Goal: Information Seeking & Learning: Learn about a topic

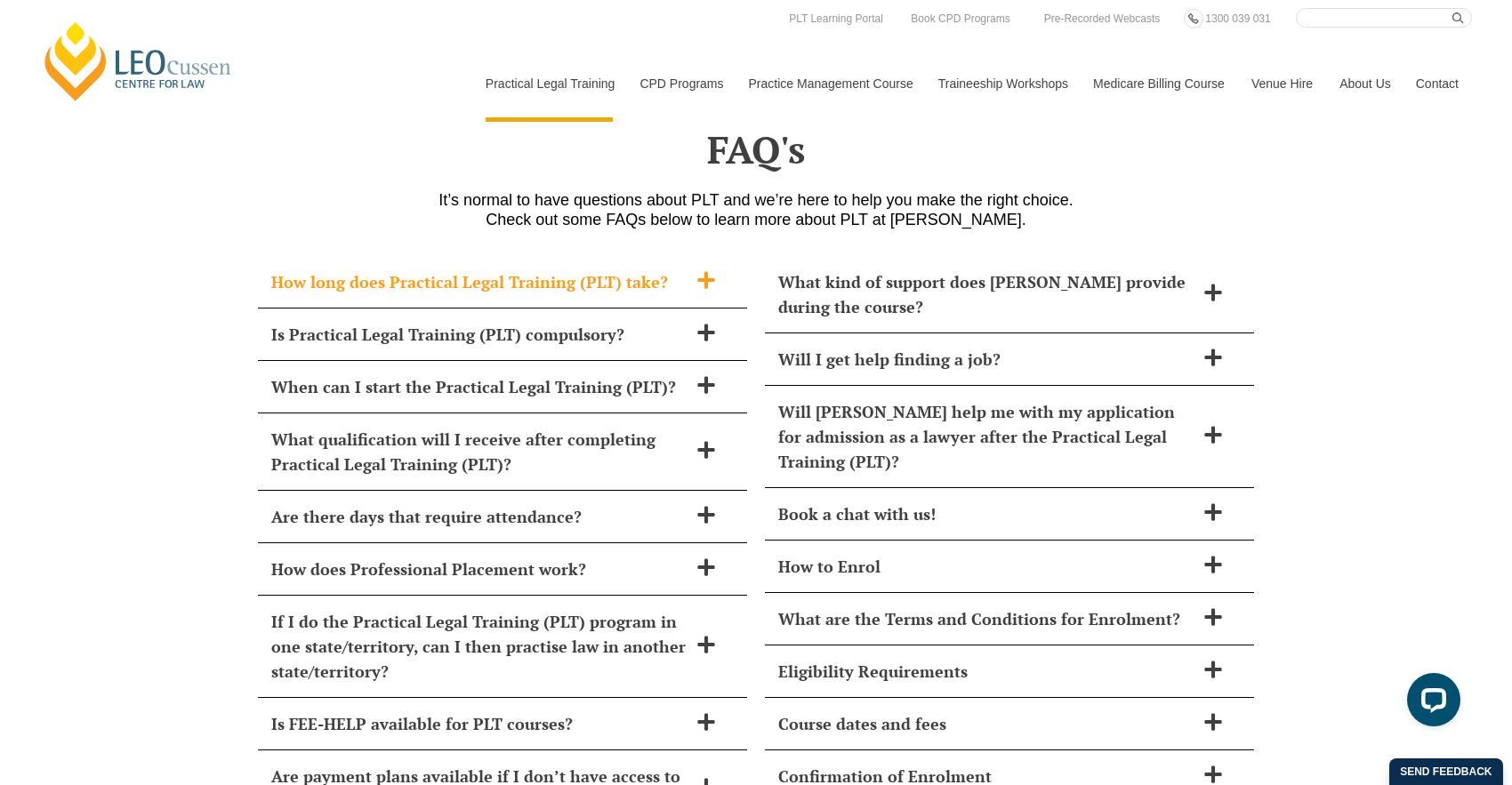
click at [579, 256] on div "How long does Practical Legal Training (PLT) take?" at bounding box center [502, 282] width 489 height 53
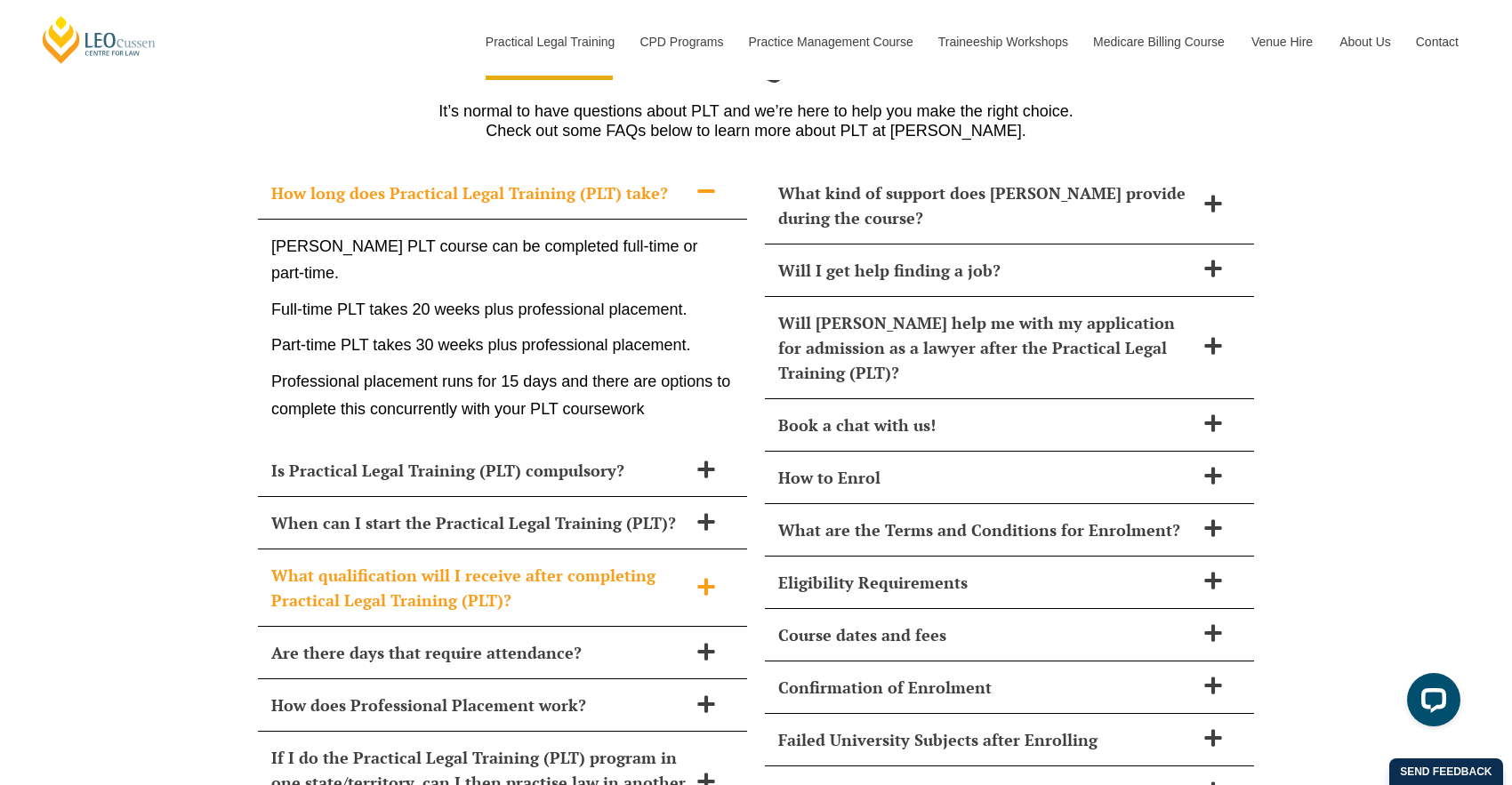
scroll to position [7781, 0]
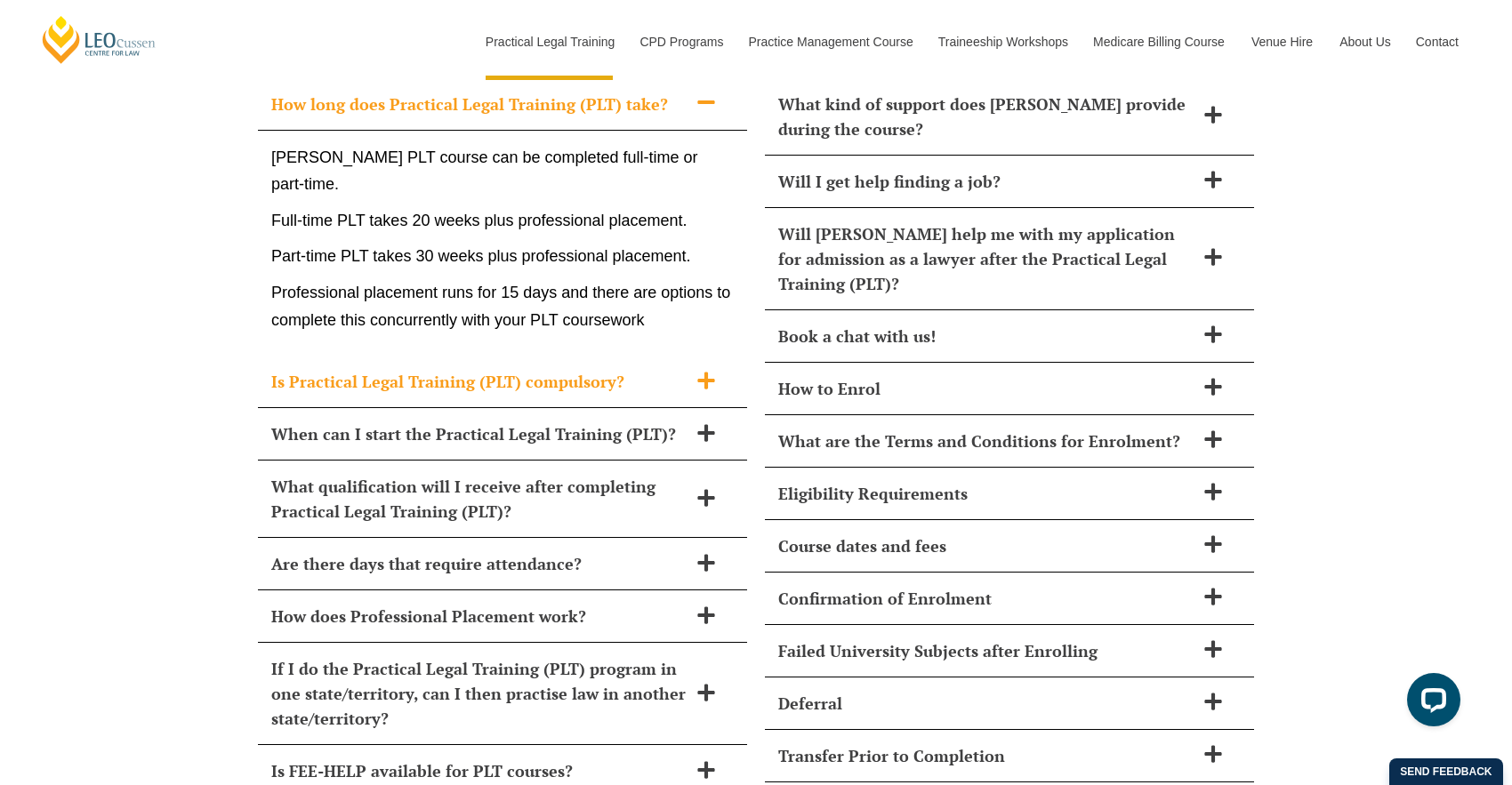
click at [539, 369] on h2 "Is Practical Legal Training (PLT) compulsory?" at bounding box center [480, 381] width 416 height 24
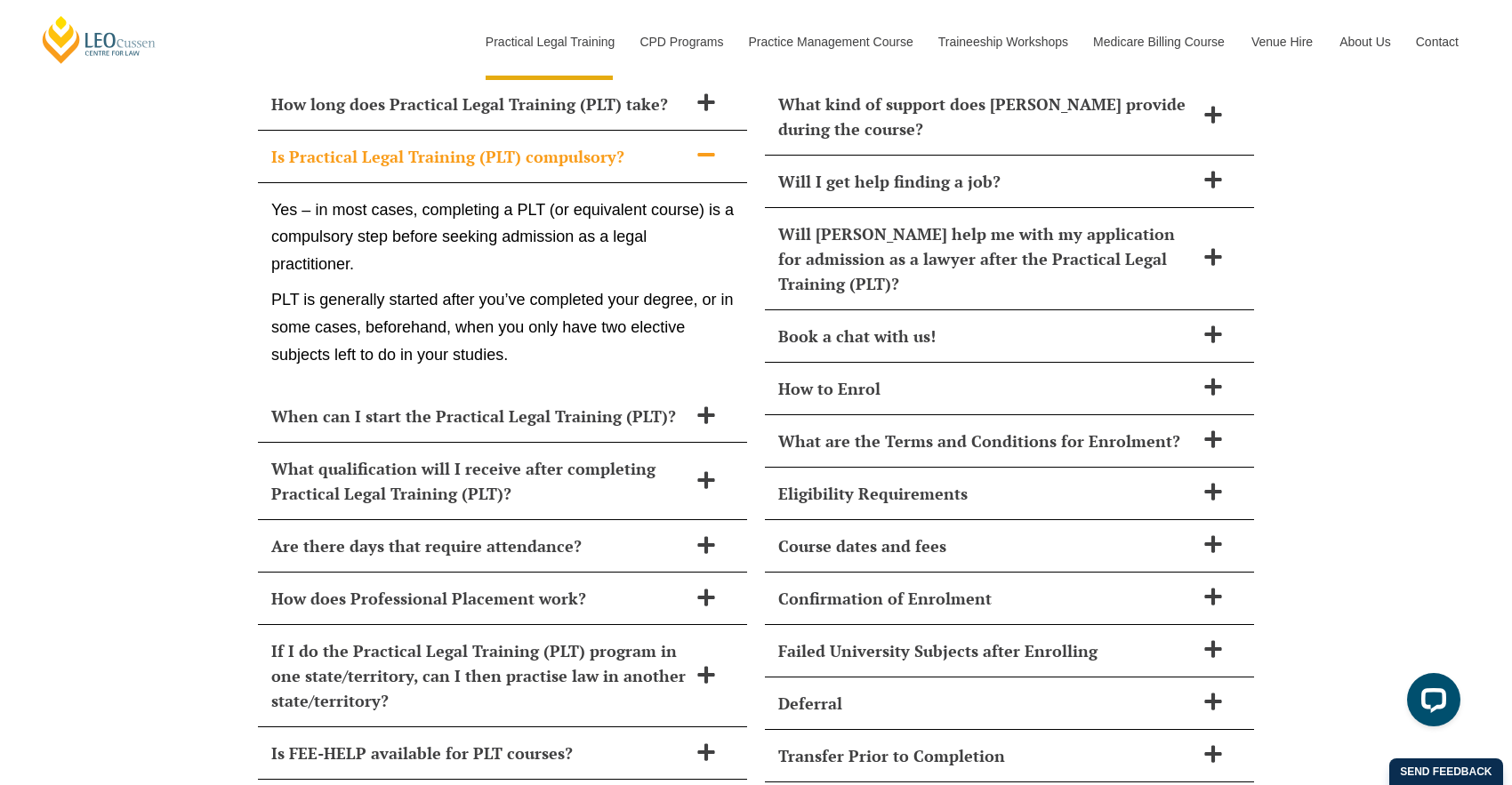
click at [692, 131] on div "Is Practical Legal Training (PLT) compulsory?" at bounding box center [502, 157] width 489 height 53
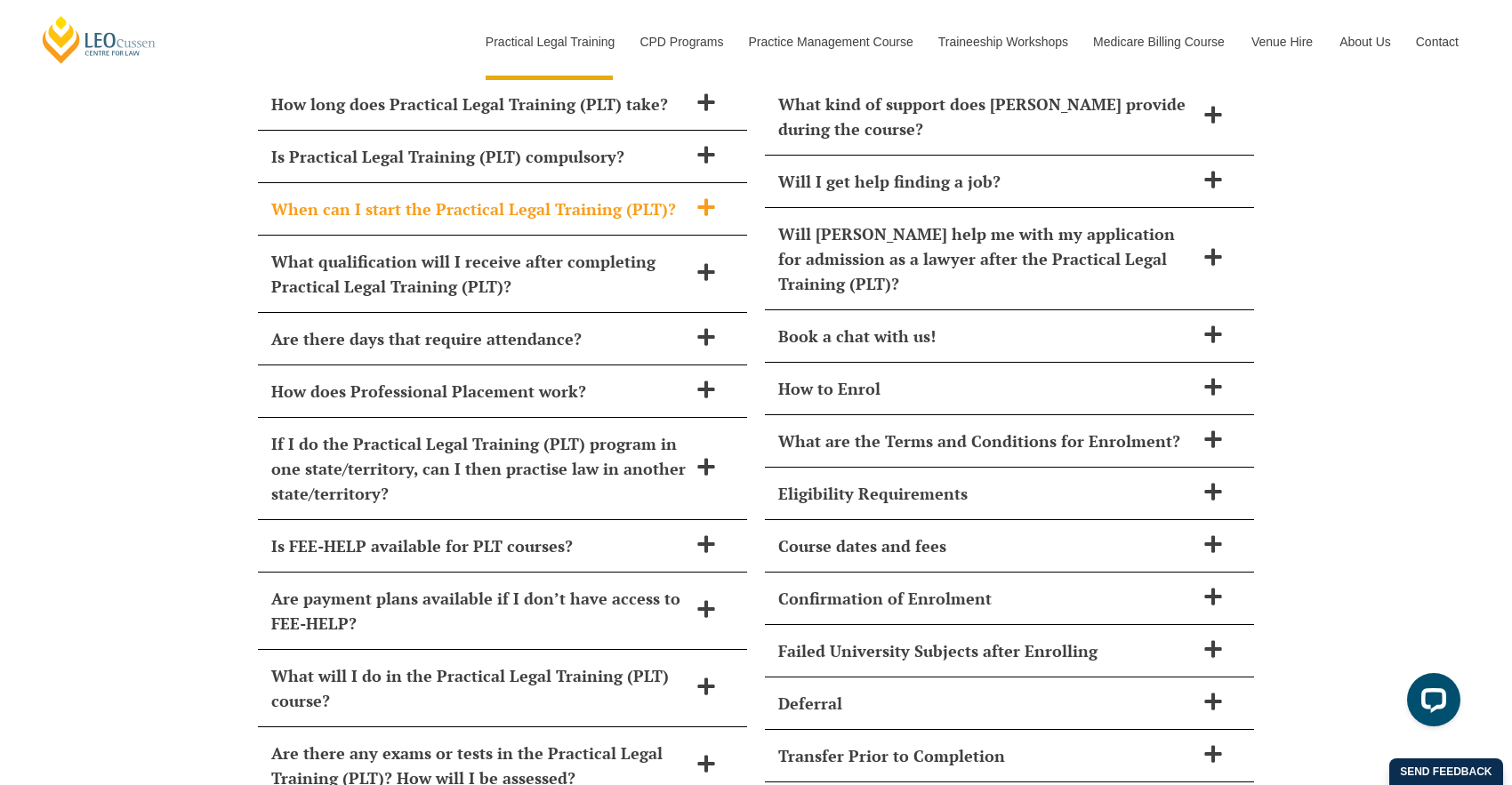
click at [685, 184] on div "When can I start the Practical Legal Training (PLT)?" at bounding box center [502, 210] width 489 height 53
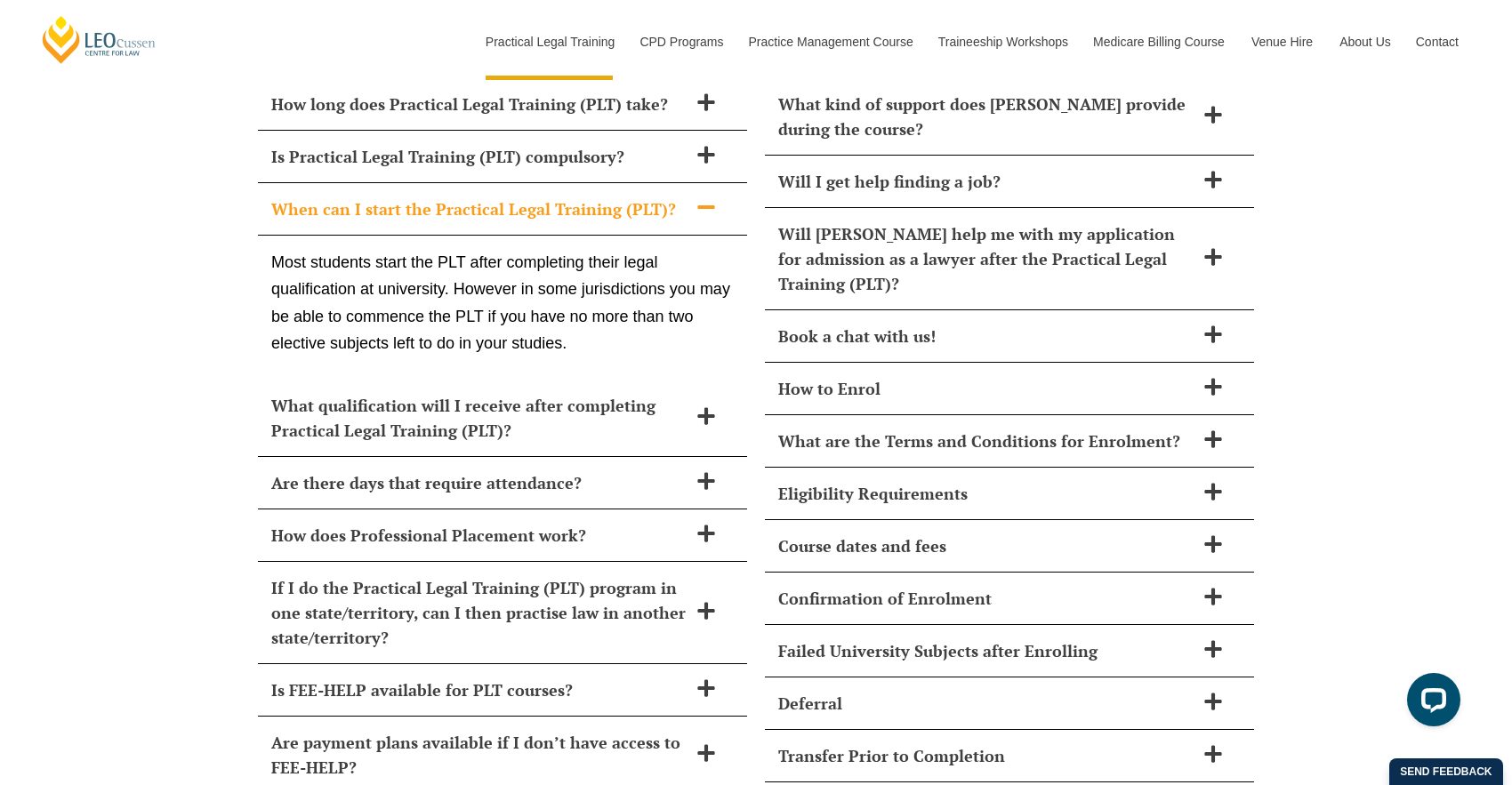
click at [685, 184] on div "When can I start the Practical Legal Training (PLT)?" at bounding box center [502, 210] width 489 height 53
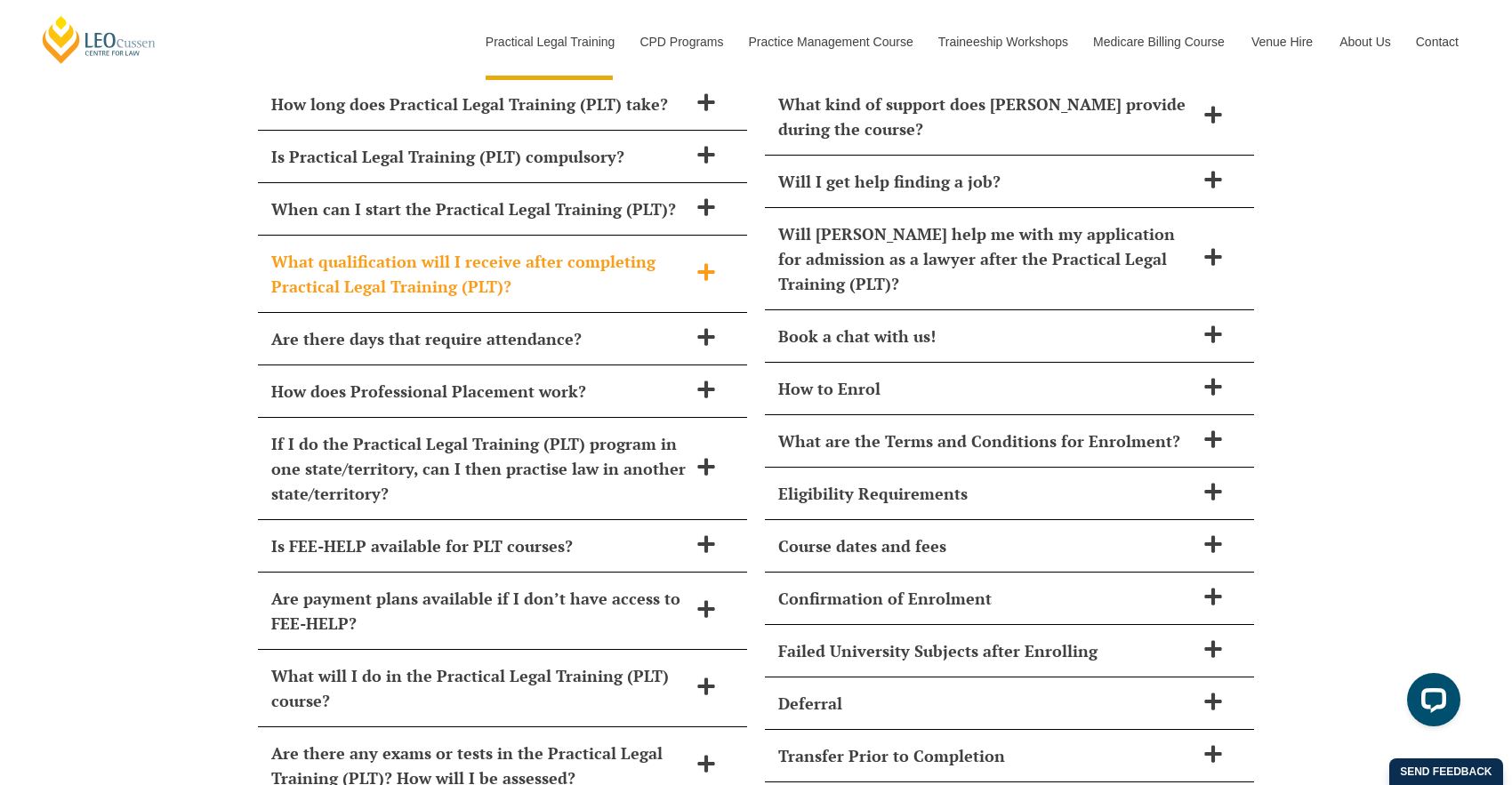
click at [596, 253] on div "What qualification will I receive after completing Practical Legal Training (PL…" at bounding box center [502, 273] width 489 height 77
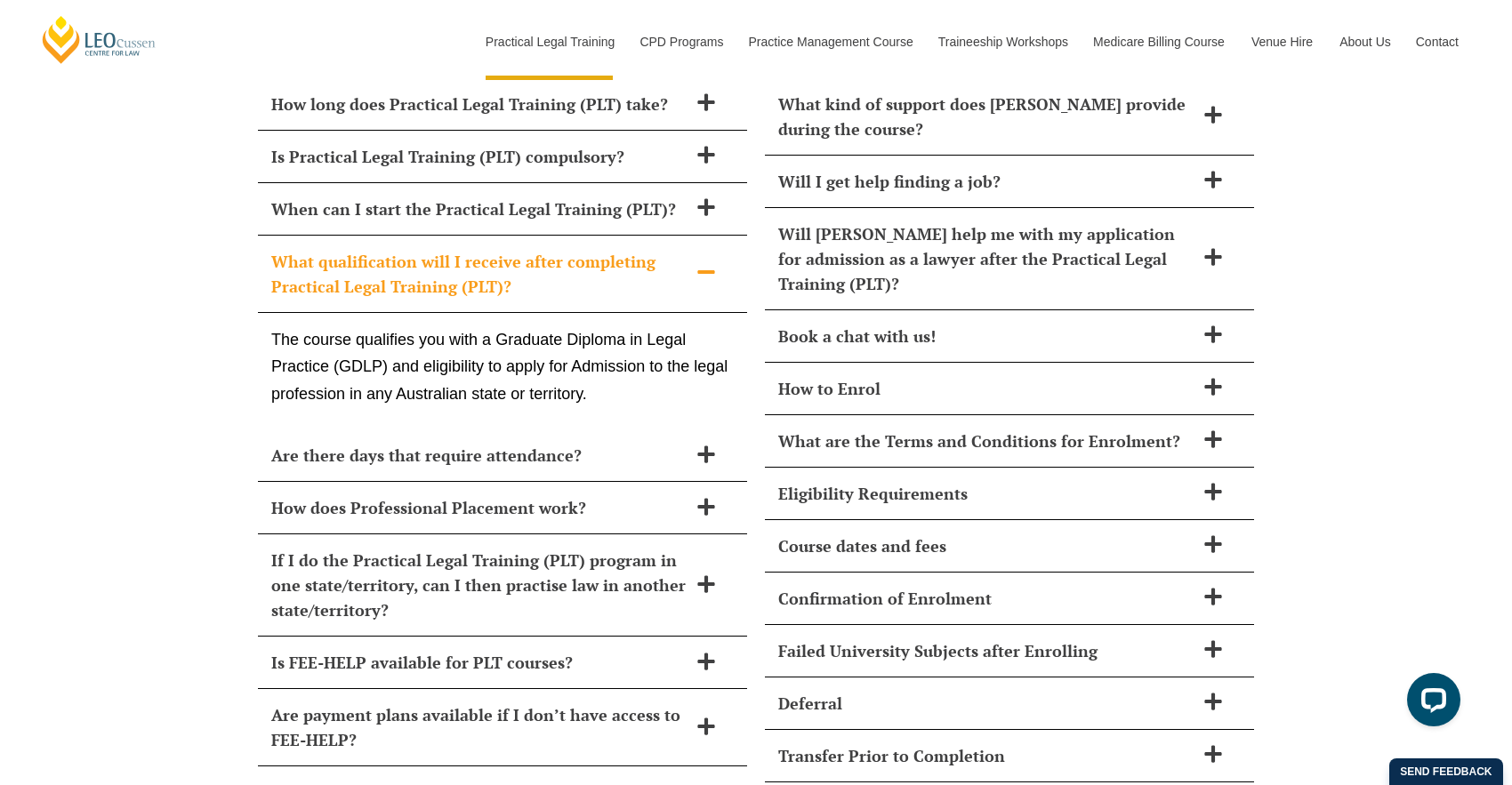
click at [596, 253] on div "What qualification will I receive after completing Practical Legal Training (PL…" at bounding box center [502, 273] width 489 height 77
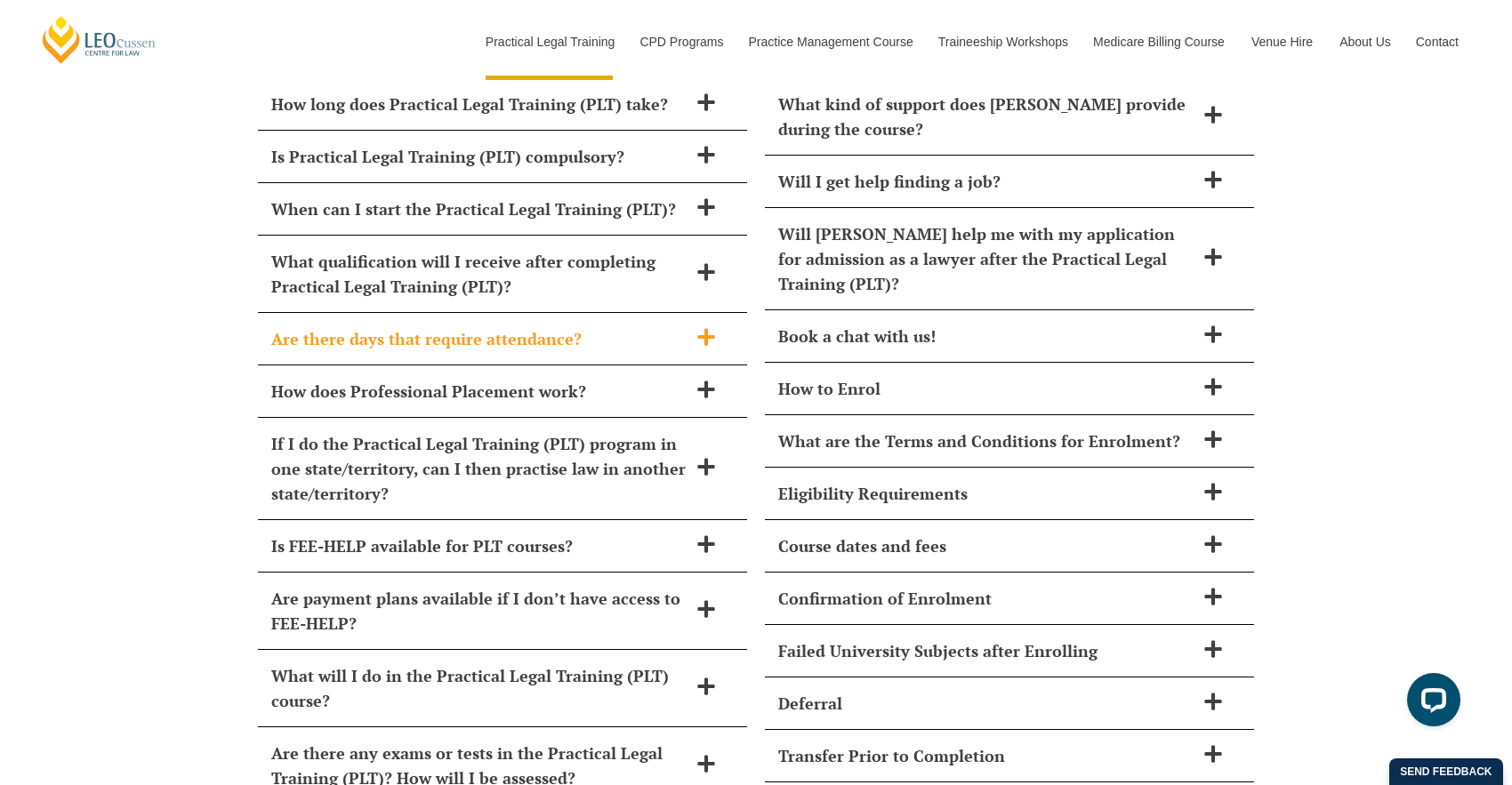
click at [572, 326] on h2 "Are there days that require attendance?" at bounding box center [480, 338] width 416 height 24
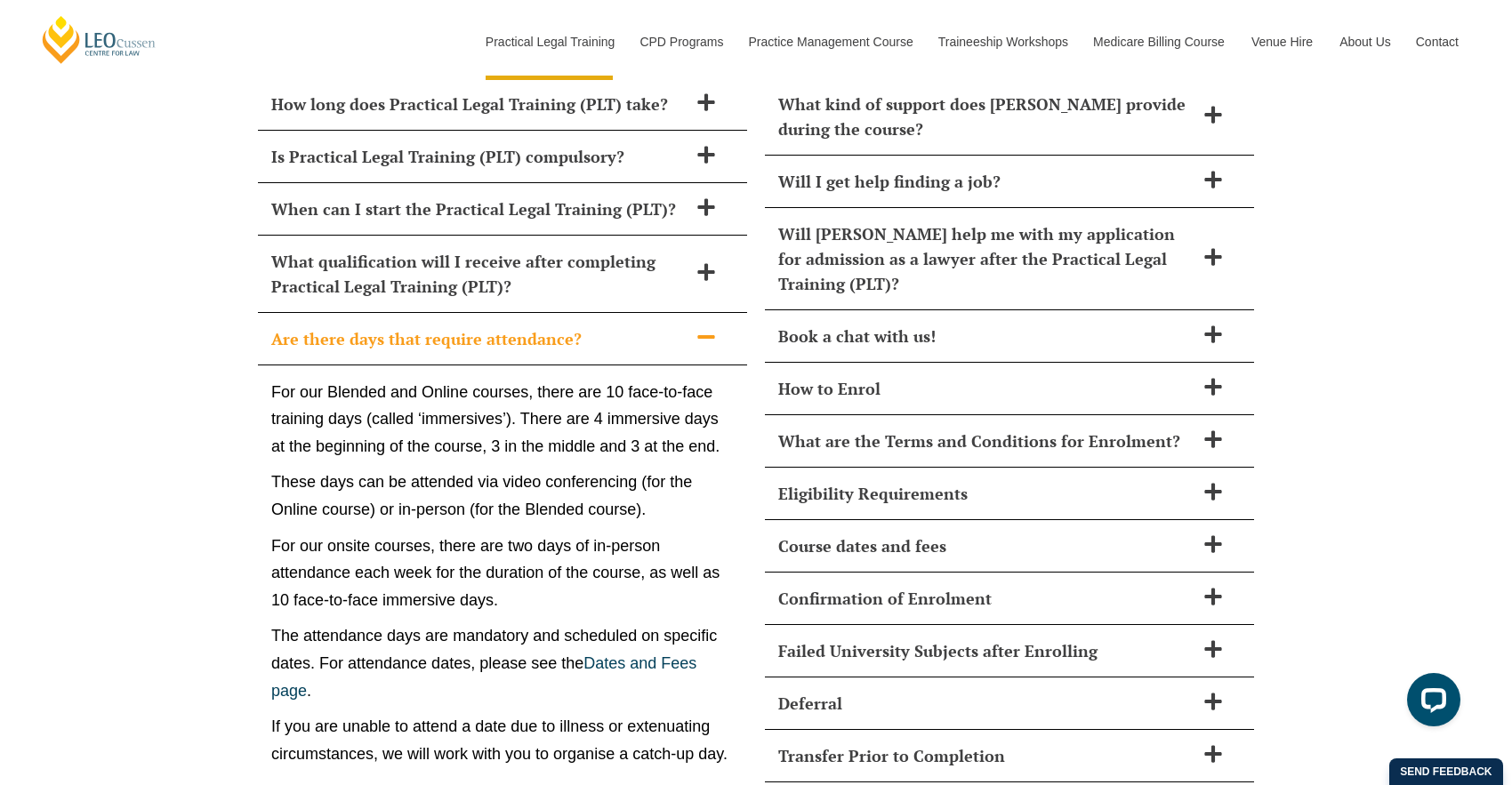
scroll to position [7870, 0]
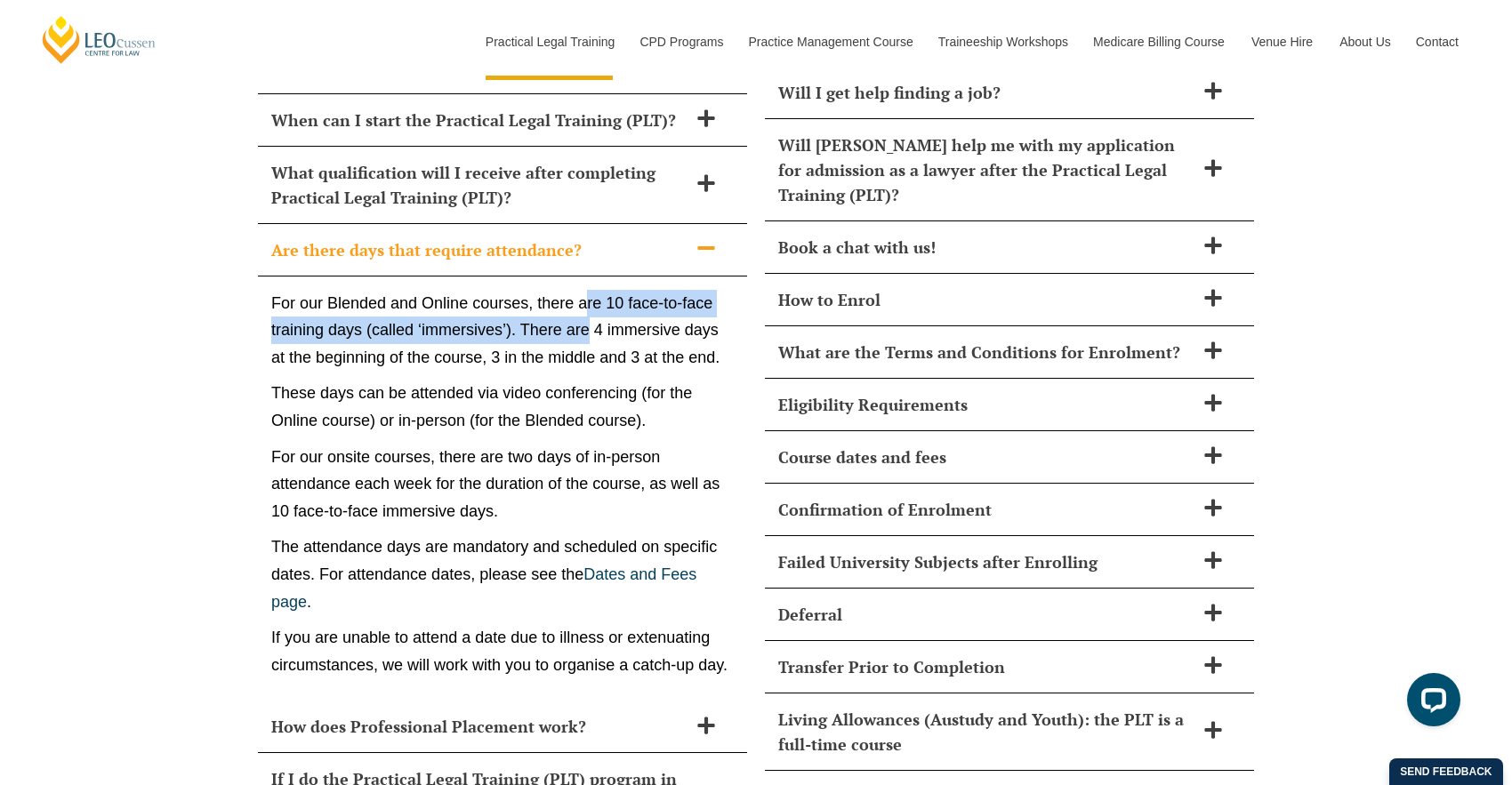
drag, startPoint x: 586, startPoint y: 244, endPoint x: 585, endPoint y: 274, distance: 30.0
click at [585, 290] on p "For our Blended and Online courses, there are 10 face-to-face training days (ca…" at bounding box center [503, 331] width 463 height 82
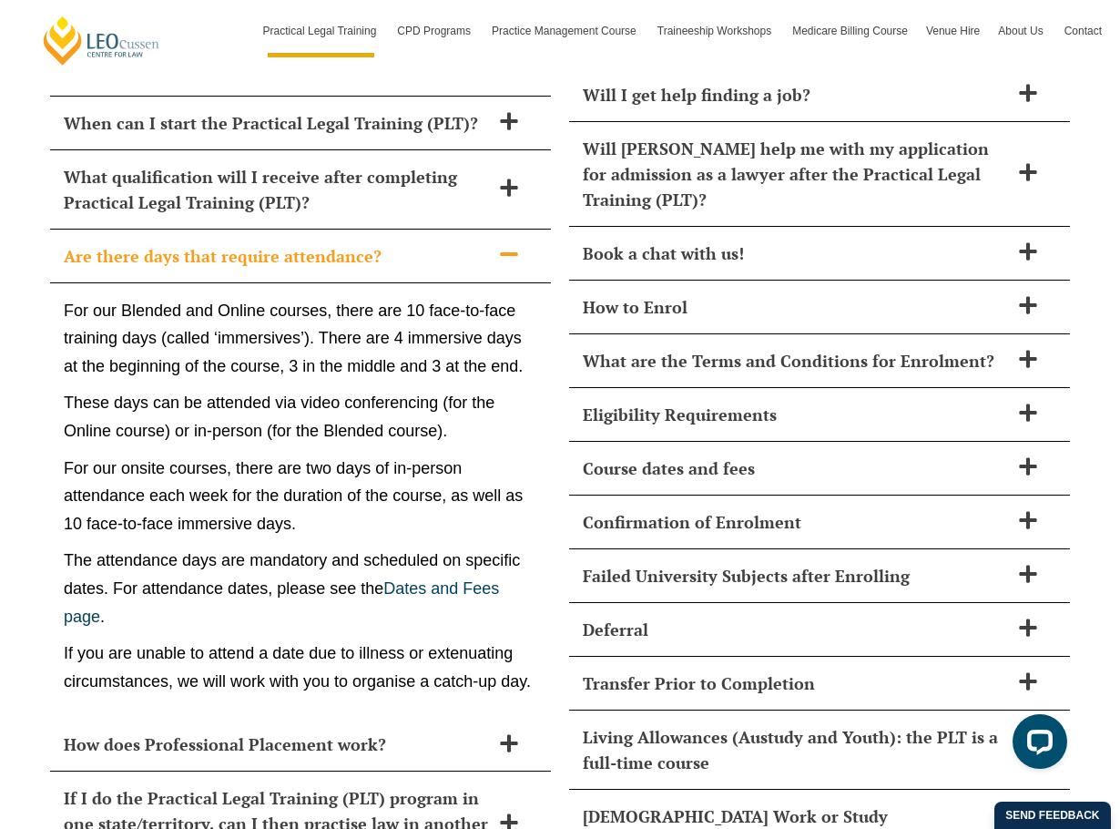
click at [487, 243] on h2 "Are there days that require attendance?" at bounding box center [277, 255] width 426 height 25
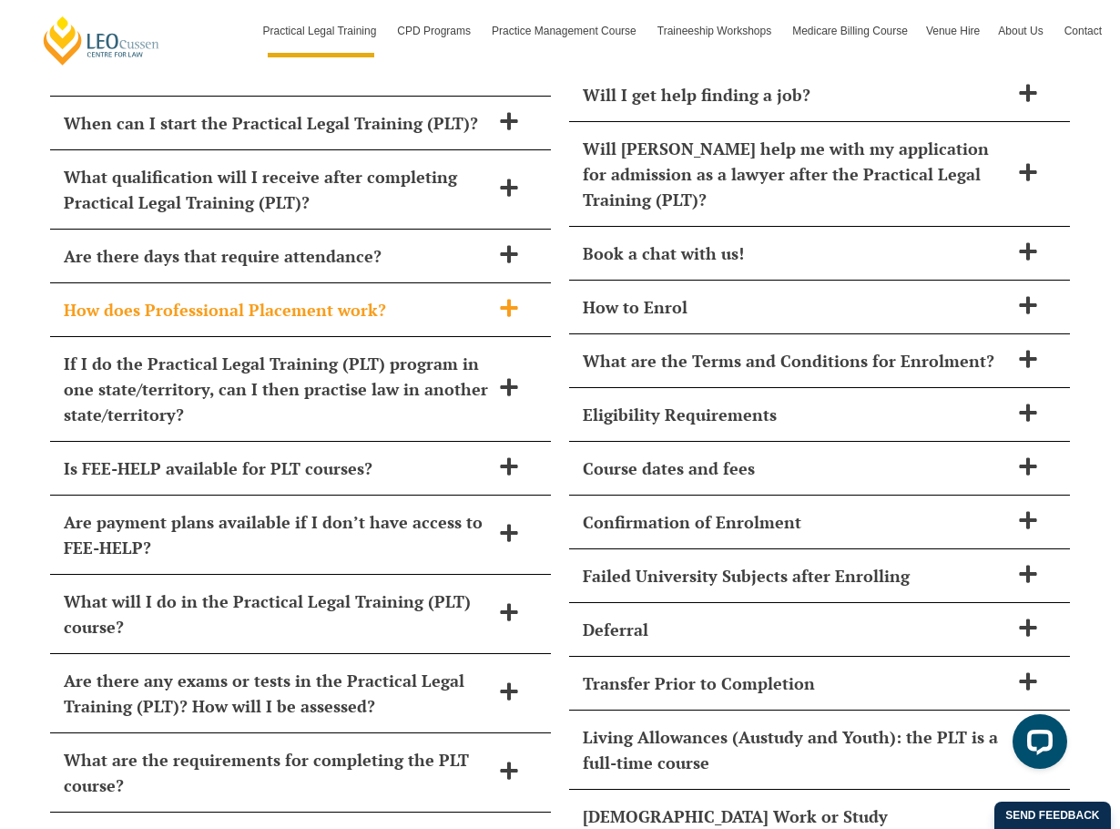
click at [437, 297] on h2 "How does Professional Placement work?" at bounding box center [277, 309] width 426 height 25
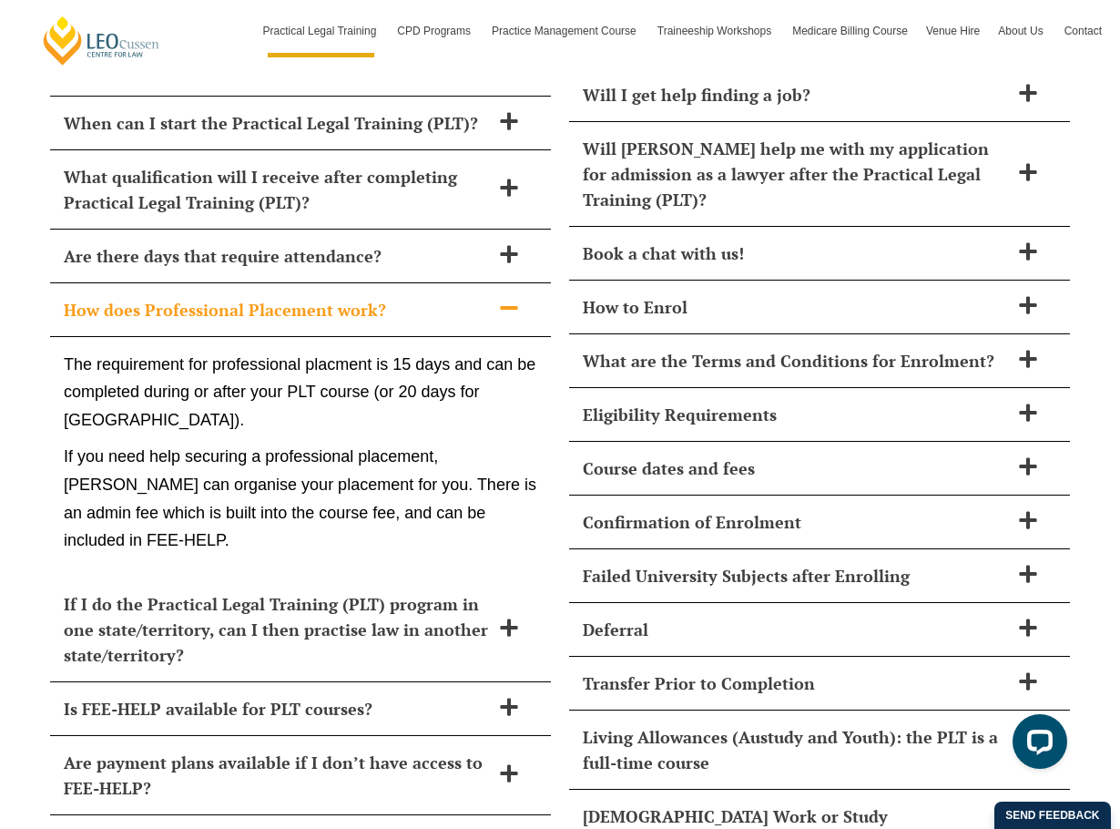
click at [341, 283] on div "How does Professional Placement work?" at bounding box center [300, 310] width 501 height 54
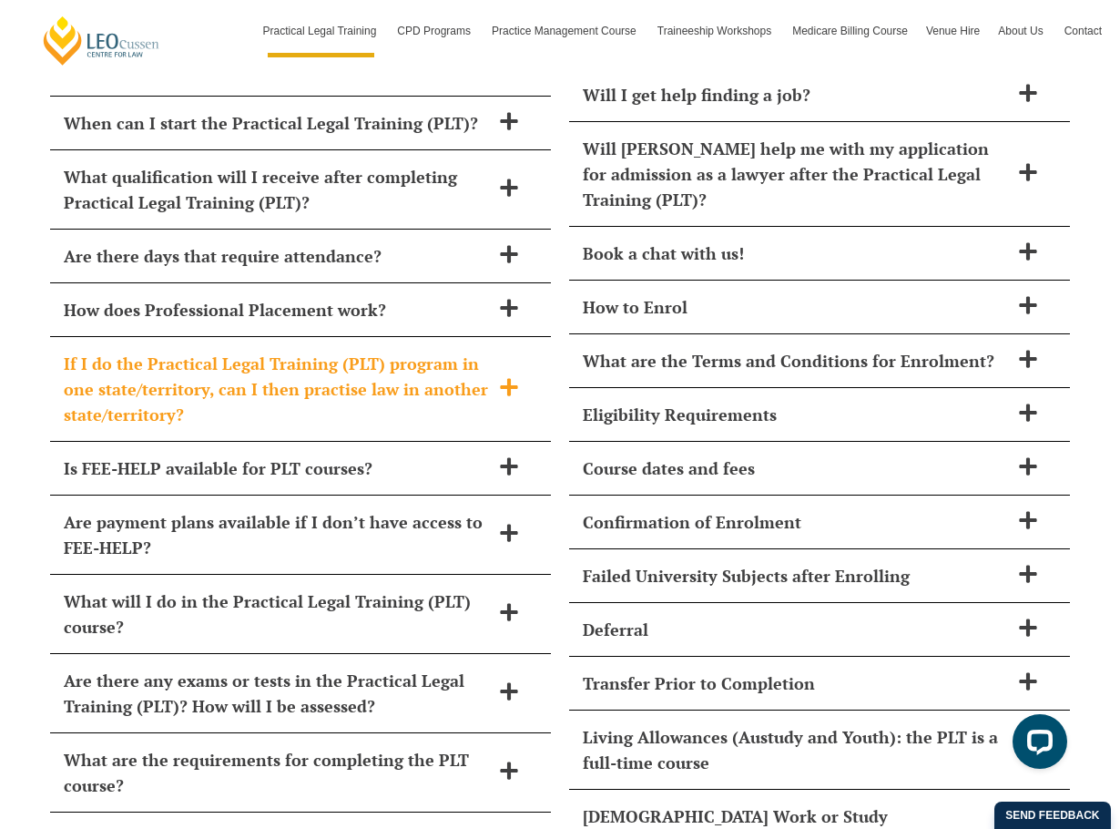
click at [311, 351] on h2 "If I do the Practical Legal Training (PLT) program in one state/territory, can …" at bounding box center [277, 389] width 426 height 76
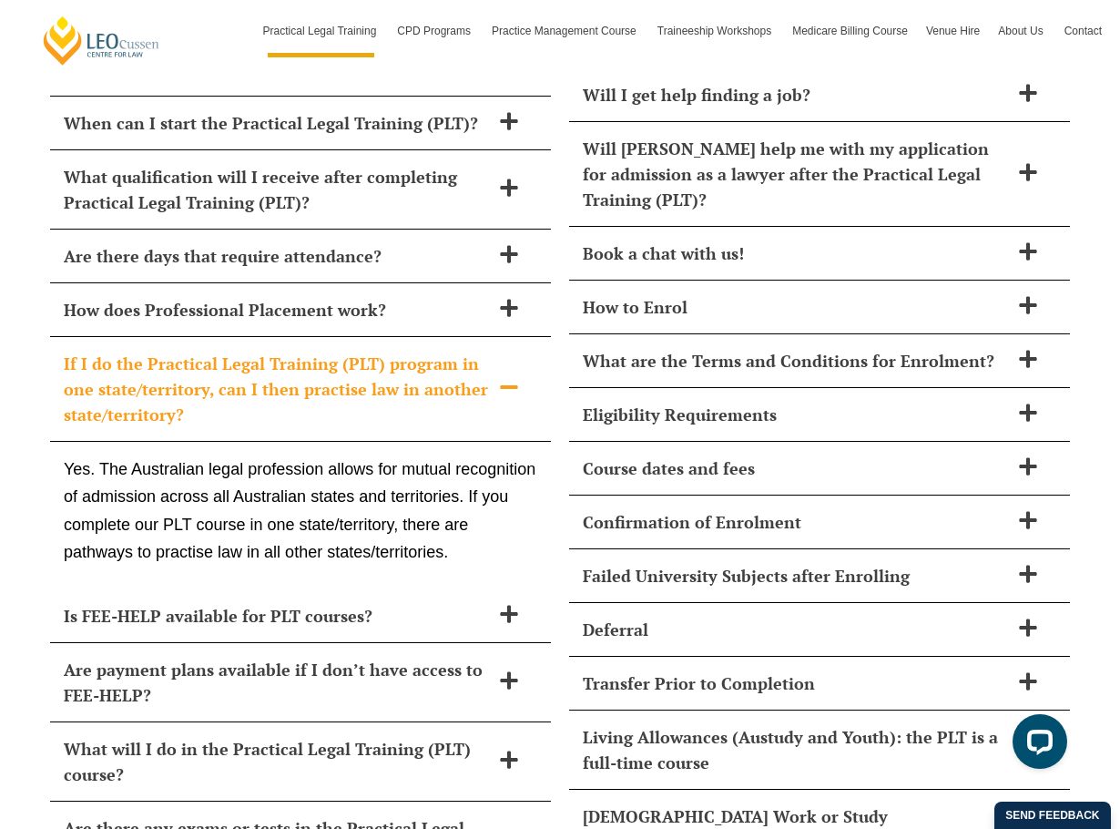
click at [311, 351] on h2 "If I do the Practical Legal Training (PLT) program in one state/territory, can …" at bounding box center [277, 389] width 426 height 76
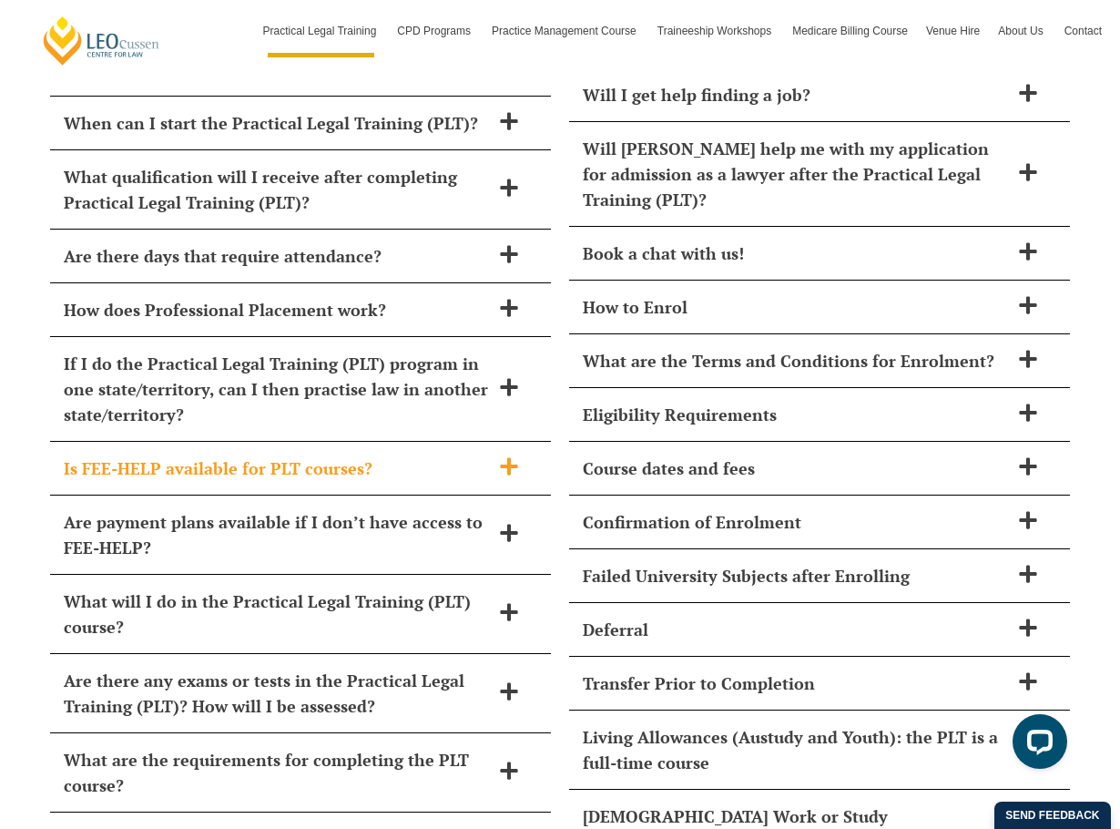
click at [297, 455] on h2 "Is FEE-HELP available for PLT courses?" at bounding box center [277, 467] width 426 height 25
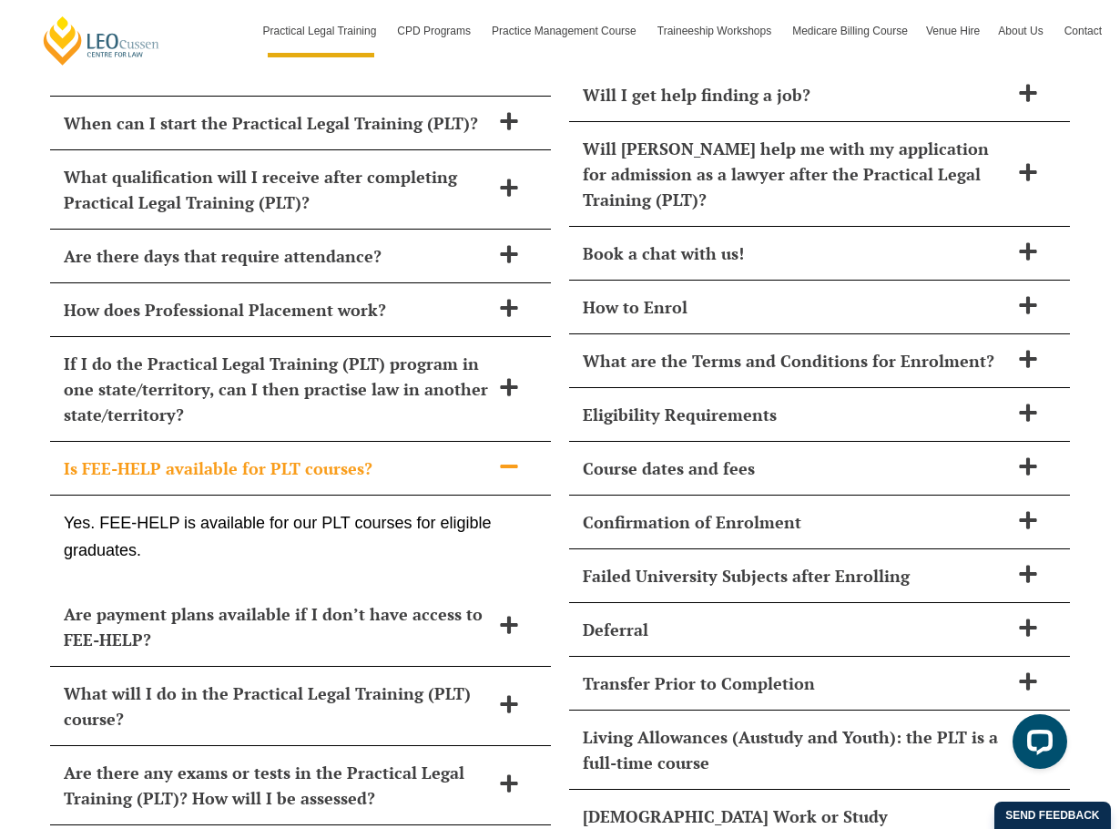
click at [297, 455] on h2 "Is FEE-HELP available for PLT courses?" at bounding box center [277, 467] width 426 height 25
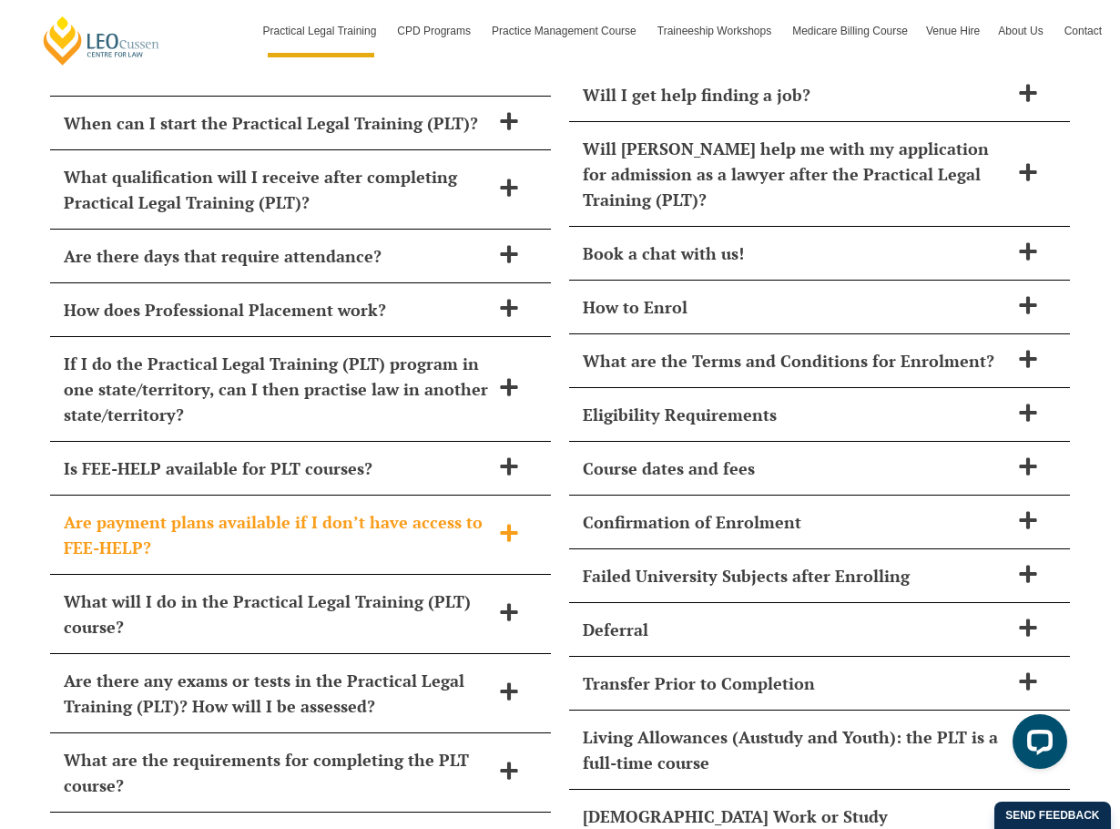
click at [364, 508] on div "Are payment plans available if I don’t have access to FEE-HELP?" at bounding box center [300, 534] width 501 height 79
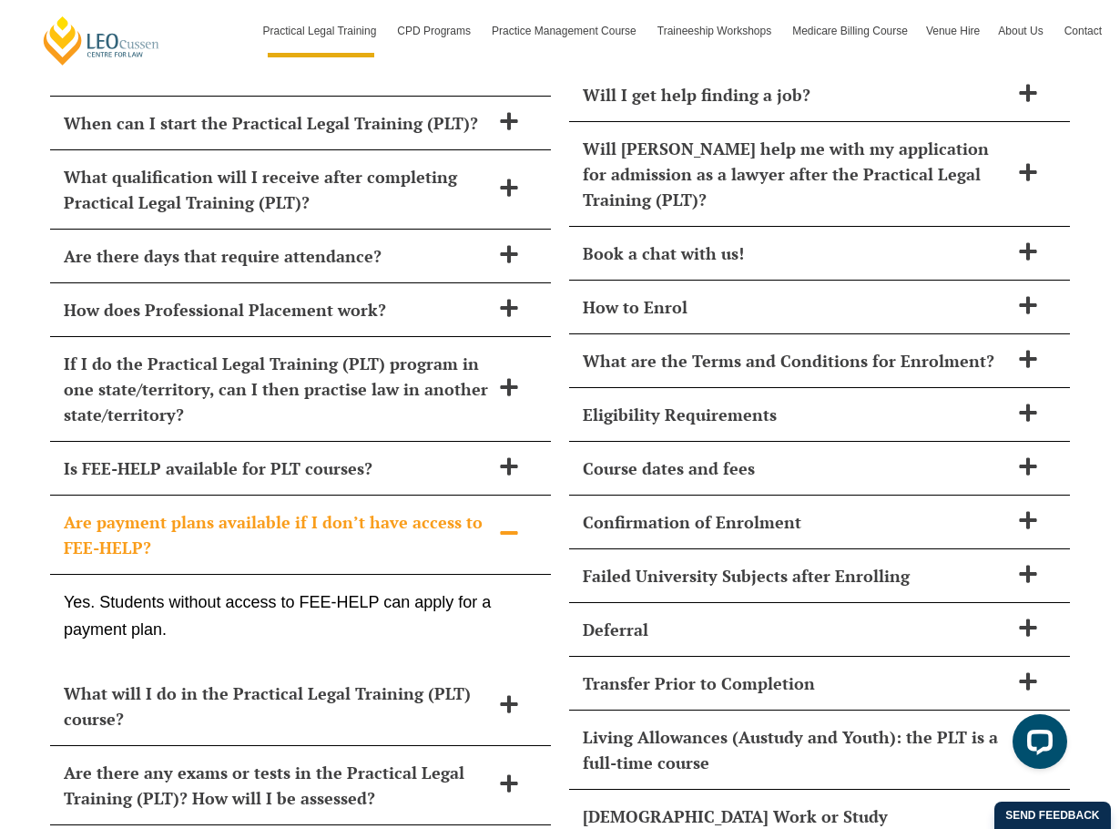
click at [364, 508] on div "Are payment plans available if I don’t have access to FEE-HELP?" at bounding box center [300, 534] width 501 height 79
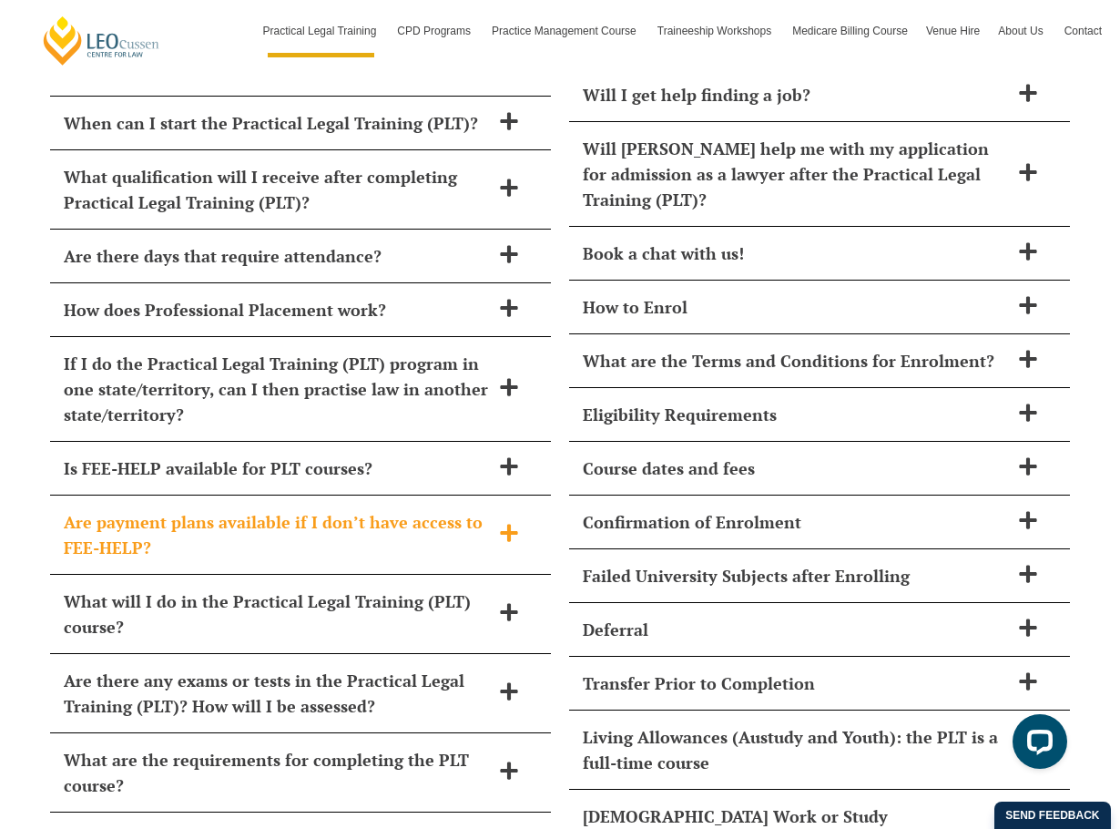
scroll to position [8151, 0]
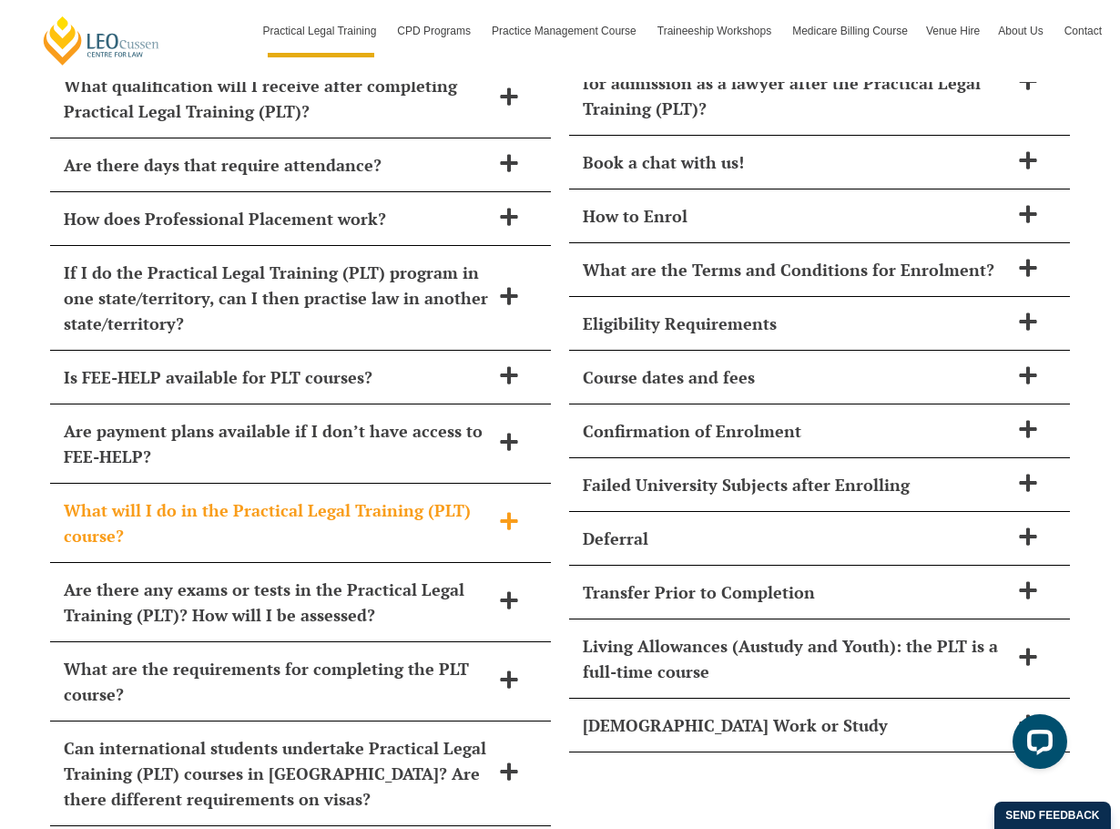
click at [357, 499] on div "What will I do in the Practical Legal Training (PLT) course?" at bounding box center [300, 523] width 501 height 79
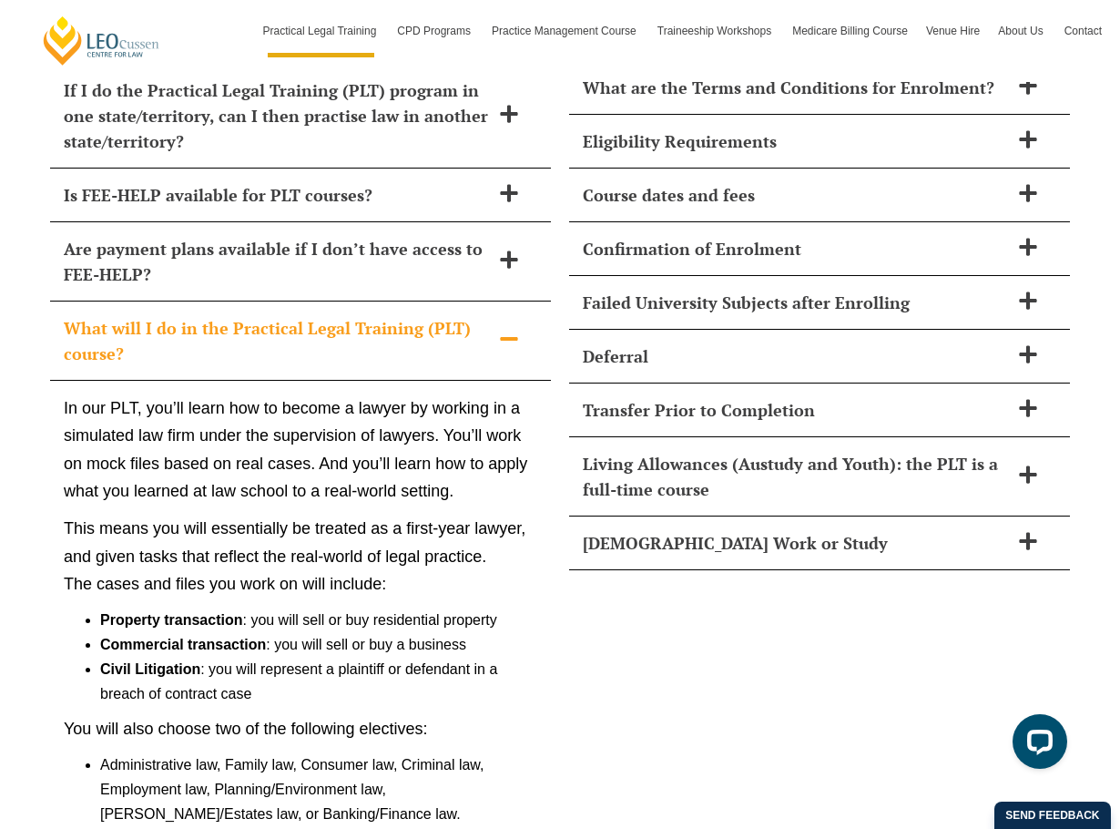
scroll to position [8515, 0]
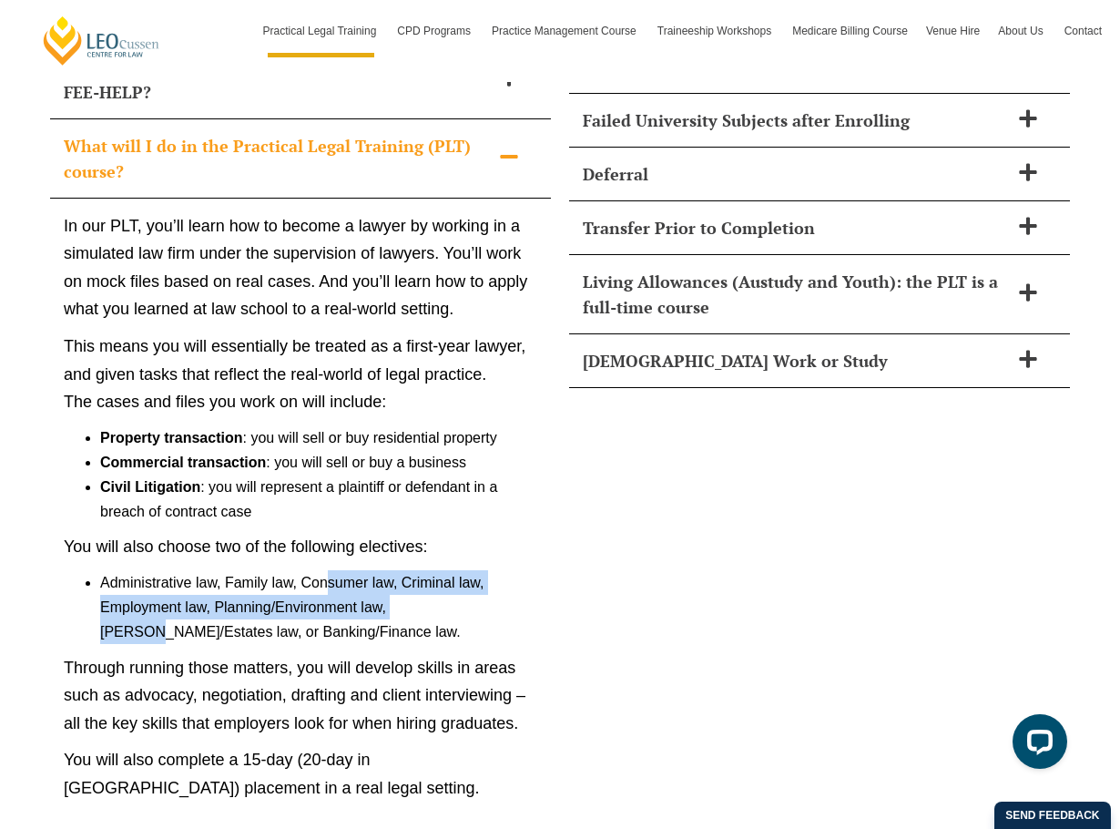
drag, startPoint x: 328, startPoint y: 536, endPoint x: 433, endPoint y: 548, distance: 105.4
click at [433, 570] on li "Administrative law, Family law, Consumer law, Criminal law, Employment law, Pla…" at bounding box center [318, 607] width 437 height 75
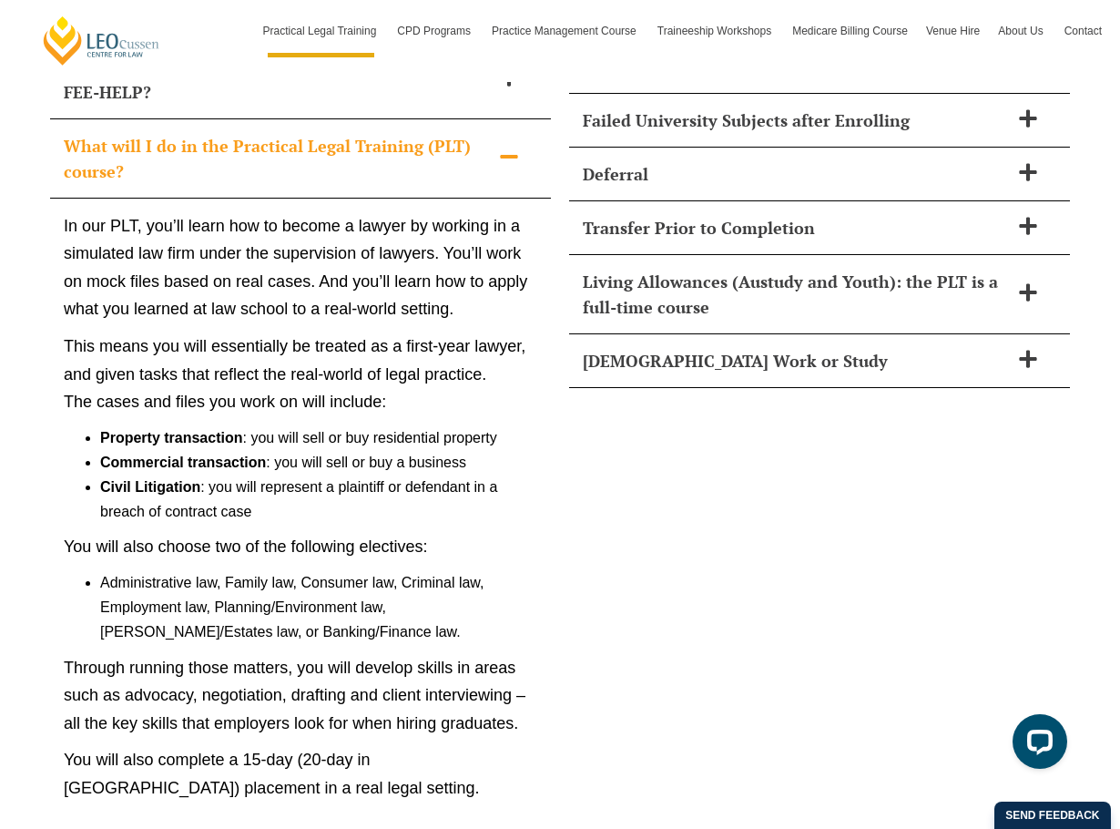
scroll to position [8606, 0]
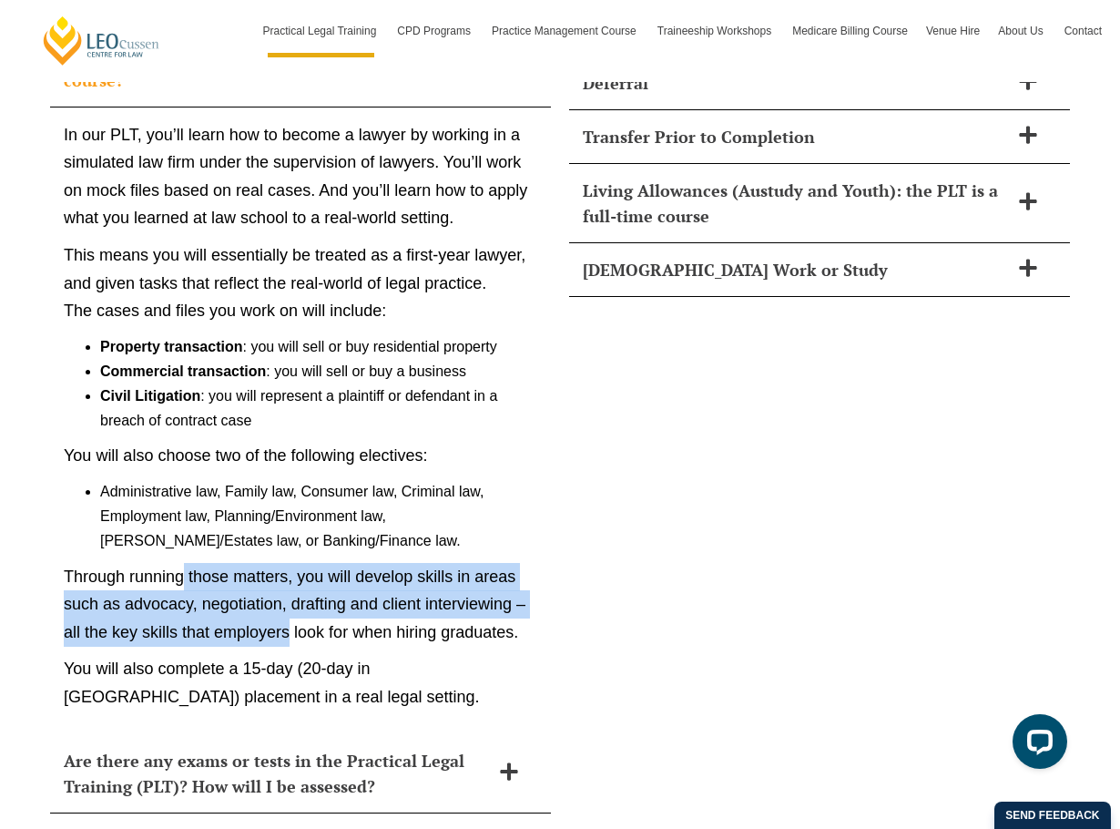
drag, startPoint x: 185, startPoint y: 509, endPoint x: 290, endPoint y: 579, distance: 126.0
click at [290, 579] on p "Through running those matters, you will develop skills in areas such as advocac…" at bounding box center [301, 605] width 474 height 84
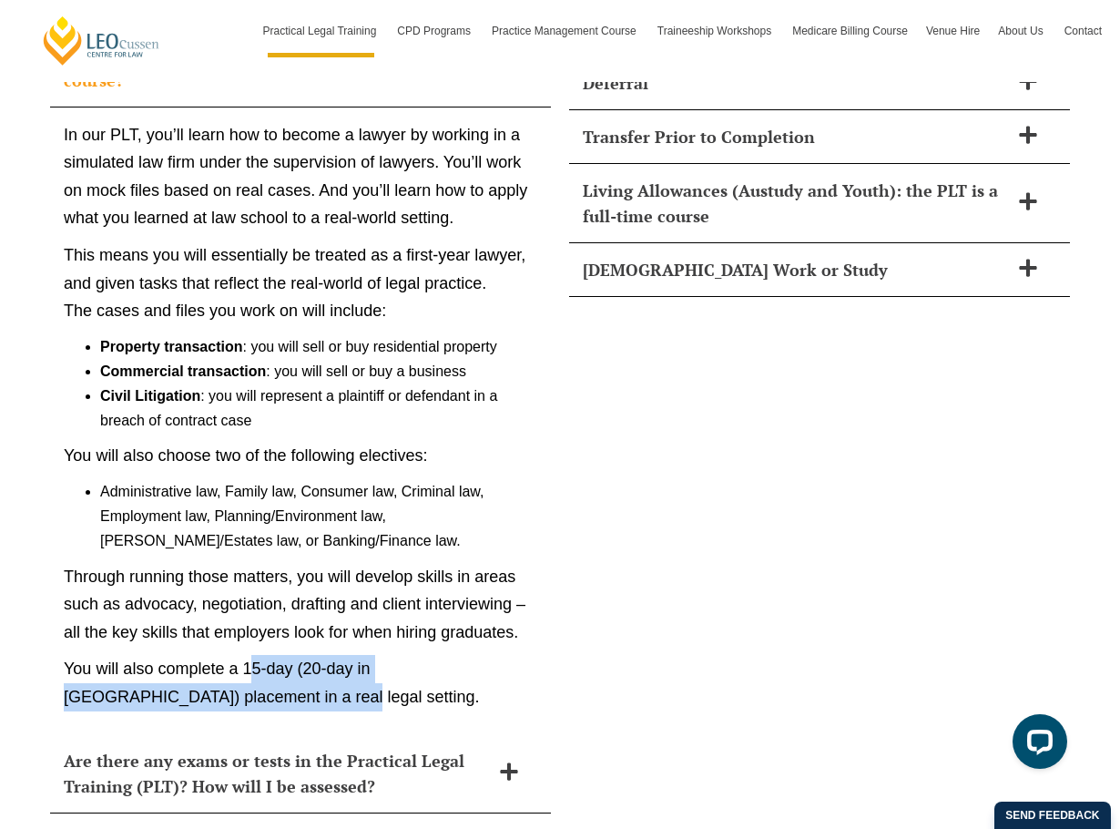
drag, startPoint x: 249, startPoint y: 610, endPoint x: 435, endPoint y: 636, distance: 188.5
click at [435, 655] on p "You will also complete a 15-day (20-day in WA) placement in a real legal settin…" at bounding box center [301, 683] width 474 height 56
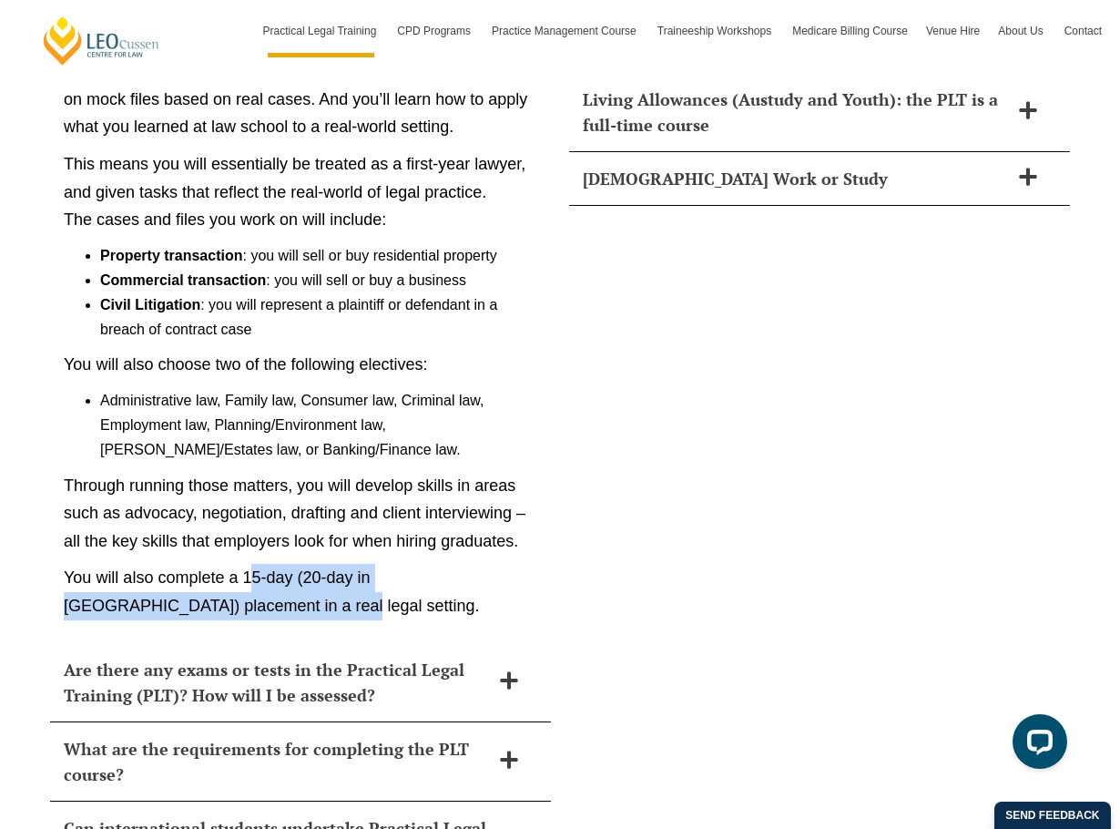
scroll to position [8788, 0]
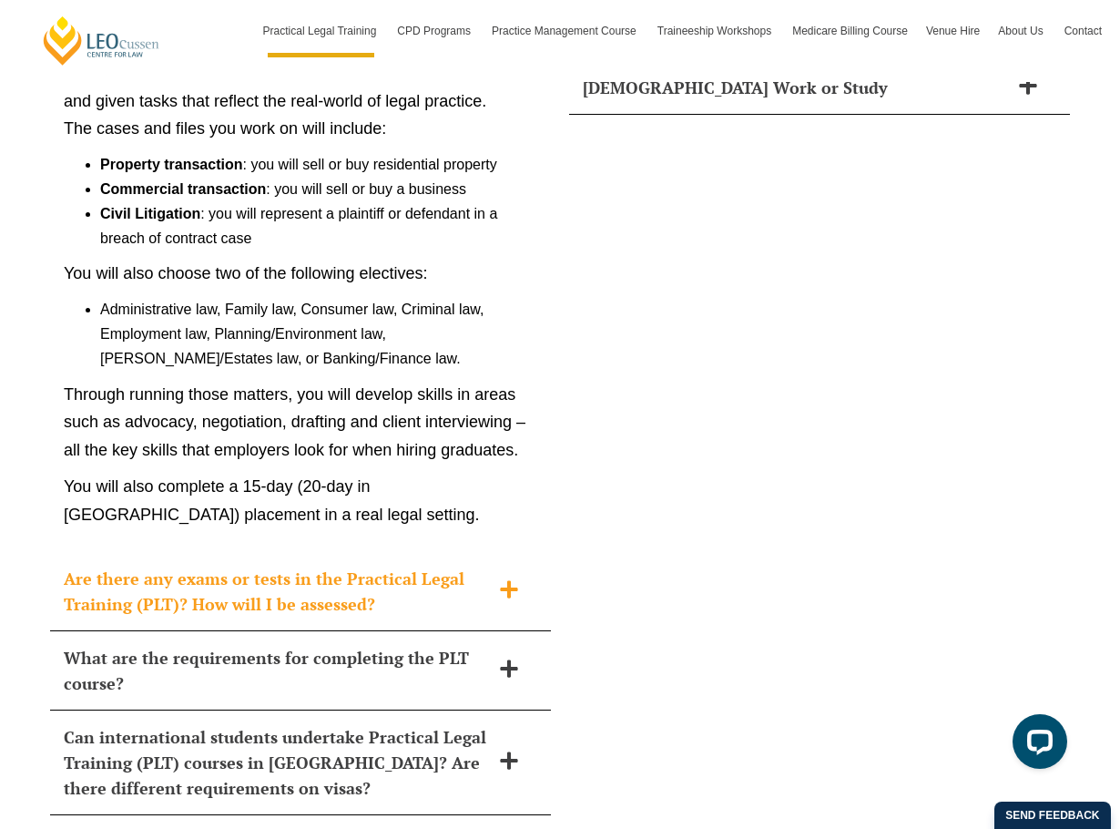
click at [420, 565] on h2 "Are there any exams or tests in the Practical Legal Training (PLT)? How will I …" at bounding box center [277, 590] width 426 height 51
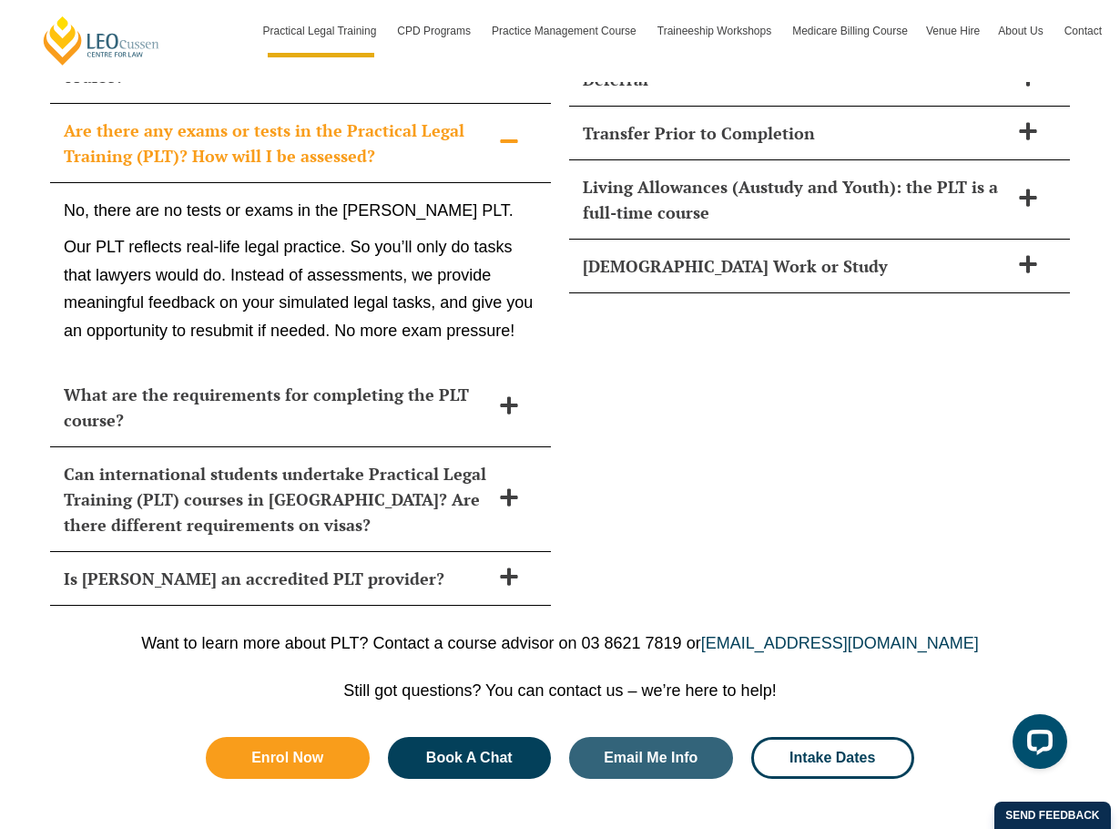
scroll to position [8519, 0]
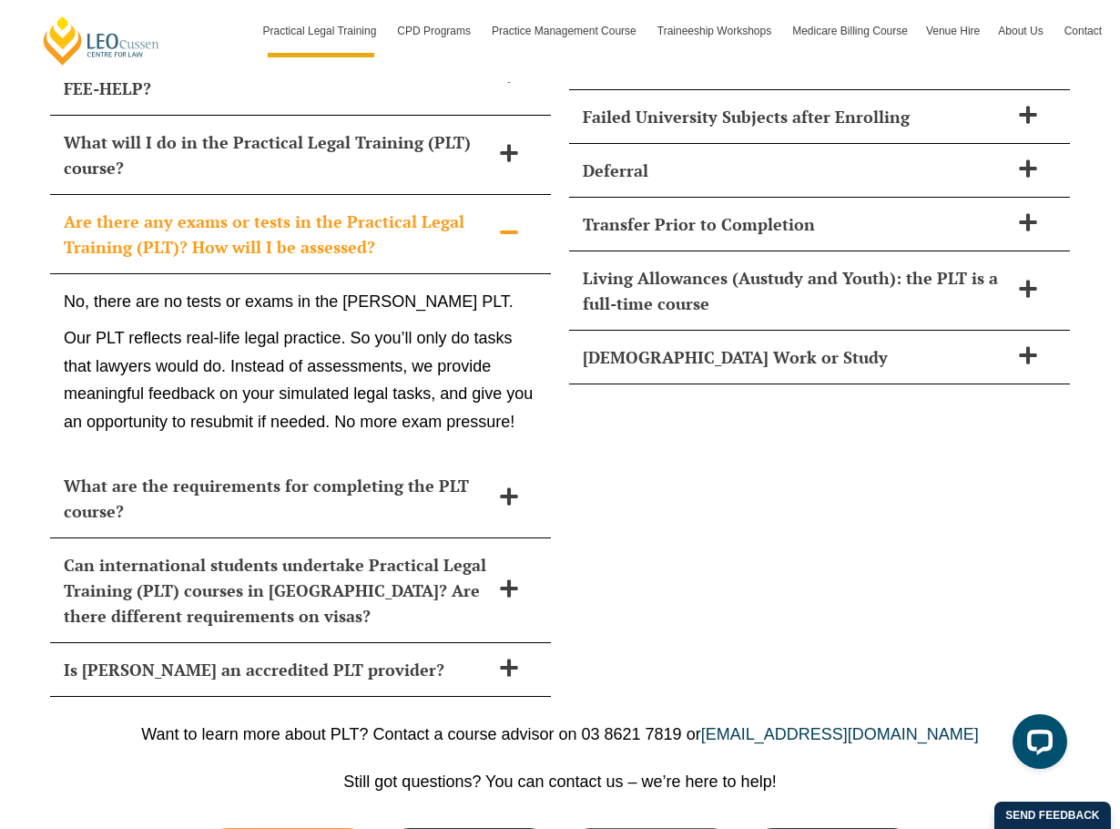
click at [331, 209] on h2 "Are there any exams or tests in the Practical Legal Training (PLT)? How will I …" at bounding box center [277, 234] width 426 height 51
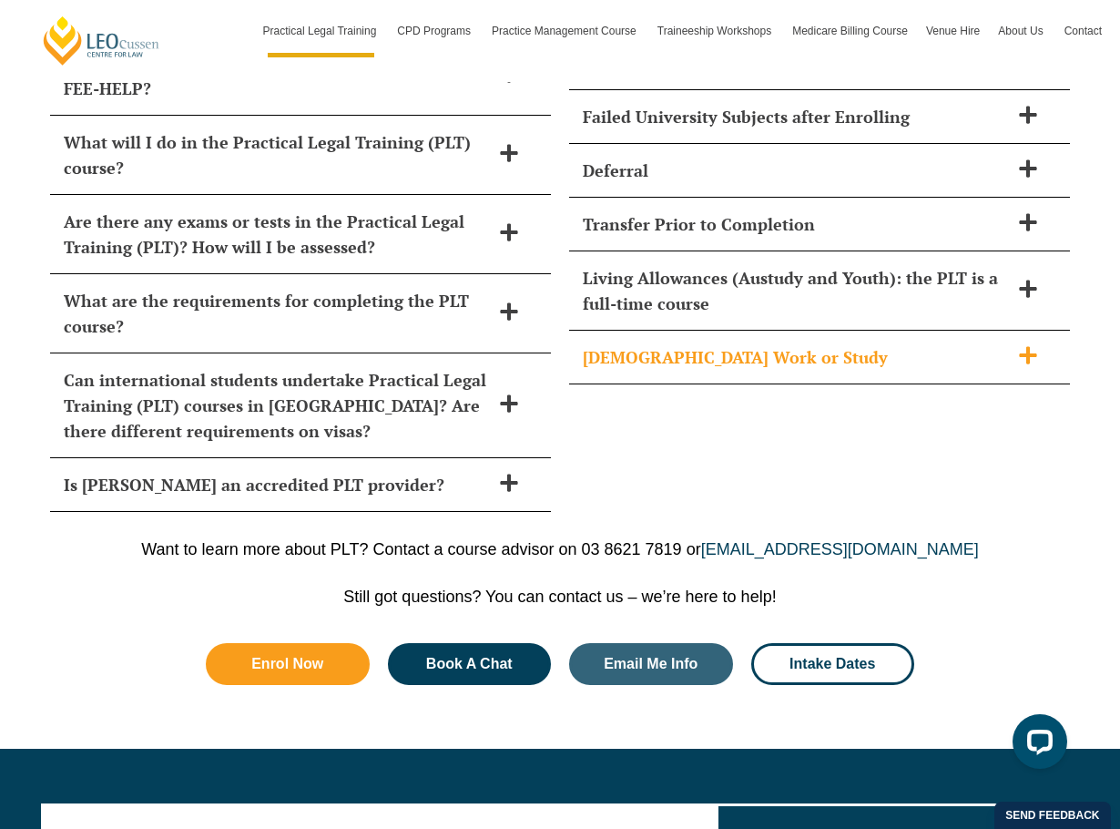
click at [727, 344] on h2 "Part-Time Work or Study" at bounding box center [796, 356] width 426 height 25
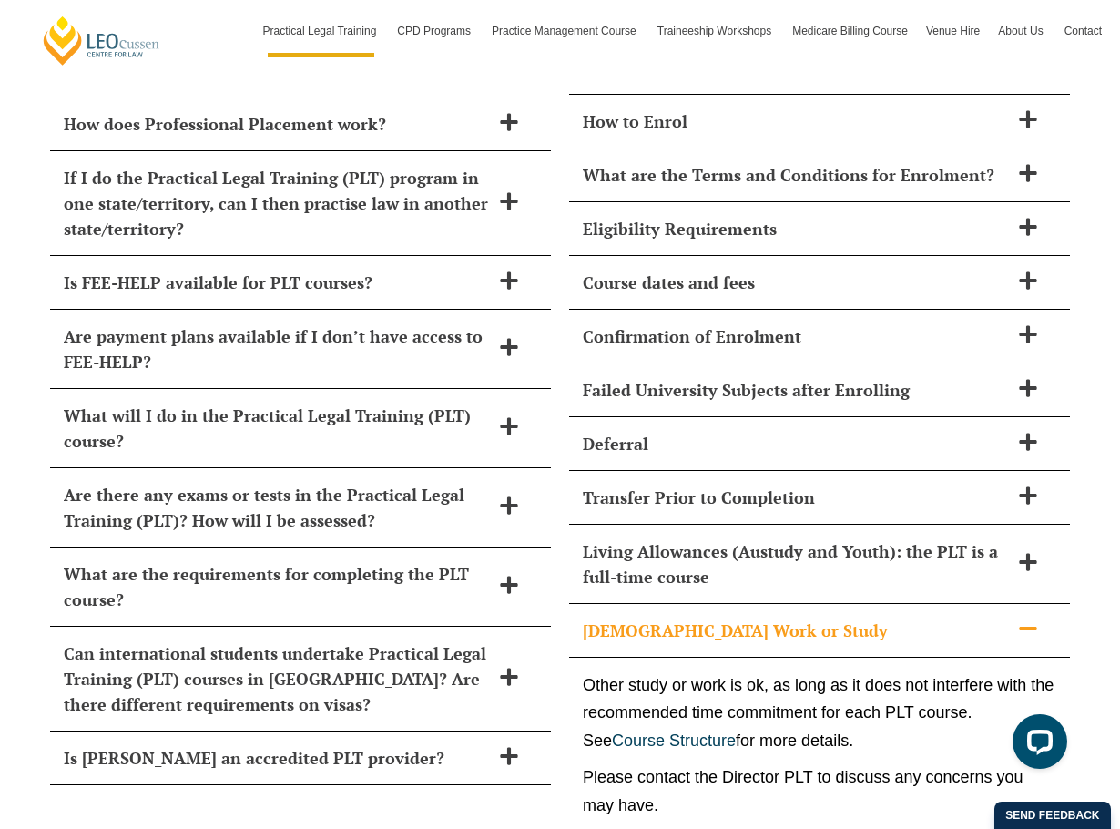
scroll to position [8154, 0]
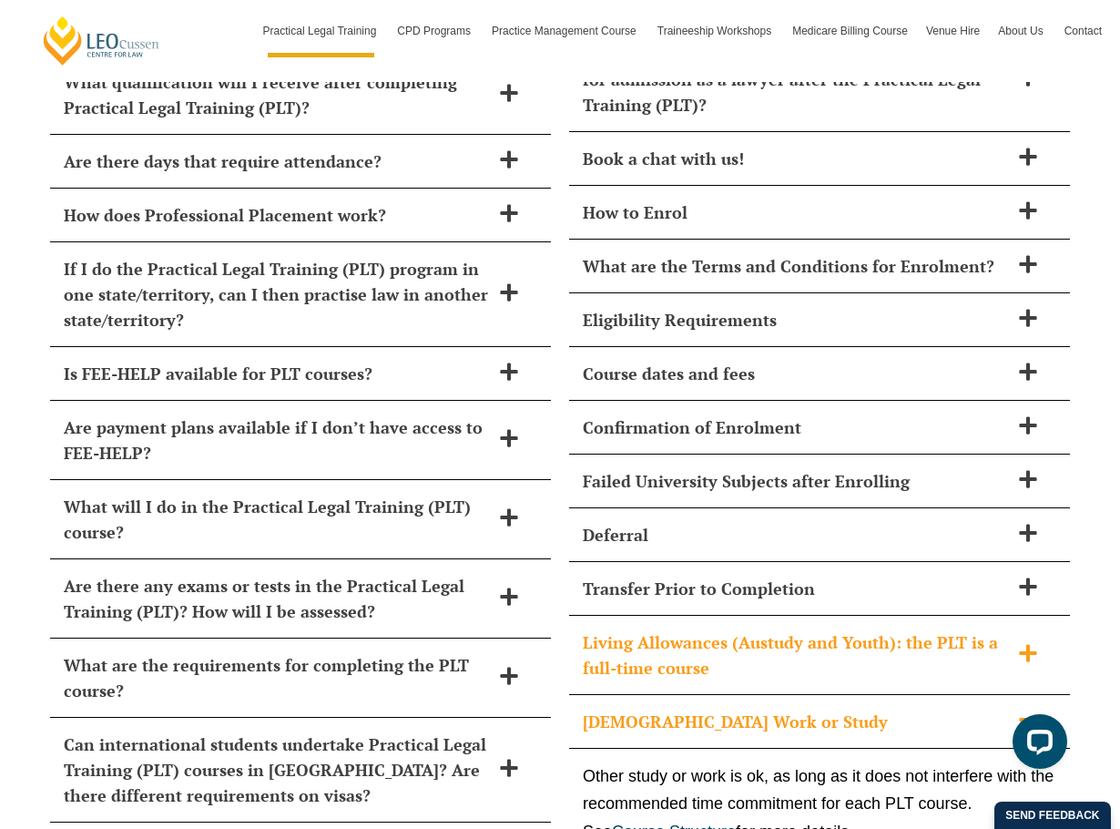
click at [819, 629] on h2 "Living Allowances (Austudy and Youth): the PLT is a full-time course" at bounding box center [796, 654] width 426 height 51
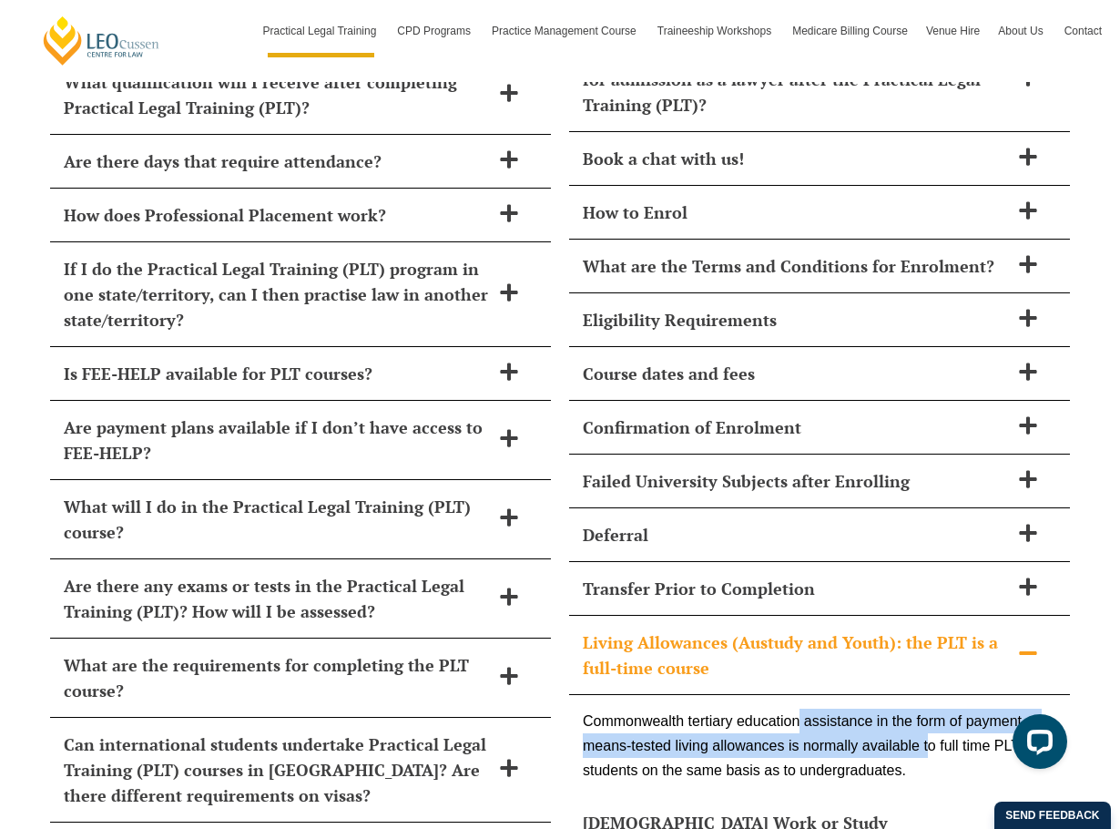
drag, startPoint x: 806, startPoint y: 671, endPoint x: 926, endPoint y: 690, distance: 121.7
click at [926, 695] on div "Commonwealth tertiary education assistance in the form of payment of means-test…" at bounding box center [819, 746] width 501 height 102
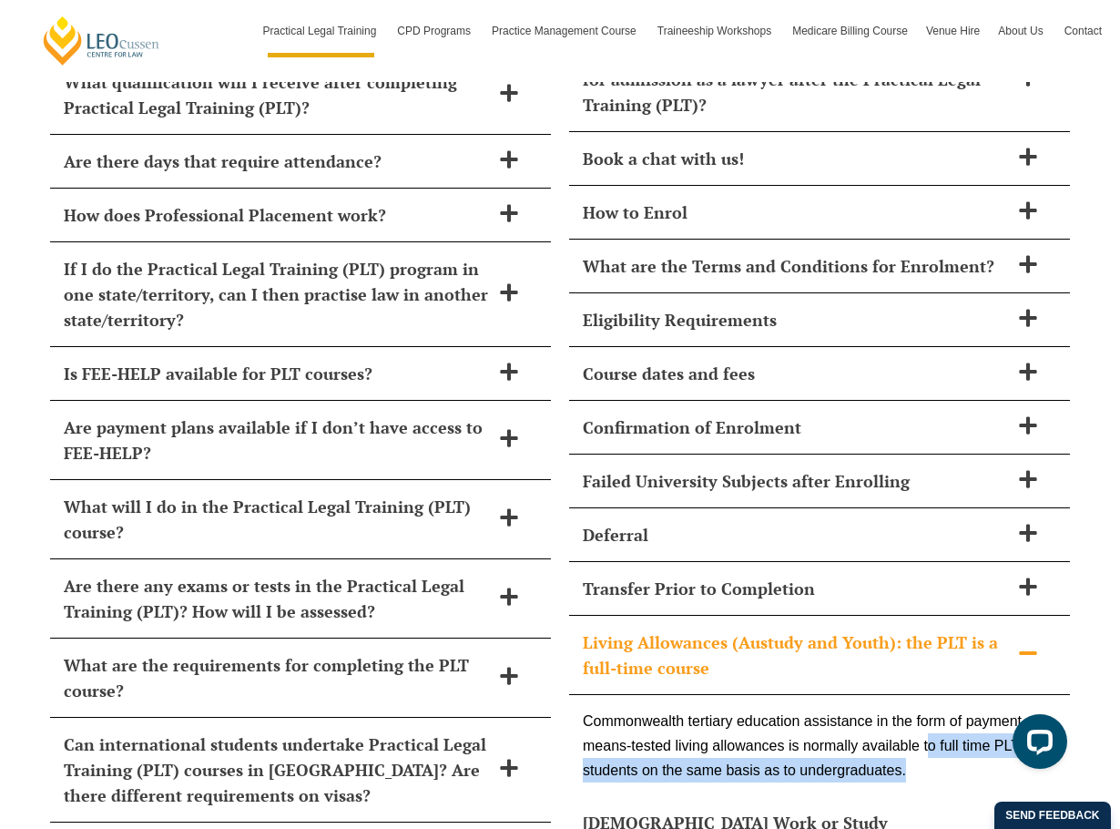
drag, startPoint x: 927, startPoint y: 687, endPoint x: 945, endPoint y: 711, distance: 29.9
click at [945, 711] on div "Commonwealth tertiary education assistance in the form of payment of means-test…" at bounding box center [819, 746] width 501 height 102
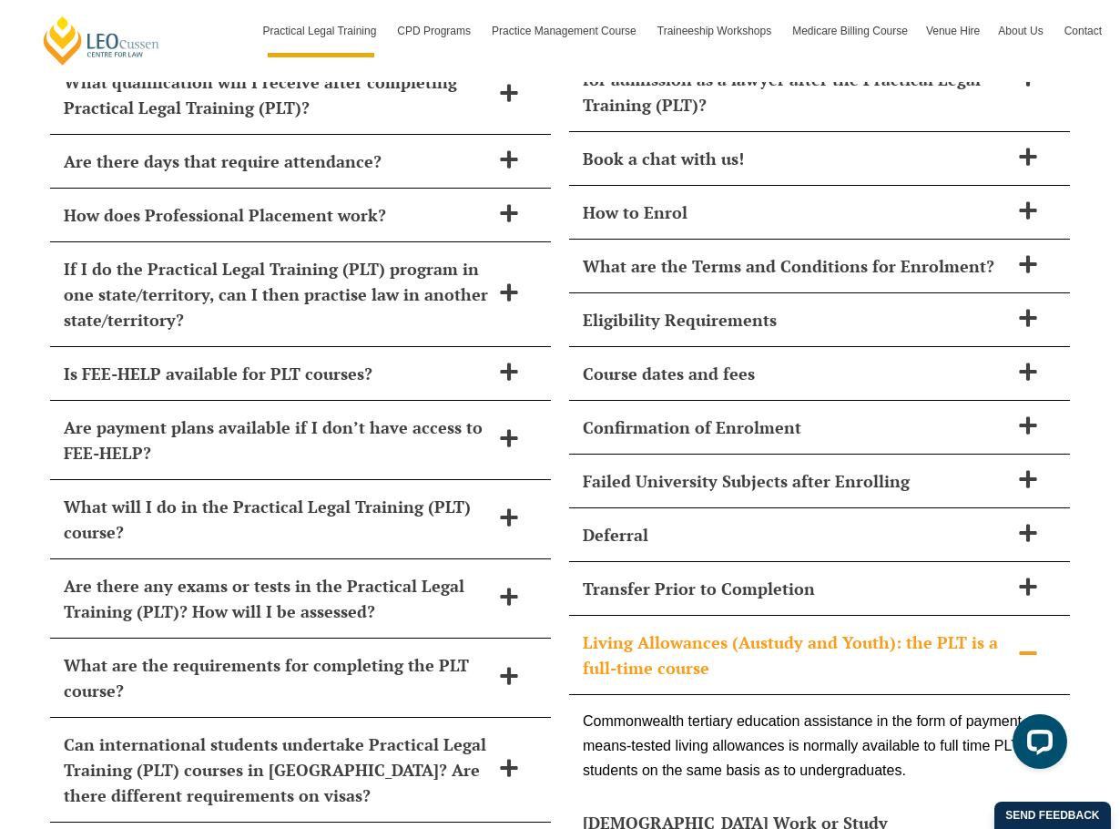
click at [713, 629] on h2 "Living Allowances (Austudy and Youth): the PLT is a full-time course" at bounding box center [796, 654] width 426 height 51
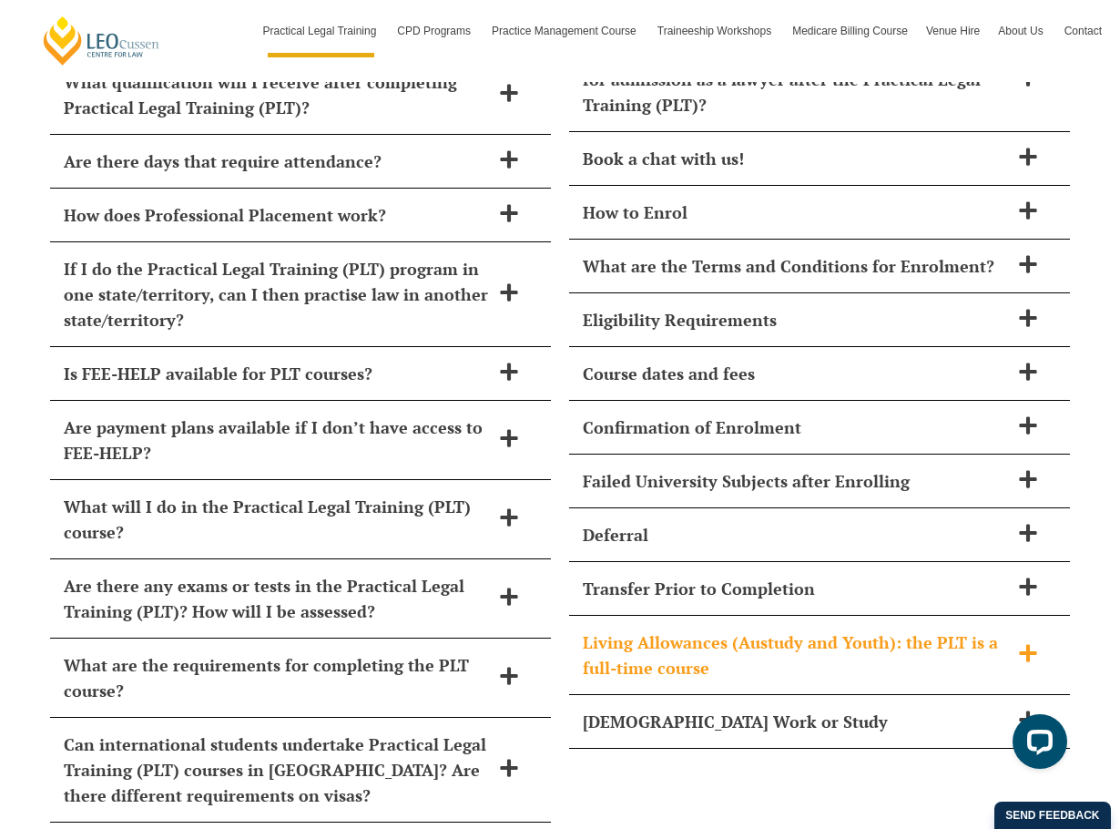
click at [738, 616] on div "Living Allowances (Austudy and Youth): the PLT is a full-time course" at bounding box center [819, 655] width 501 height 79
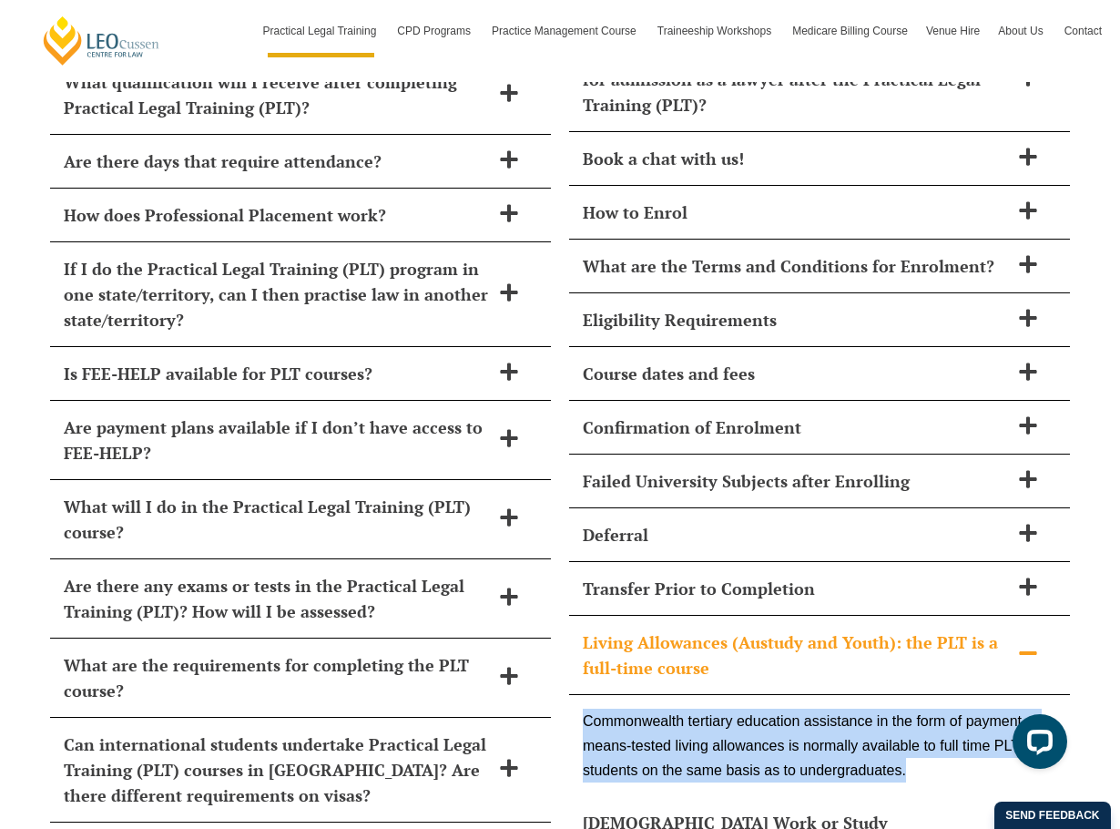
drag, startPoint x: 568, startPoint y: 662, endPoint x: 915, endPoint y: 726, distance: 352.7
click at [915, 726] on div "What kind of support does Leo Cussen provide during the course? From day one, y…" at bounding box center [819, 385] width 519 height 1000
click at [847, 719] on div "Commonwealth tertiary education assistance in the form of payment of means-test…" at bounding box center [819, 746] width 501 height 102
copy div "Commonwealth tertiary education assistance in the form of payment of means-test…"
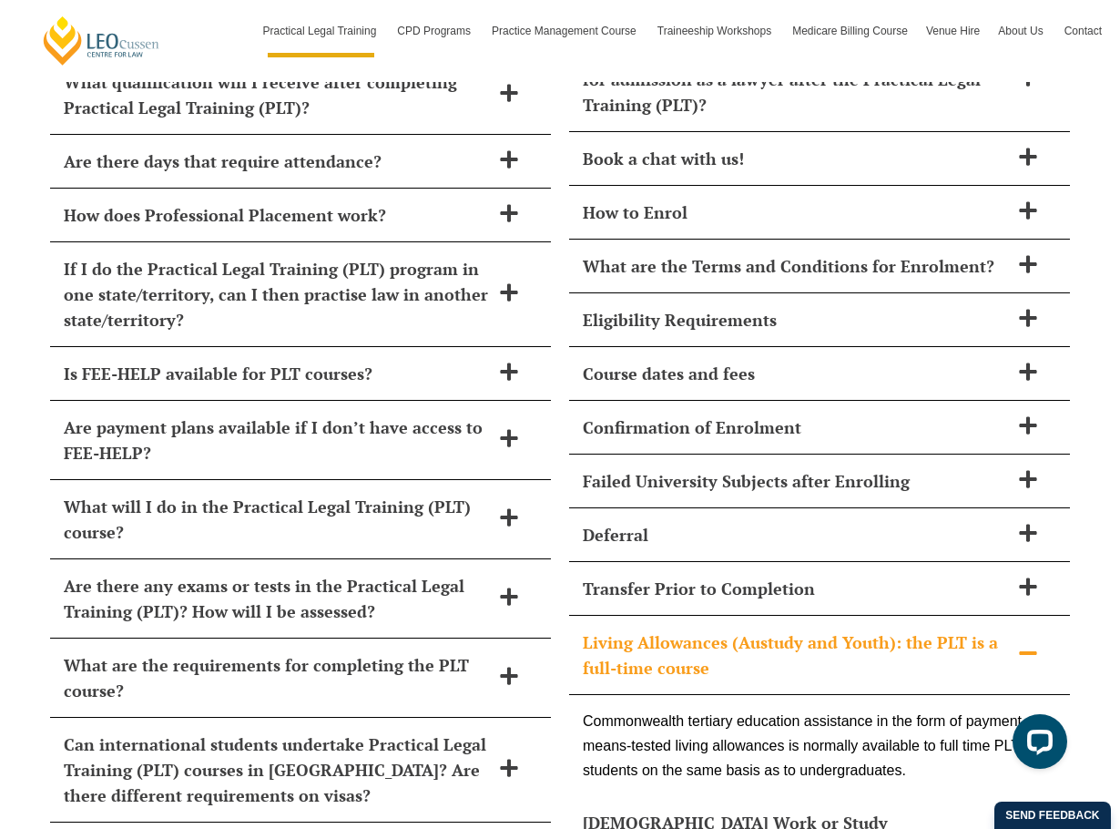
click at [752, 629] on h2 "Living Allowances (Austudy and Youth): the PLT is a full-time course" at bounding box center [796, 654] width 426 height 51
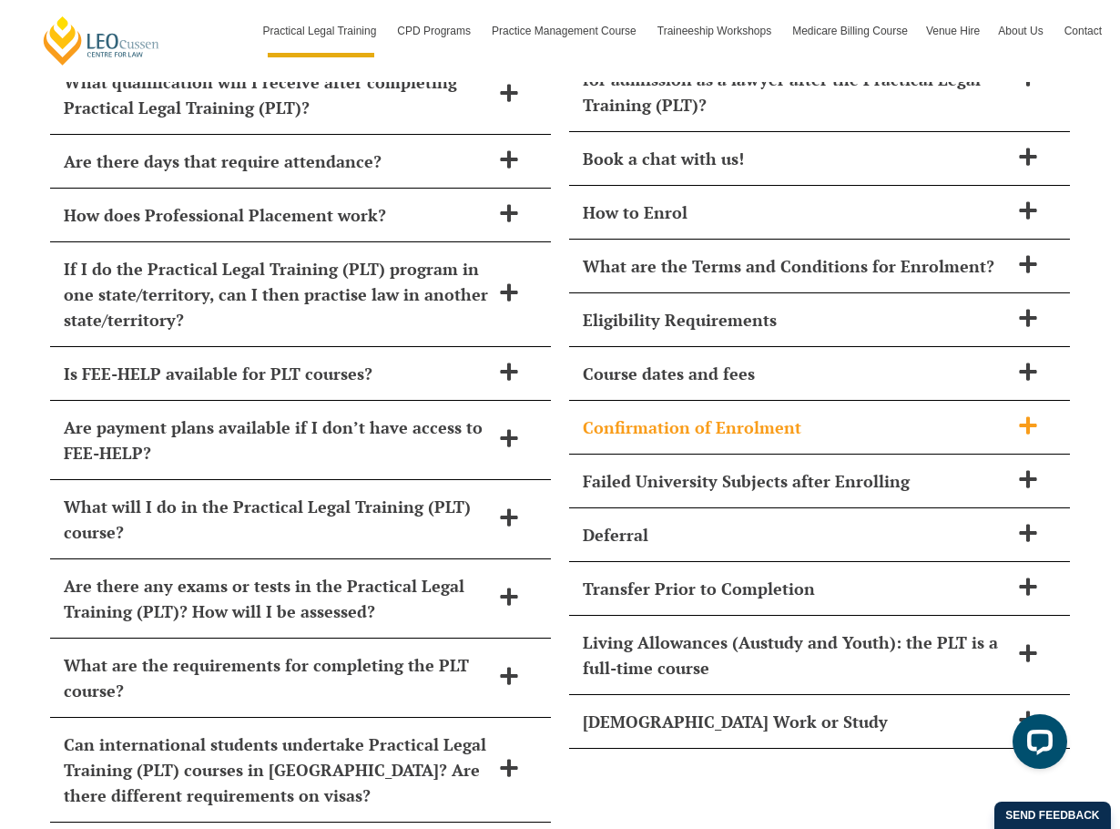
click at [793, 414] on h2 "Confirmation of Enrolment" at bounding box center [796, 426] width 426 height 25
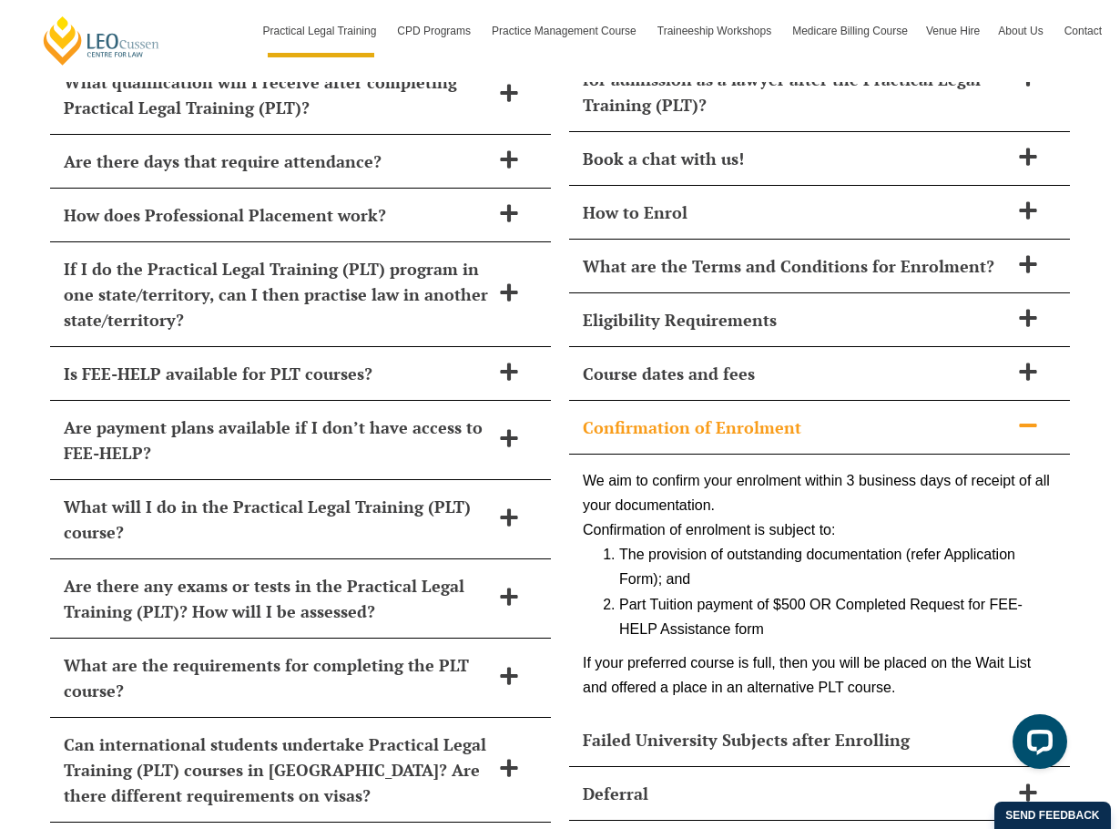
drag, startPoint x: 737, startPoint y: 423, endPoint x: 737, endPoint y: 439, distance: 16.4
click at [737, 454] on div "We aim to confirm your enrolment within 3 business days of receipt of all your …" at bounding box center [819, 584] width 501 height 260
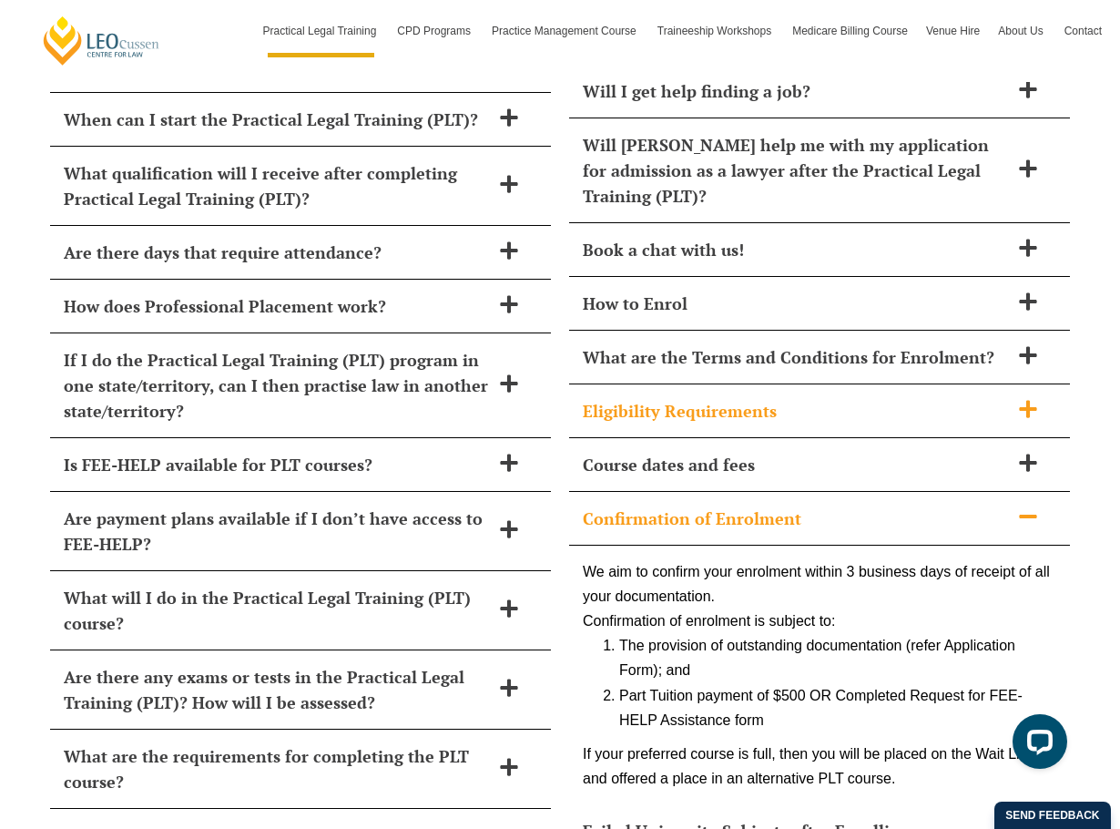
click at [757, 384] on div "Eligibility Requirements" at bounding box center [819, 411] width 501 height 54
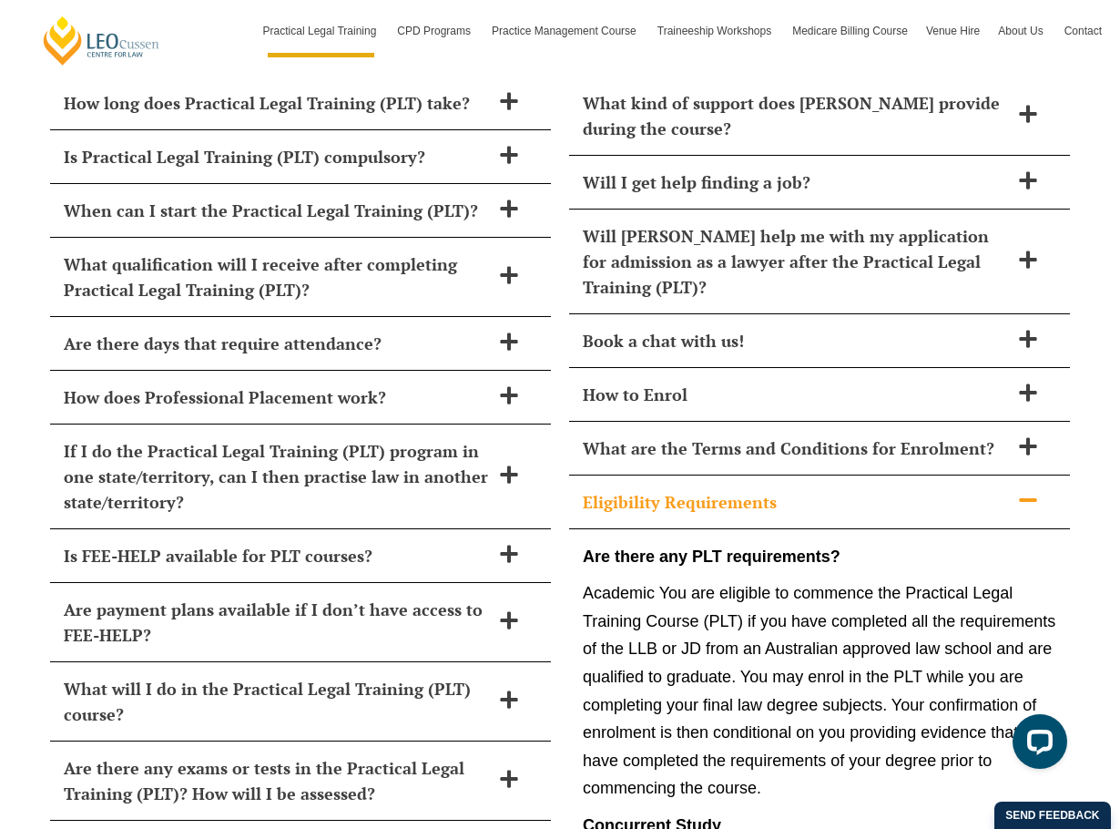
scroll to position [7790, 0]
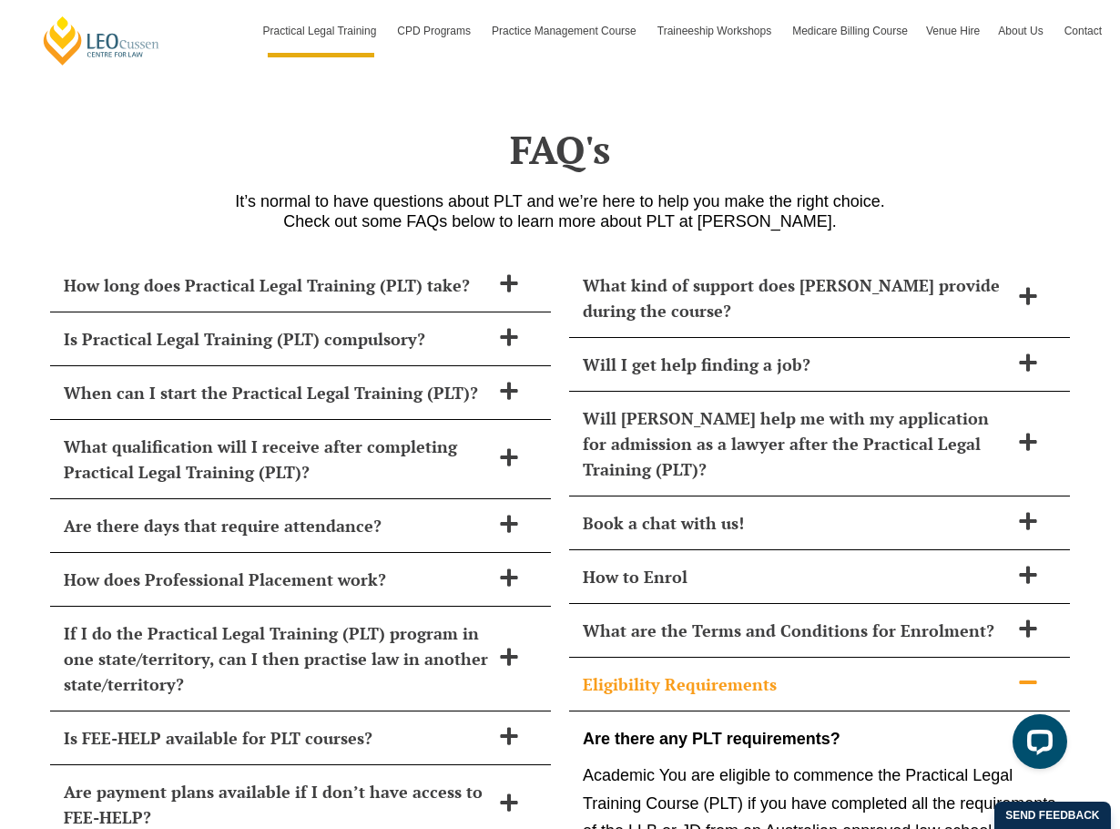
click at [757, 405] on h2 "Will [PERSON_NAME] help me with my application for admission as a lawyer after …" at bounding box center [796, 443] width 426 height 76
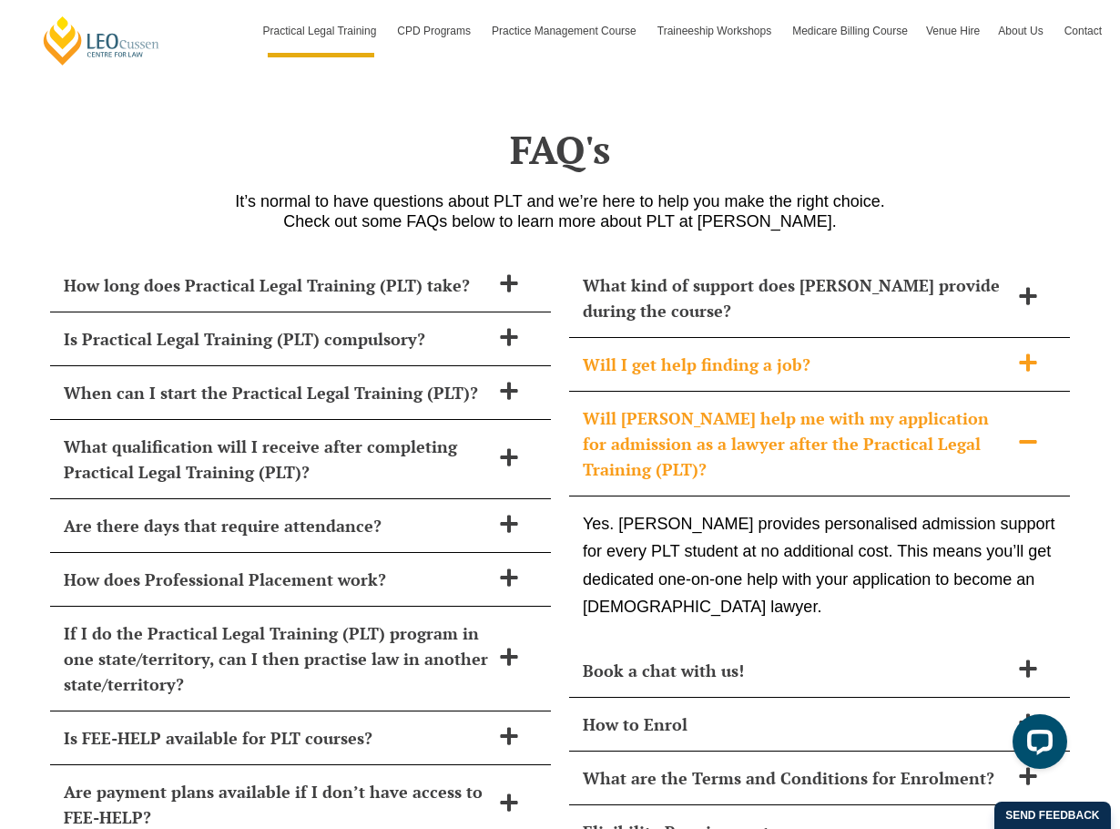
click at [784, 351] on h2 "Will I get help finding a job?" at bounding box center [796, 363] width 426 height 25
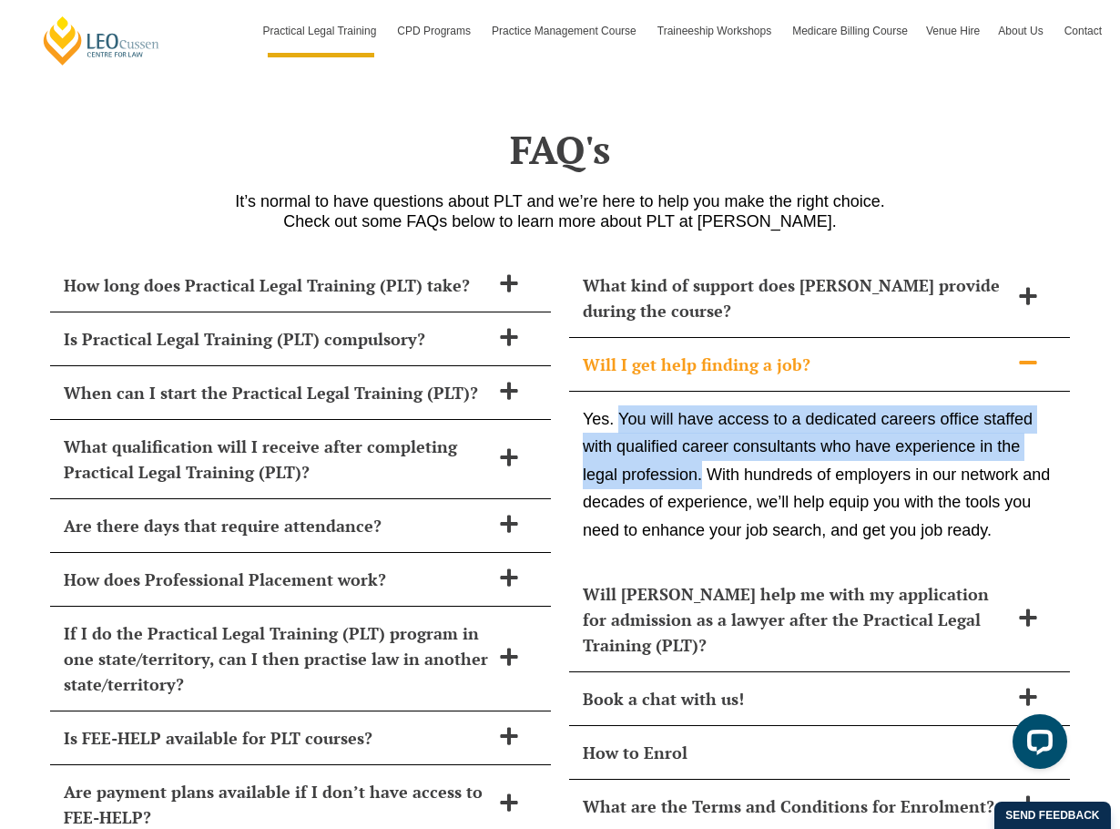
drag, startPoint x: 617, startPoint y: 362, endPoint x: 701, endPoint y: 431, distance: 108.1
click at [701, 431] on p "Yes. You will have access to a dedicated careers office staffed with qualified …" at bounding box center [820, 474] width 474 height 139
copy p "You will have access to a dedicated careers office staffed with qualified caree…"
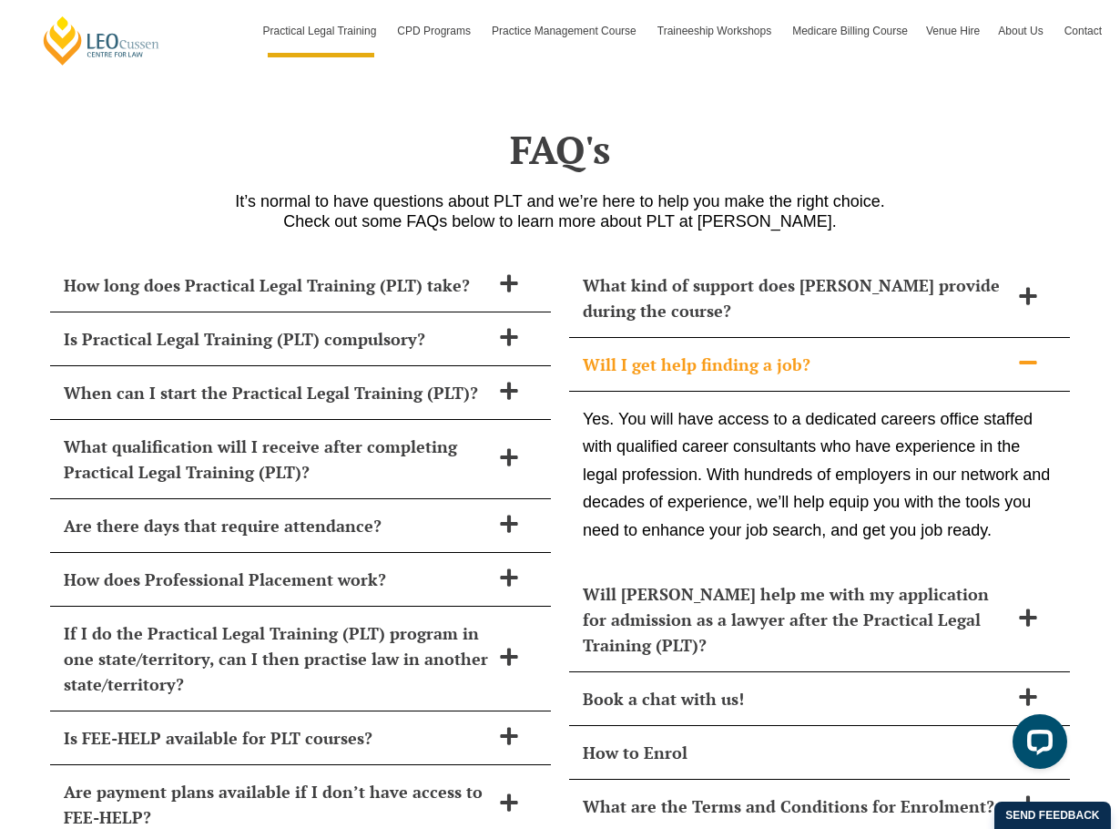
click at [785, 338] on div "Will I get help finding a job?" at bounding box center [819, 365] width 501 height 54
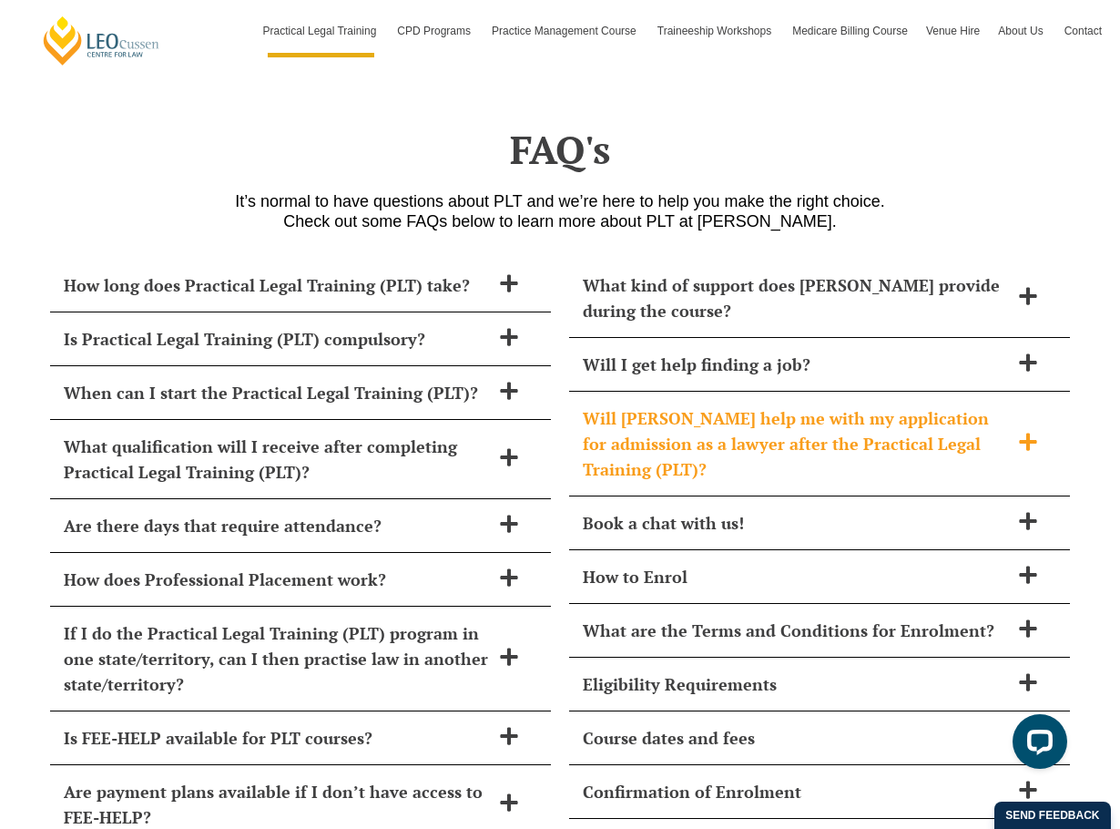
click at [765, 417] on h2 "Will [PERSON_NAME] help me with my application for admission as a lawyer after …" at bounding box center [796, 443] width 426 height 76
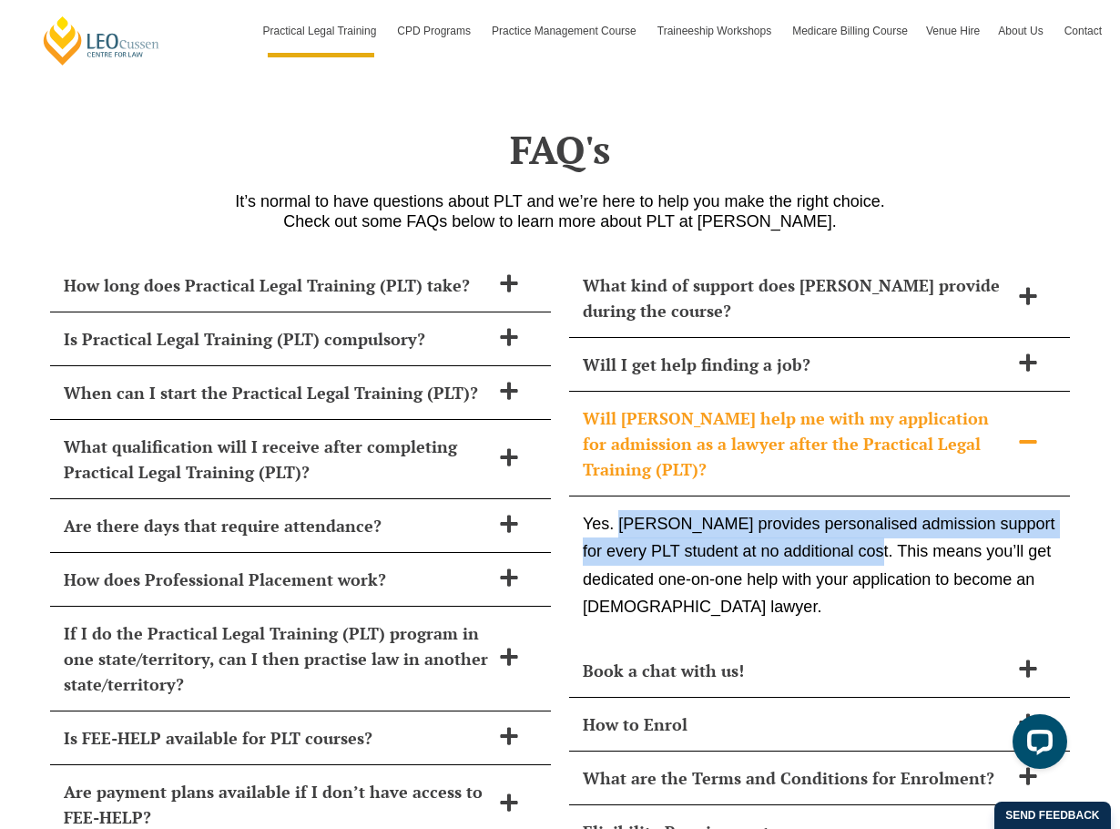
drag, startPoint x: 621, startPoint y: 464, endPoint x: 871, endPoint y: 494, distance: 252.1
click at [871, 510] on p "Yes. [PERSON_NAME] provides personalised admission support for every PLT studen…" at bounding box center [820, 565] width 474 height 111
copy p "Leo Cussen provides personalised admission support for every PLT student at no …"
click at [807, 405] on h2 "Will [PERSON_NAME] help me with my application for admission as a lawyer after …" at bounding box center [796, 443] width 426 height 76
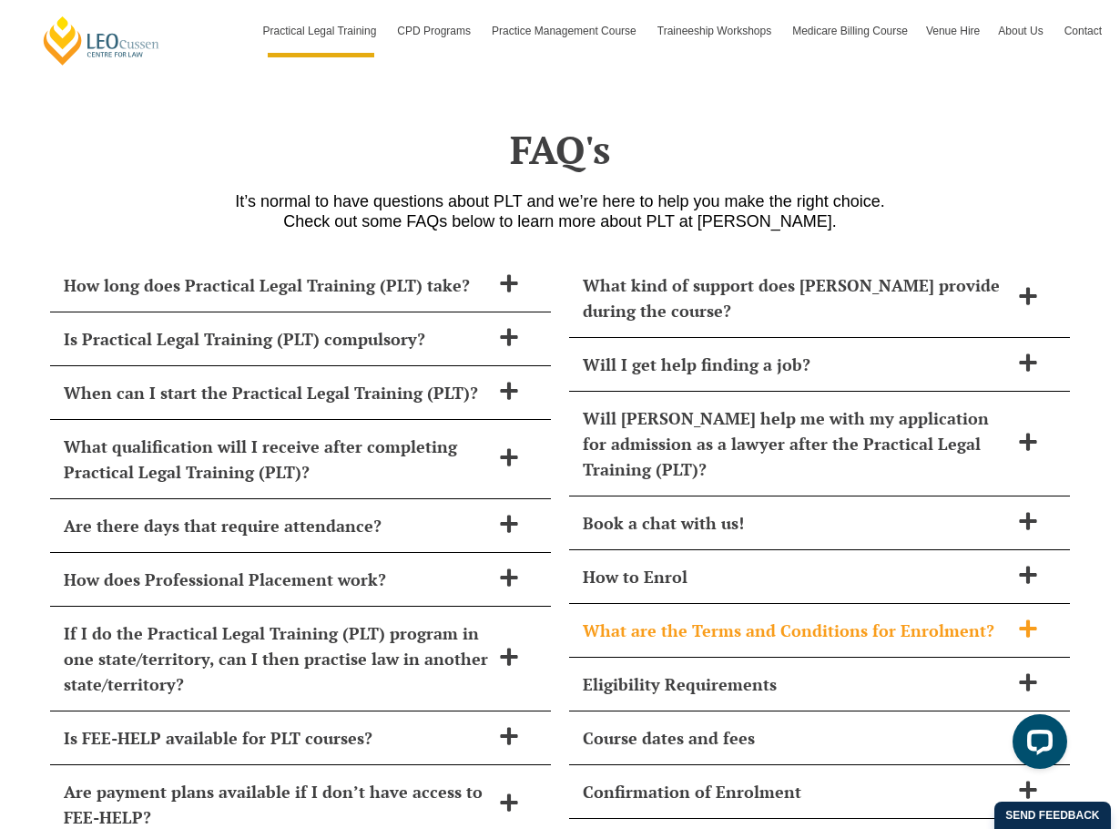
click at [789, 604] on div "What are the Terms and Conditions for Enrolment?" at bounding box center [819, 631] width 501 height 54
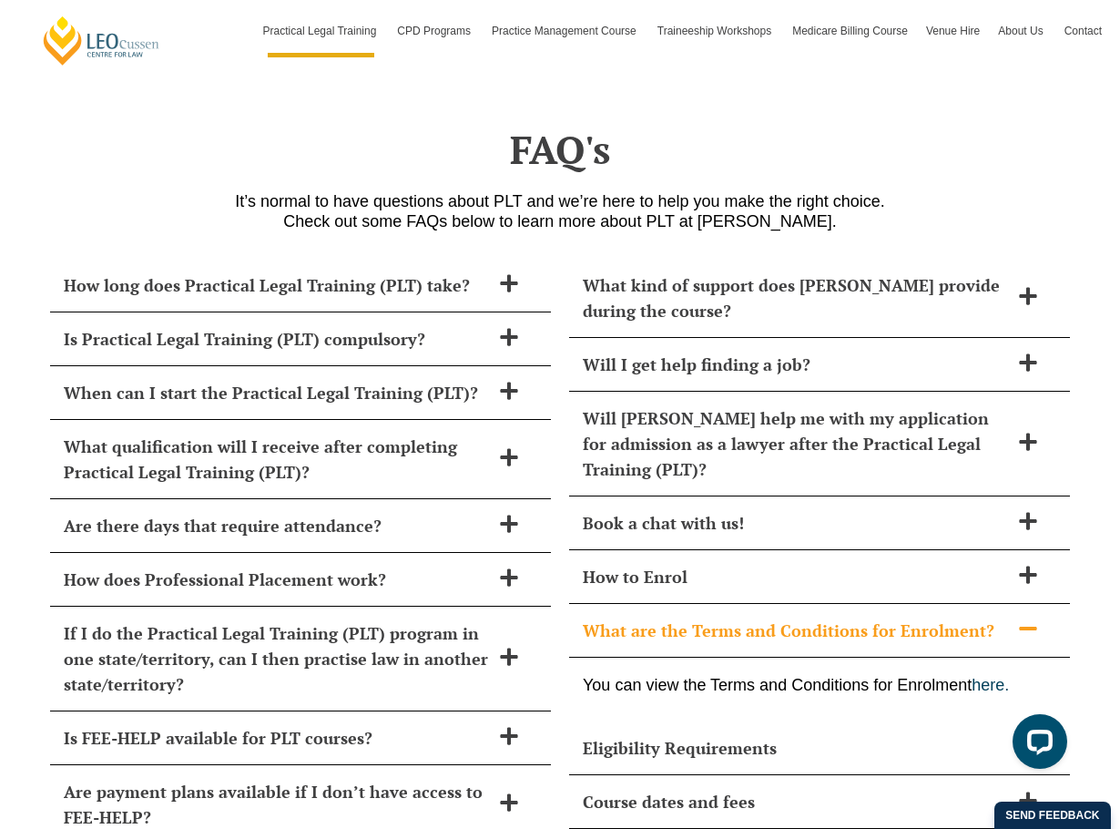
click at [789, 604] on div "What are the Terms and Conditions for Enrolment?" at bounding box center [819, 631] width 501 height 54
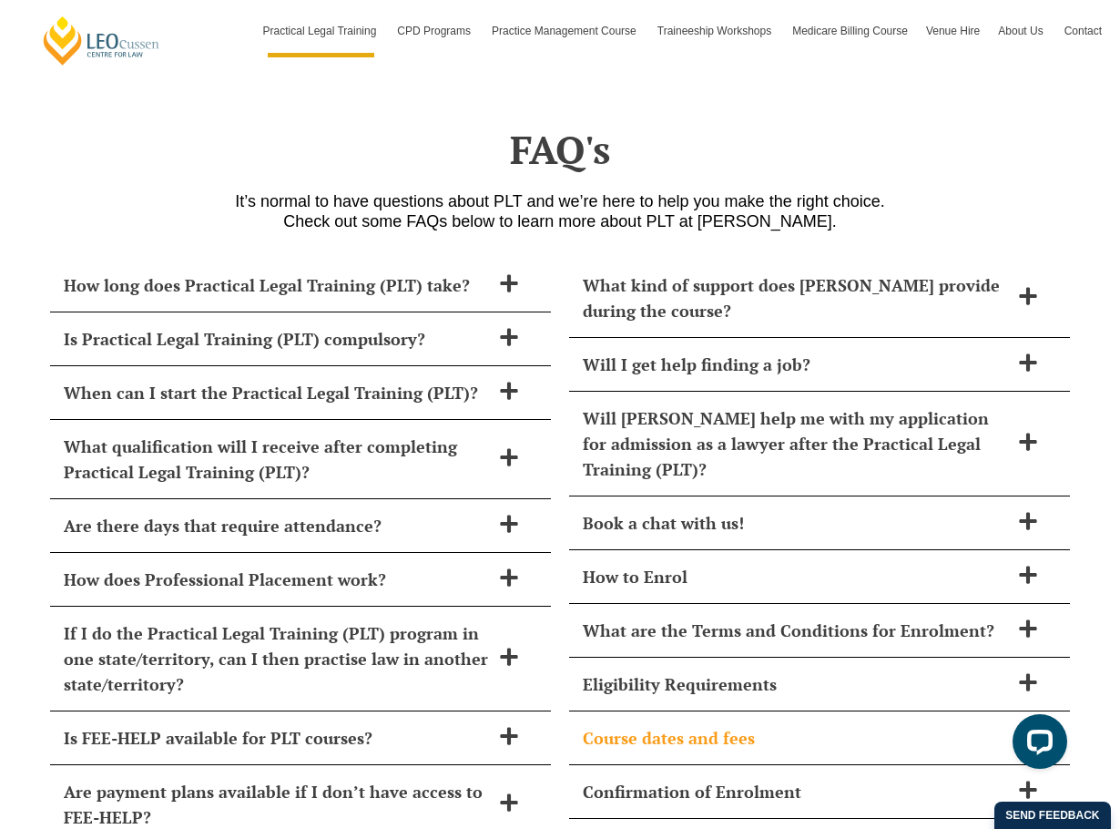
click at [787, 711] on div "Course dates and fees" at bounding box center [819, 738] width 501 height 54
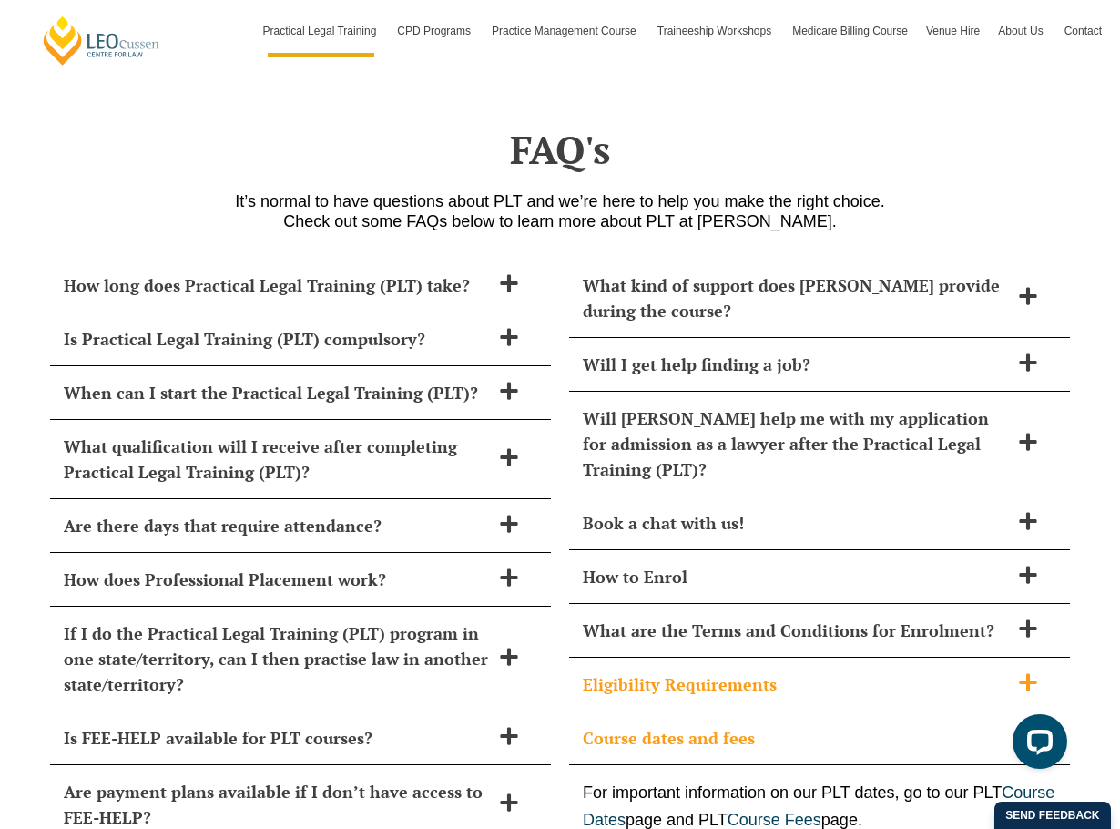
click at [808, 657] on div "Eligibility Requirements" at bounding box center [819, 684] width 501 height 54
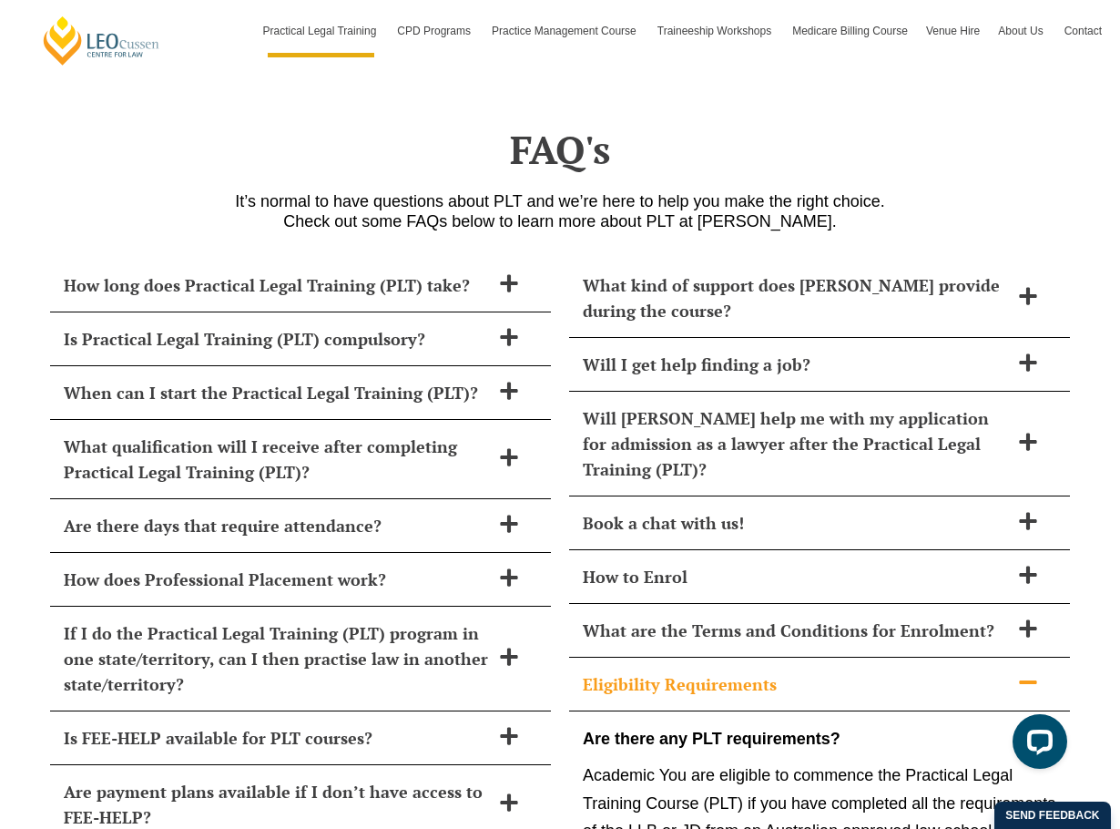
click at [811, 671] on h2 "Eligibility Requirements" at bounding box center [796, 683] width 426 height 25
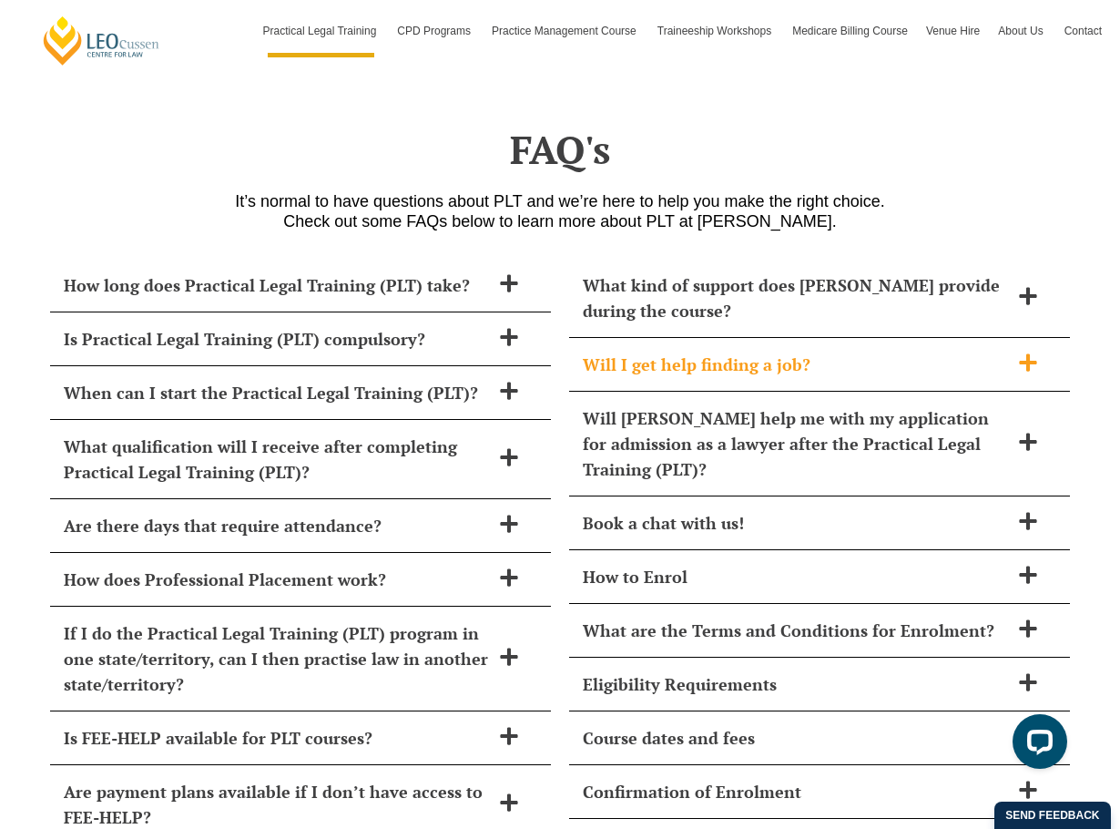
click at [775, 351] on h2 "Will I get help finding a job?" at bounding box center [796, 363] width 426 height 25
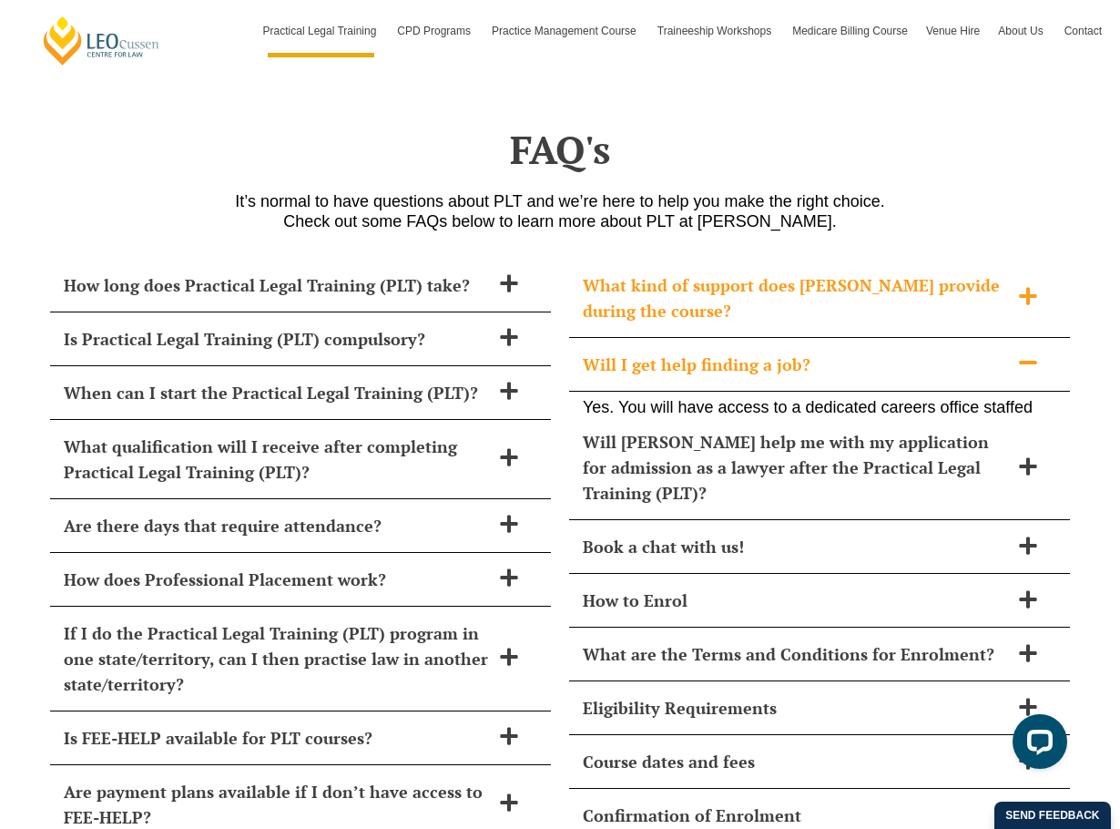
click at [757, 259] on div "What kind of support does [PERSON_NAME] provide during the course?" at bounding box center [819, 298] width 501 height 79
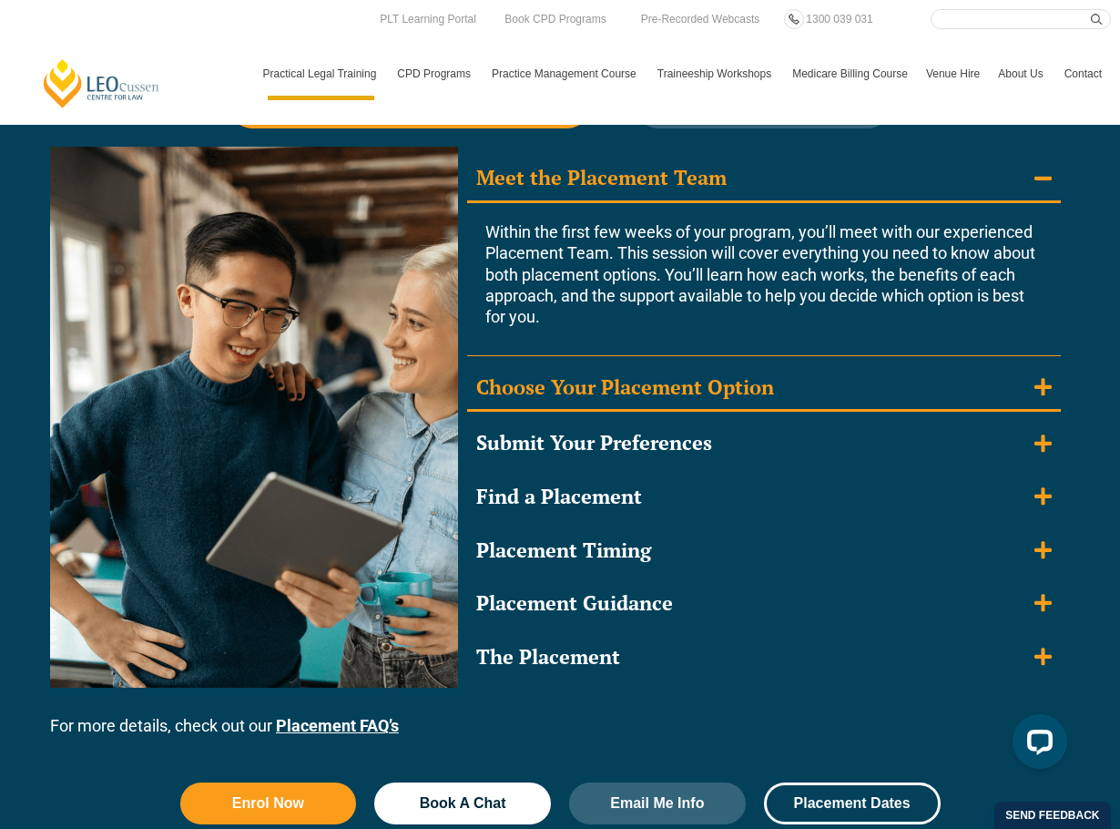
click at [687, 383] on div "Choose Your Placement Option" at bounding box center [625, 387] width 298 height 26
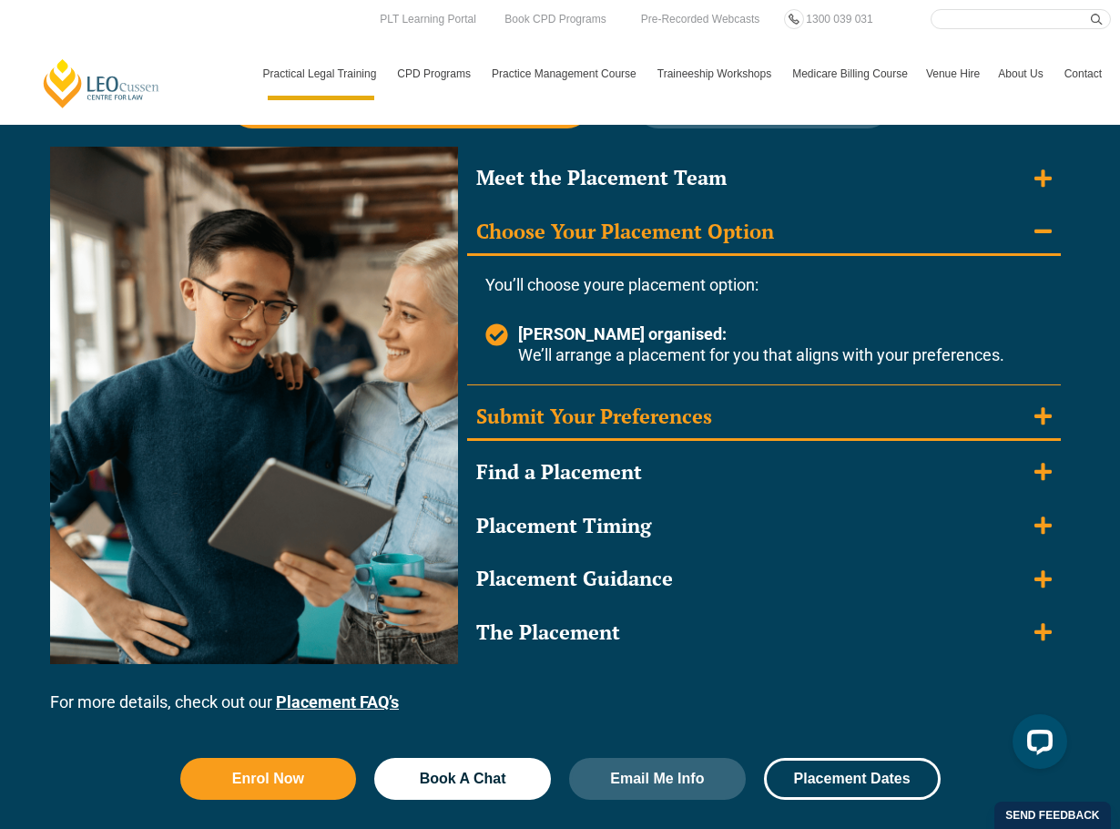
click at [668, 420] on div "Submit Your Preferences" at bounding box center [594, 416] width 236 height 26
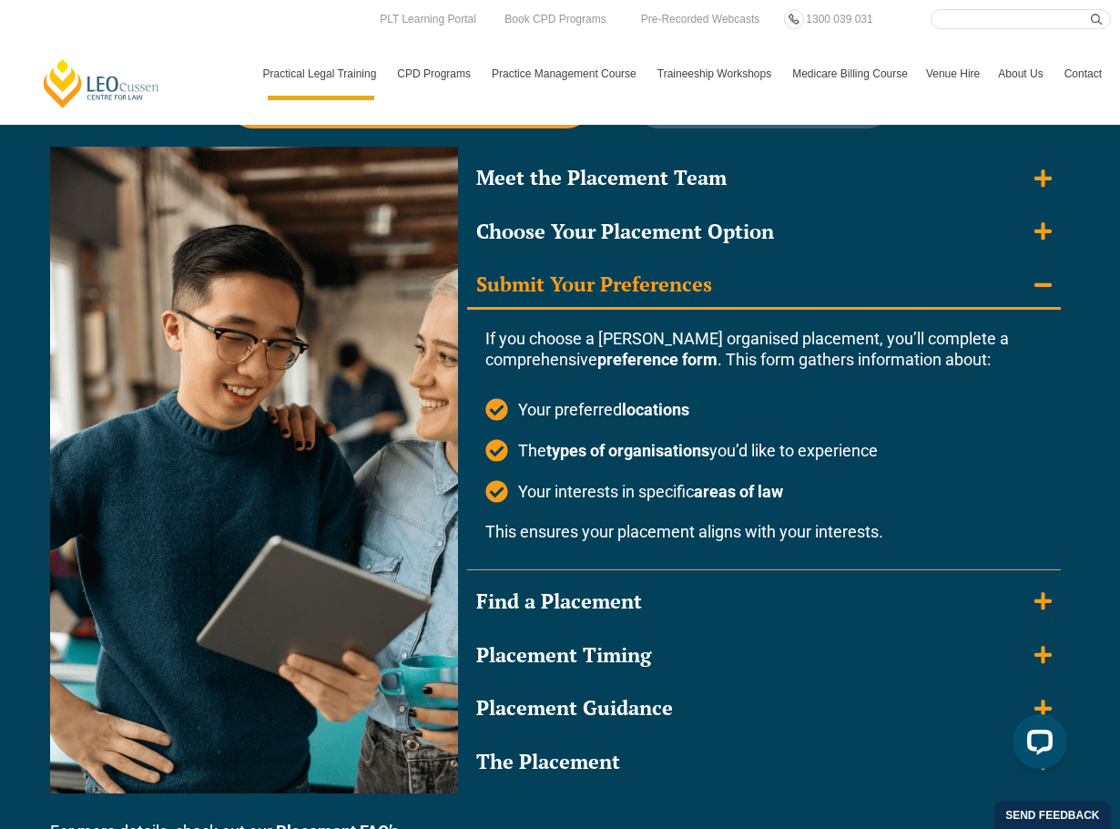
scroll to position [1730, 0]
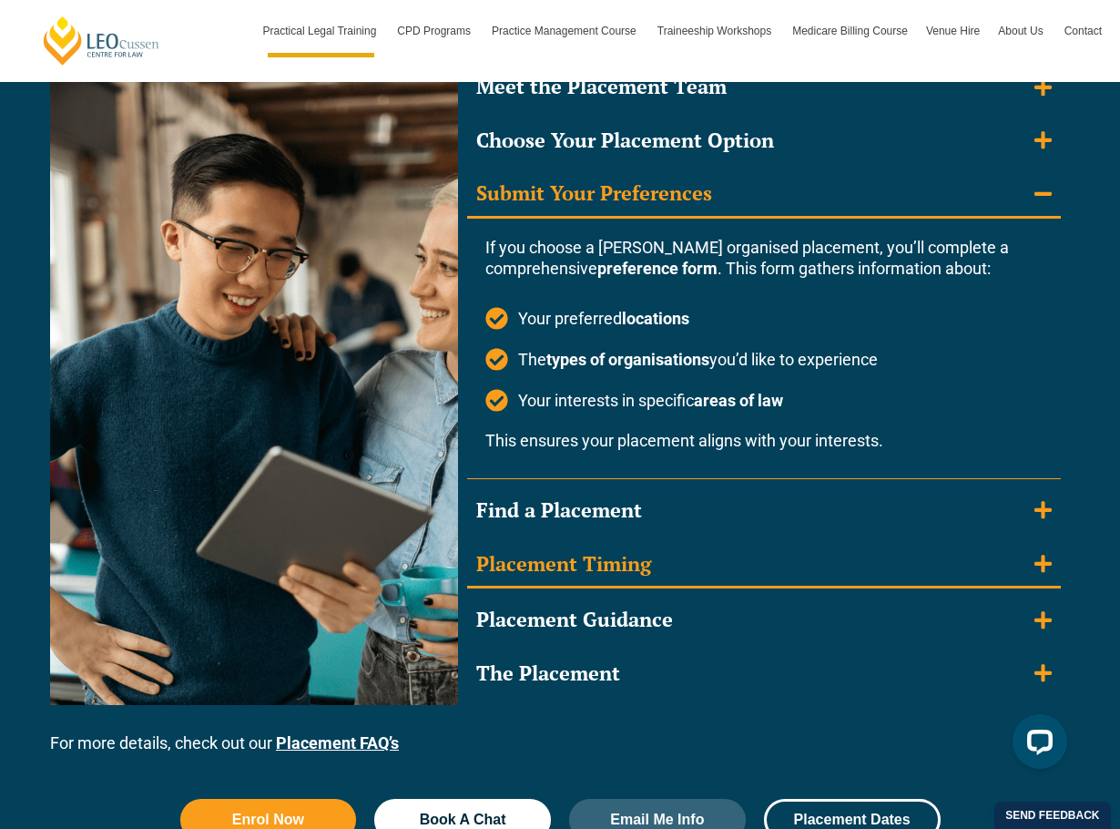
click at [640, 505] on div "Find a Placement" at bounding box center [559, 510] width 166 height 26
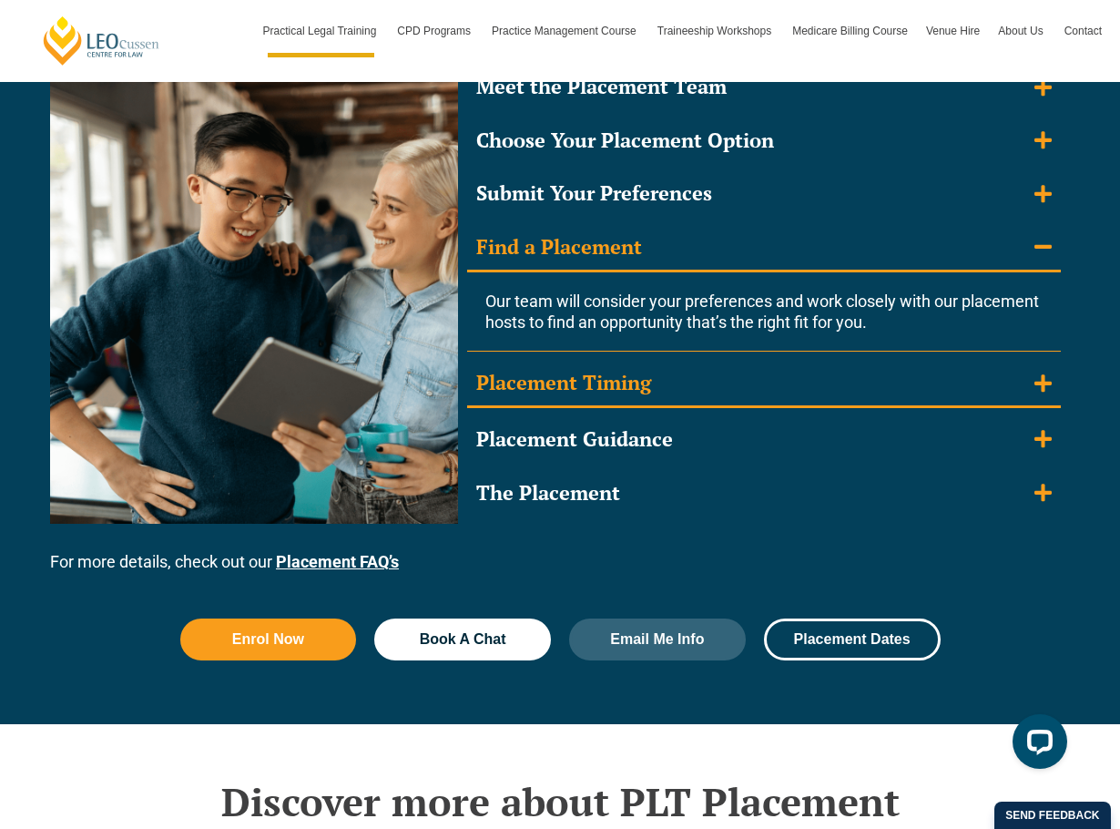
click at [607, 363] on summary "Placement Timing" at bounding box center [764, 384] width 594 height 47
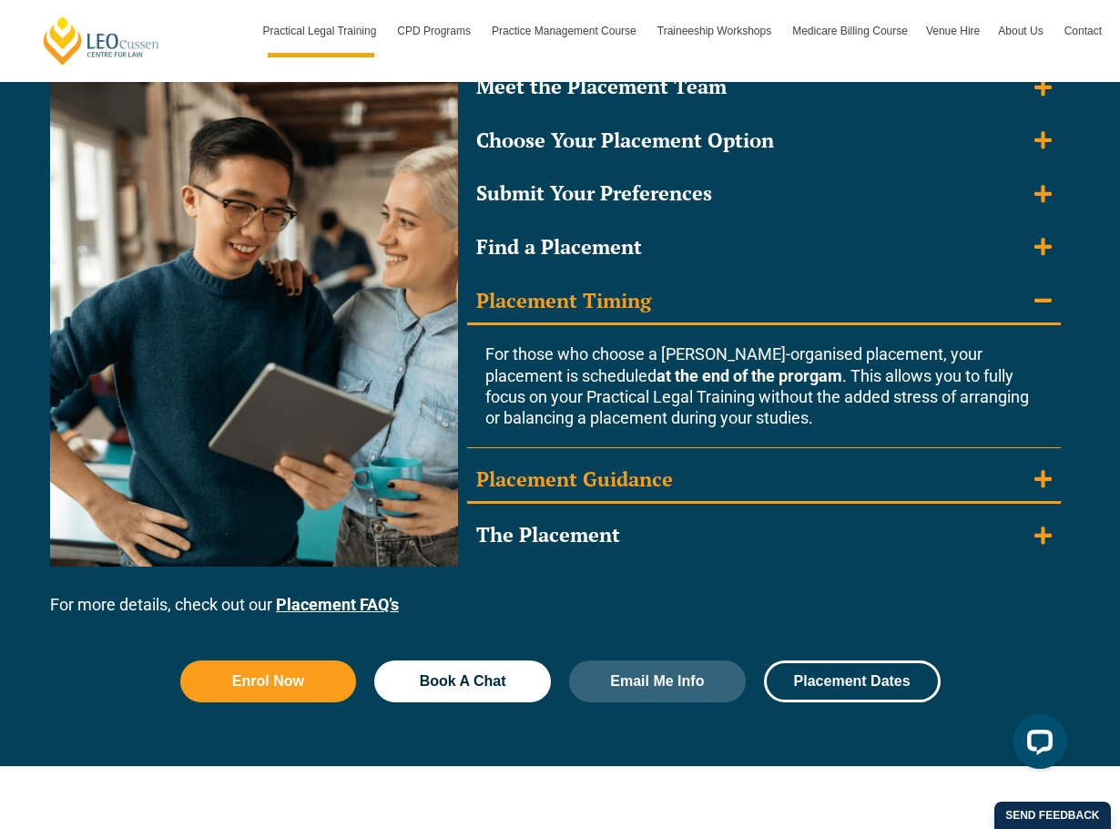
click at [643, 482] on div "Placement Guidance" at bounding box center [574, 479] width 197 height 26
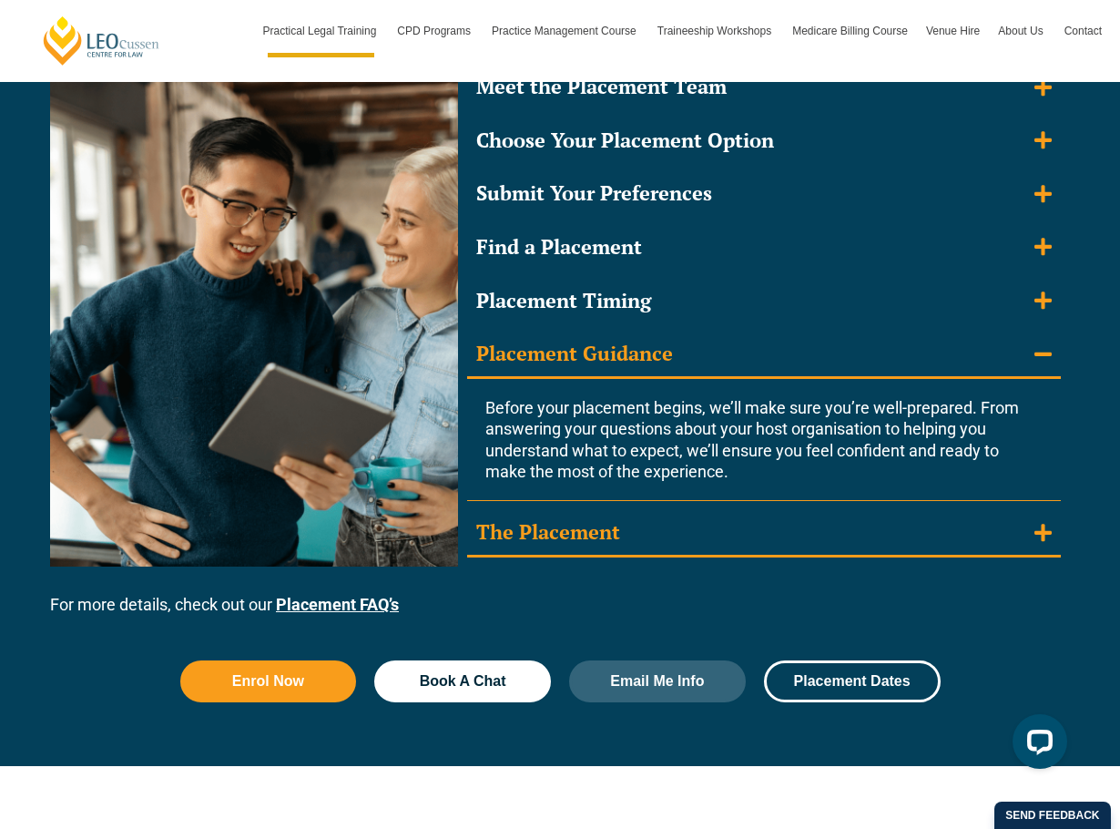
click at [598, 527] on div "The Placement" at bounding box center [548, 532] width 144 height 26
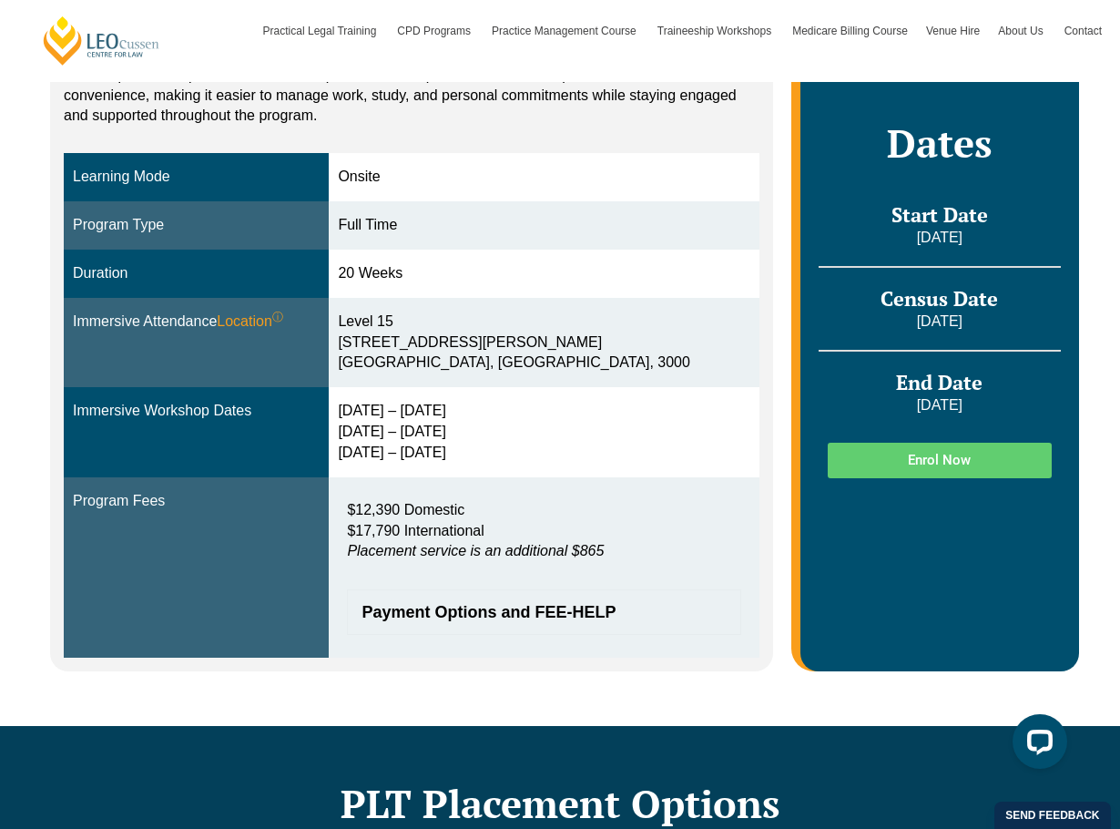
scroll to position [273, 0]
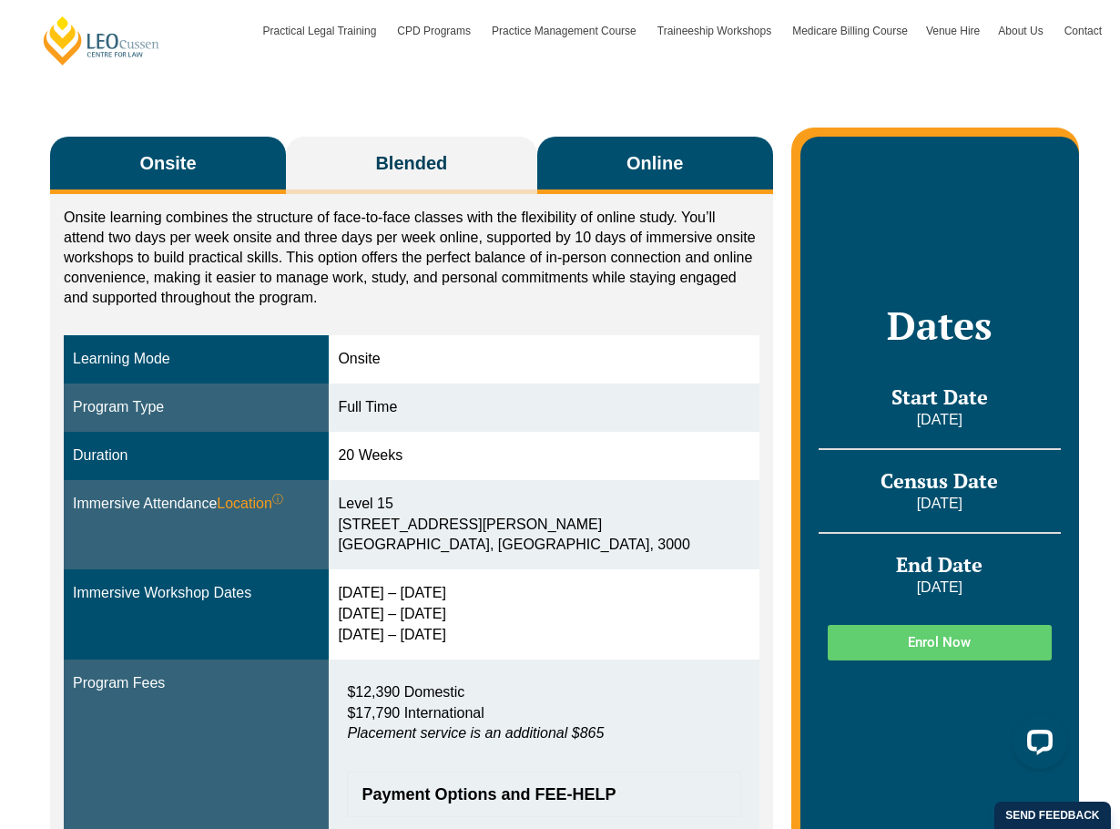
click at [700, 158] on button "Online" at bounding box center [655, 165] width 236 height 57
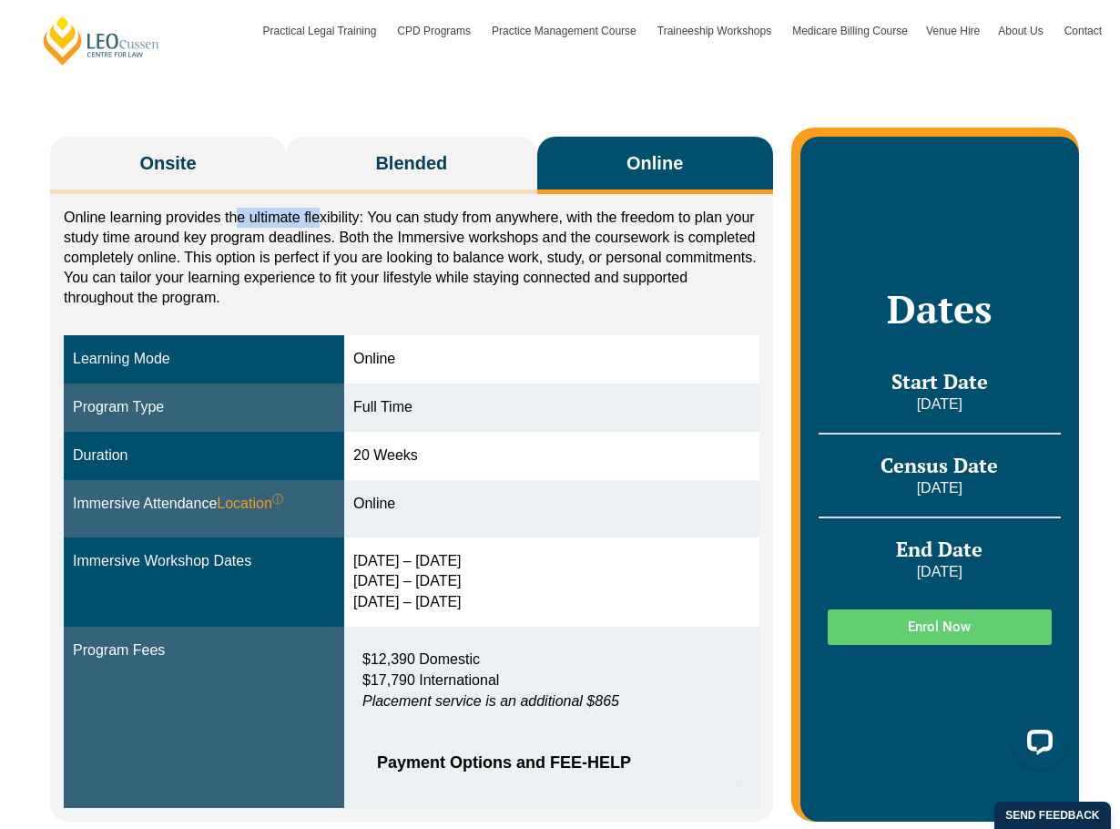
drag, startPoint x: 238, startPoint y: 208, endPoint x: 347, endPoint y: 210, distance: 109.3
click at [329, 210] on p "Online learning provides the ultimate flexibility: You can study from anywhere,…" at bounding box center [412, 258] width 696 height 100
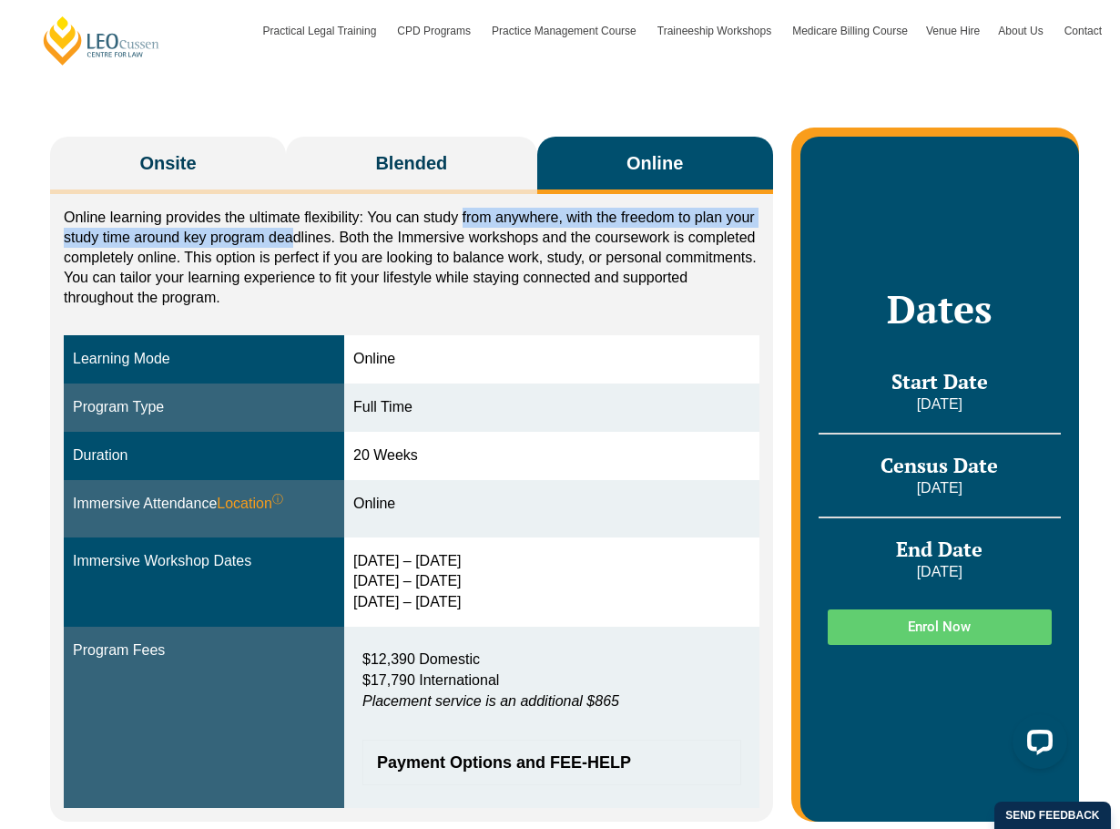
drag, startPoint x: 463, startPoint y: 216, endPoint x: 296, endPoint y: 248, distance: 169.7
click at [296, 248] on p "Online learning provides the ultimate flexibility: You can study from anywhere,…" at bounding box center [412, 258] width 696 height 100
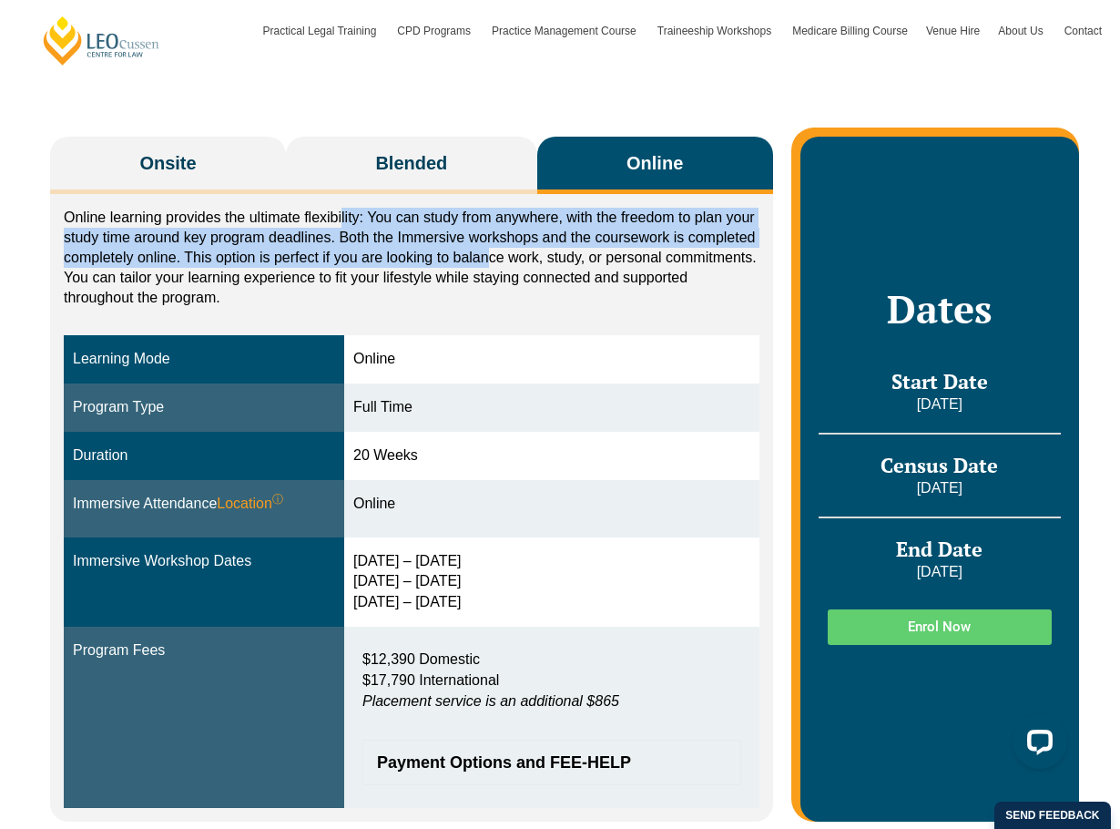
drag, startPoint x: 341, startPoint y: 228, endPoint x: 487, endPoint y: 263, distance: 150.8
click at [487, 263] on p "Online learning provides the ultimate flexibility: You can study from anywhere,…" at bounding box center [412, 258] width 696 height 100
click at [488, 263] on p "Online learning provides the ultimate flexibility: You can study from anywhere,…" at bounding box center [412, 258] width 696 height 100
click at [488, 267] on p "Online learning provides the ultimate flexibility: You can study from anywhere,…" at bounding box center [412, 258] width 696 height 100
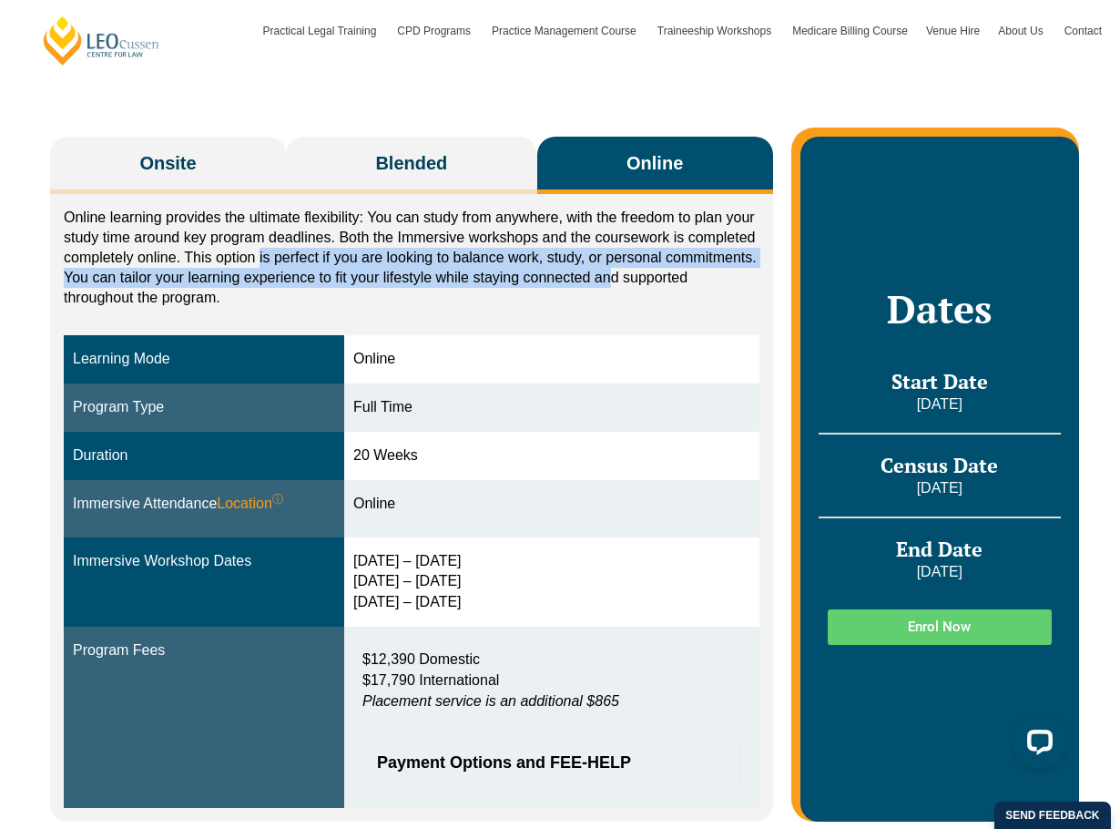
drag, startPoint x: 259, startPoint y: 254, endPoint x: 608, endPoint y: 275, distance: 350.3
click at [608, 275] on p "Online learning provides the ultimate flexibility: You can study from anywhere,…" at bounding box center [412, 258] width 696 height 100
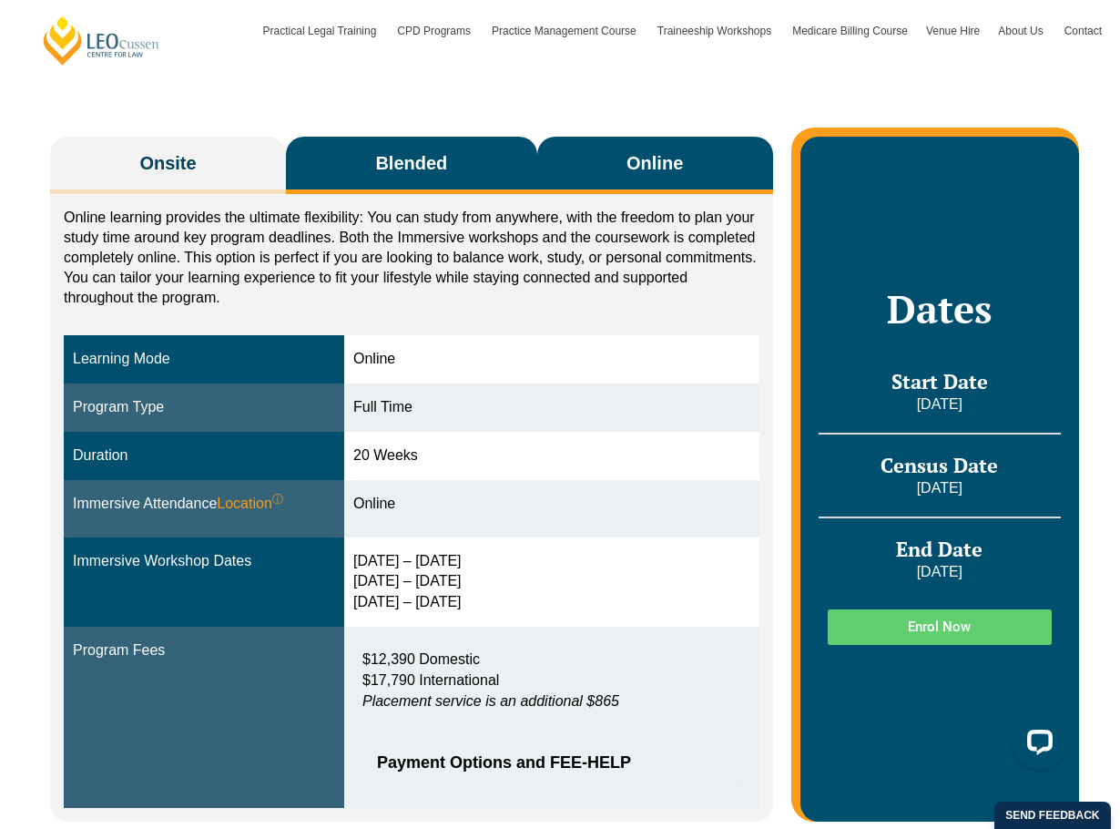
click at [339, 158] on button "Blended" at bounding box center [411, 165] width 251 height 57
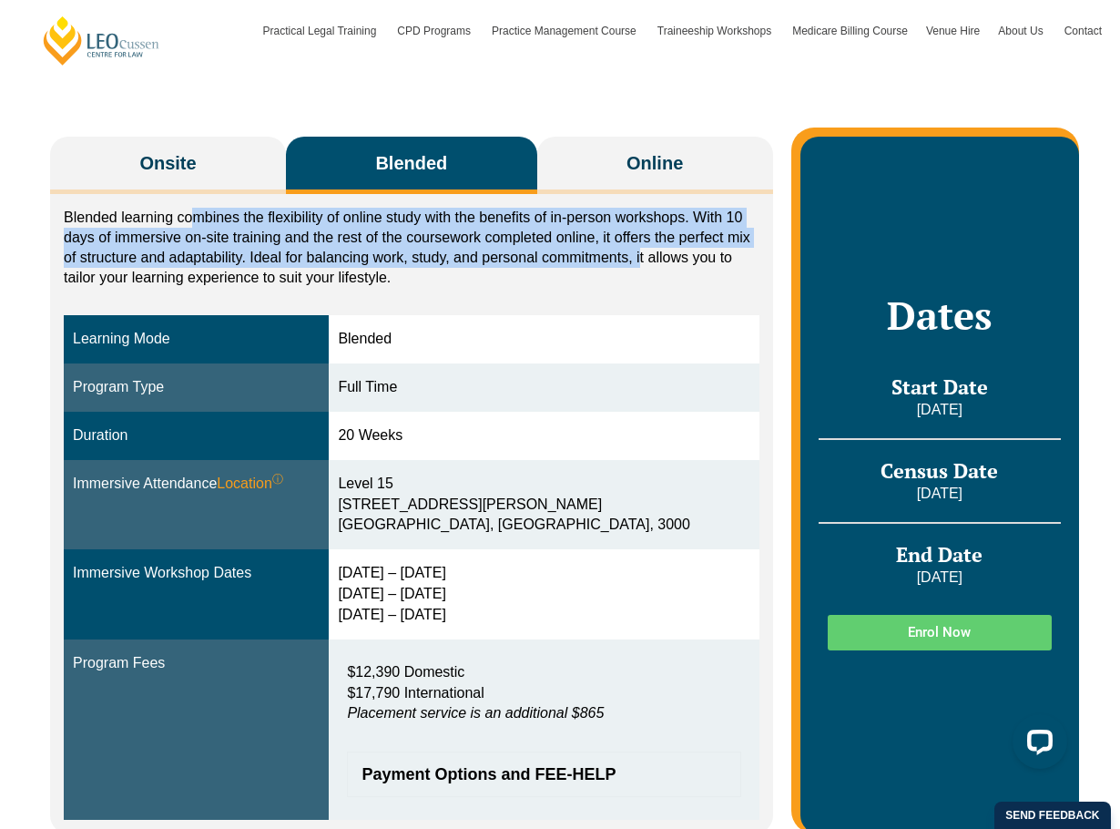
drag, startPoint x: 197, startPoint y: 225, endPoint x: 640, endPoint y: 256, distance: 444.5
click at [640, 256] on p "Blended learning combines the flexibility of online study with the benefits of …" at bounding box center [412, 248] width 696 height 80
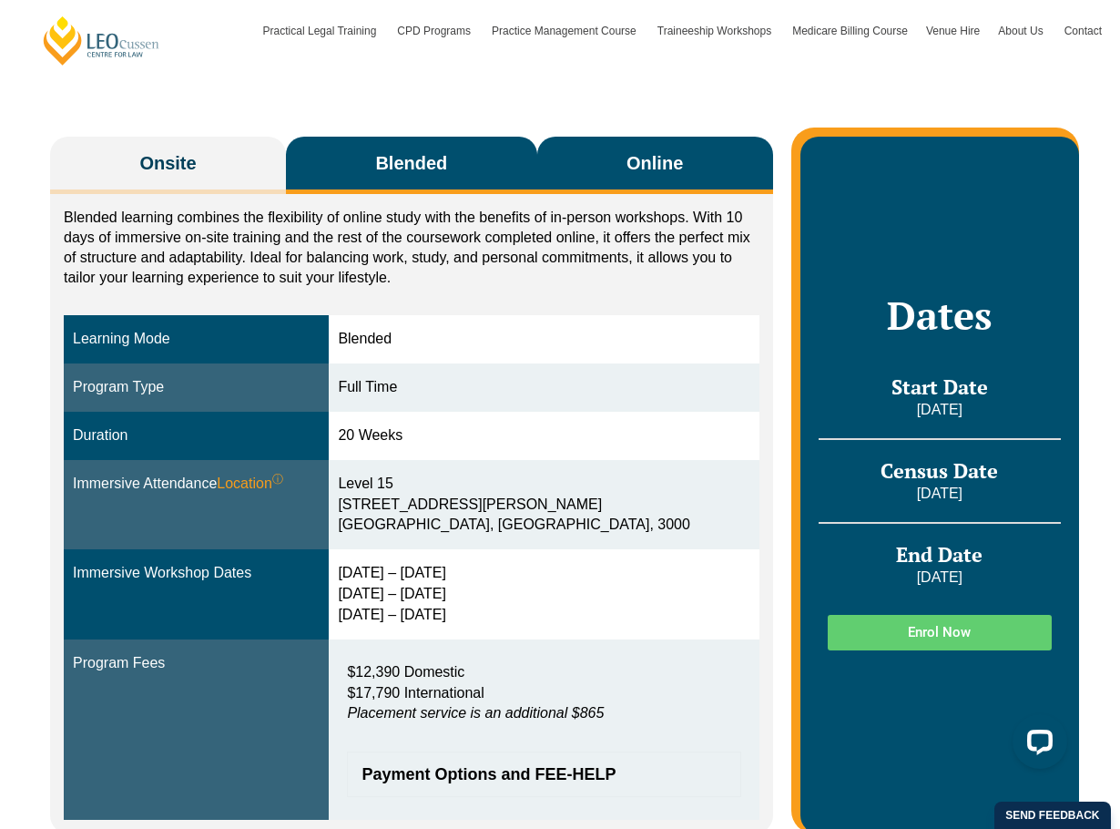
click at [655, 152] on span "Online" at bounding box center [654, 162] width 56 height 25
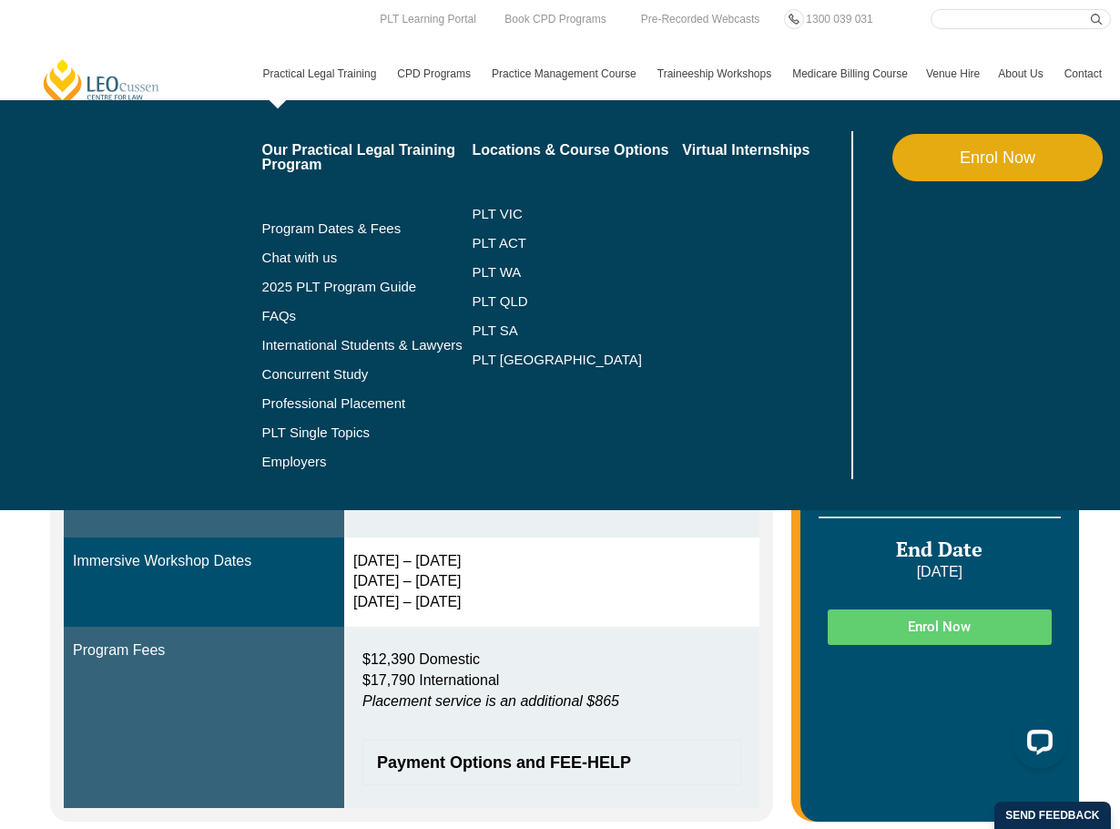
click at [498, 222] on li "PLT VIC" at bounding box center [577, 213] width 210 height 29
click at [500, 216] on link "PLT VIC" at bounding box center [577, 214] width 210 height 15
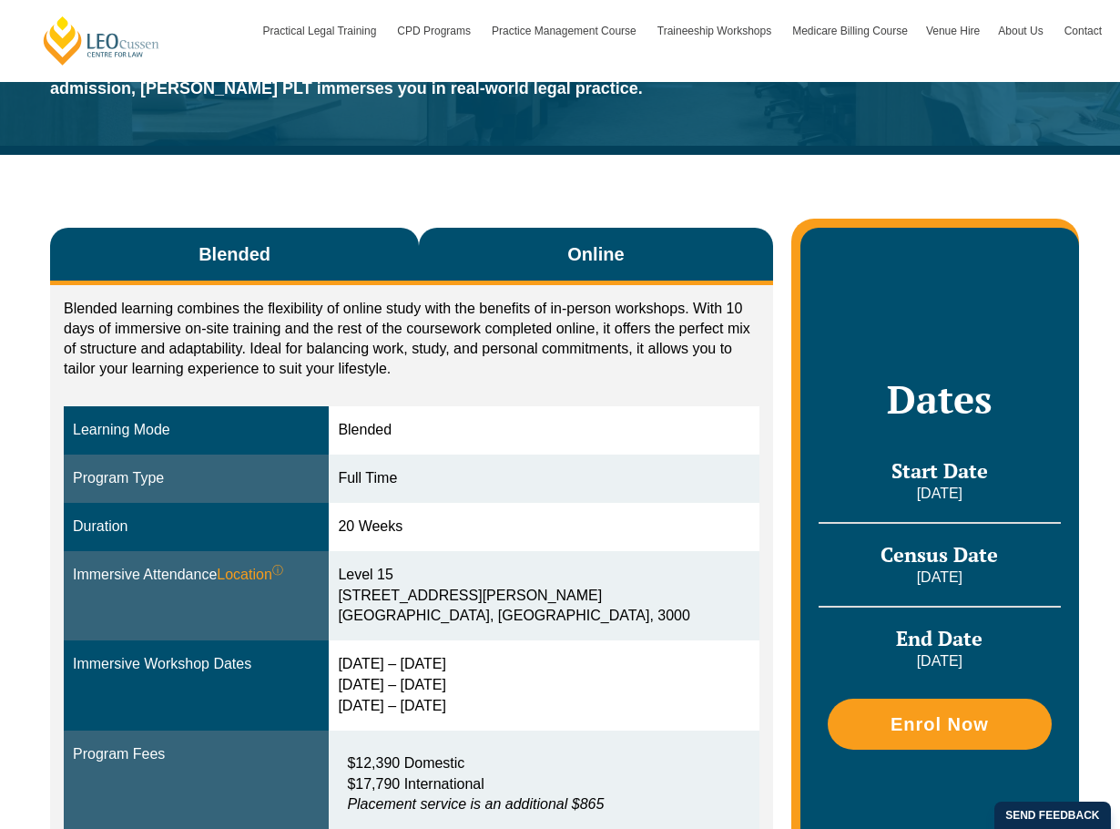
click at [666, 239] on button "Online" at bounding box center [596, 256] width 354 height 57
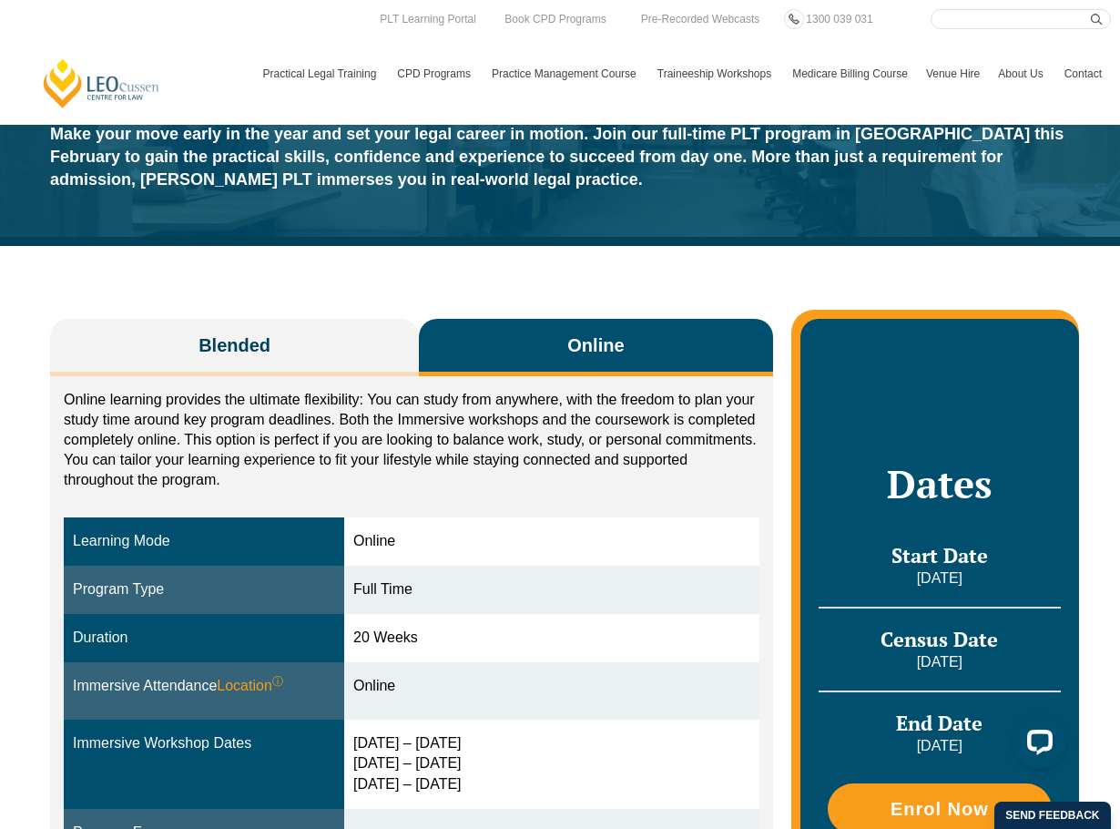
scroll to position [182, 0]
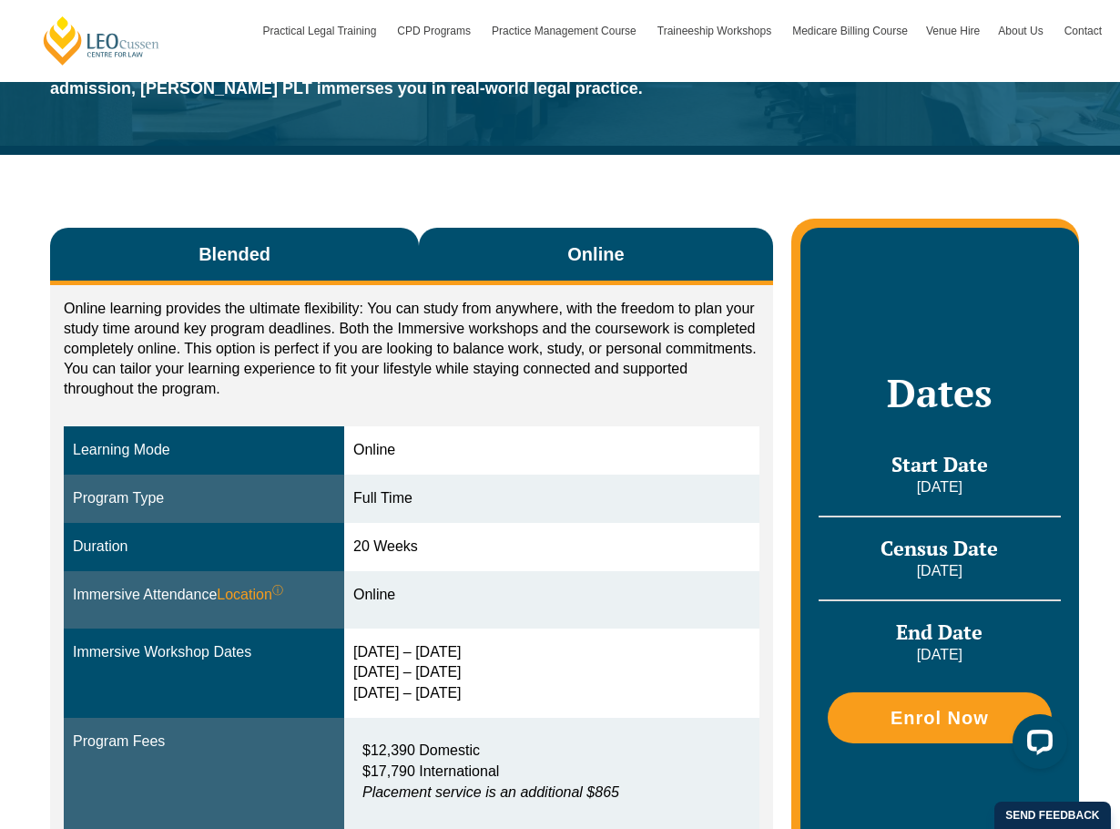
click at [260, 254] on span "Blended" at bounding box center [235, 253] width 72 height 25
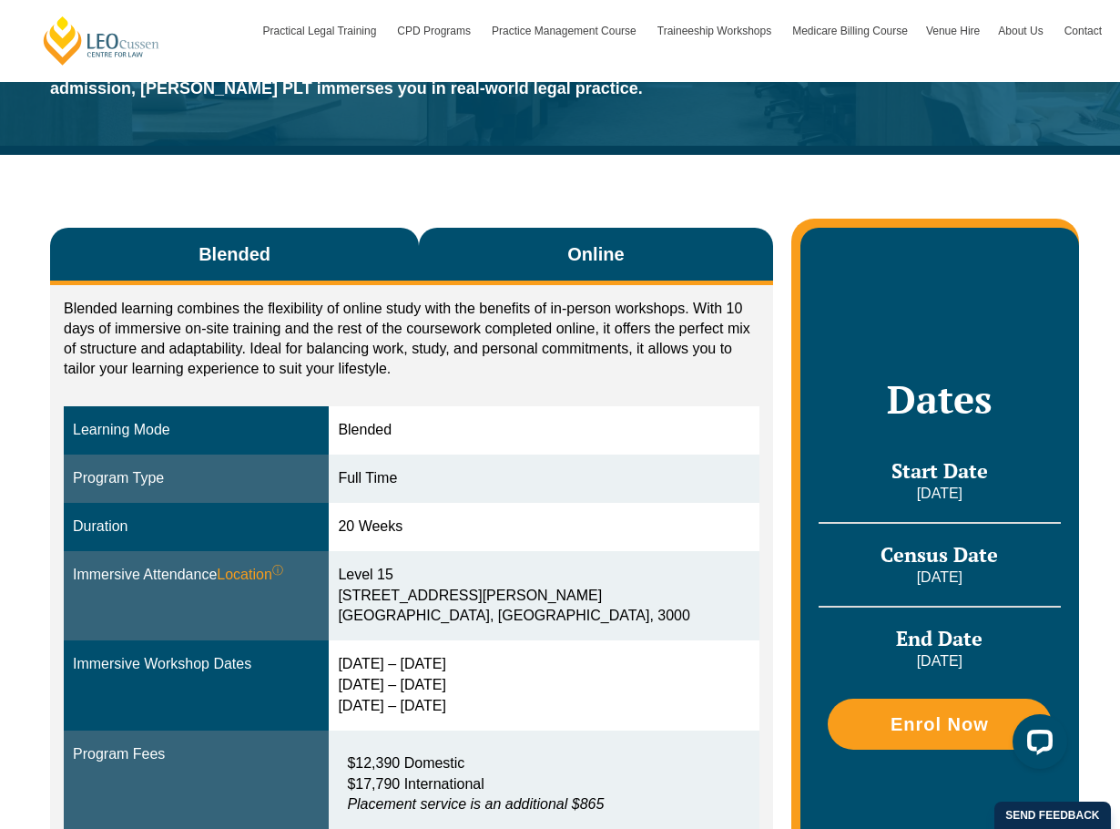
click at [527, 277] on button "Online" at bounding box center [596, 256] width 354 height 57
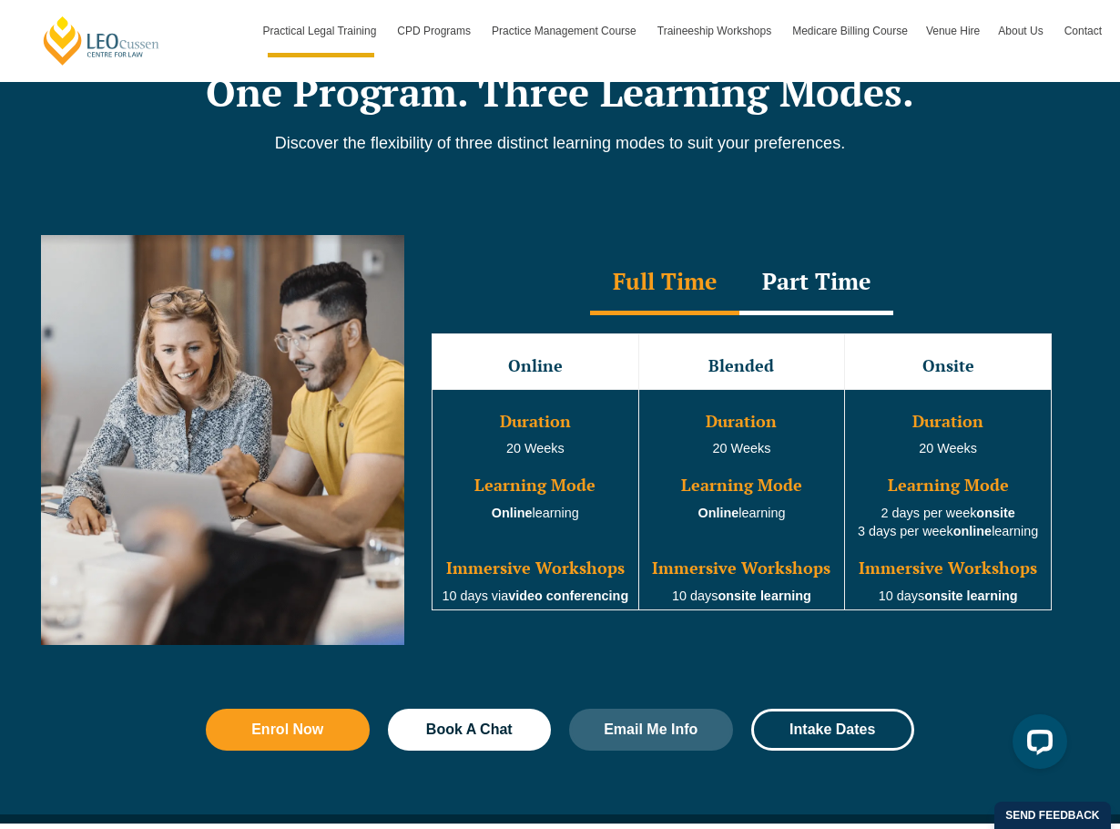
scroll to position [1639, 0]
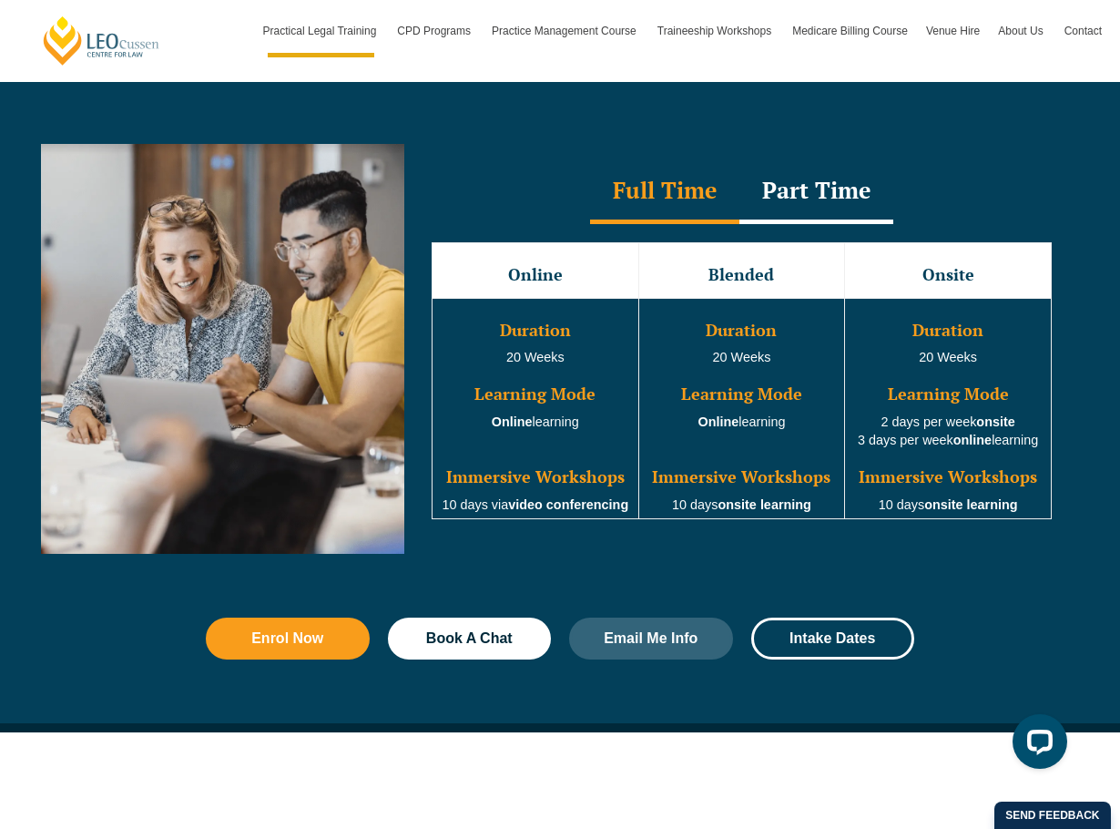
click at [795, 203] on div "Part Time" at bounding box center [816, 192] width 154 height 64
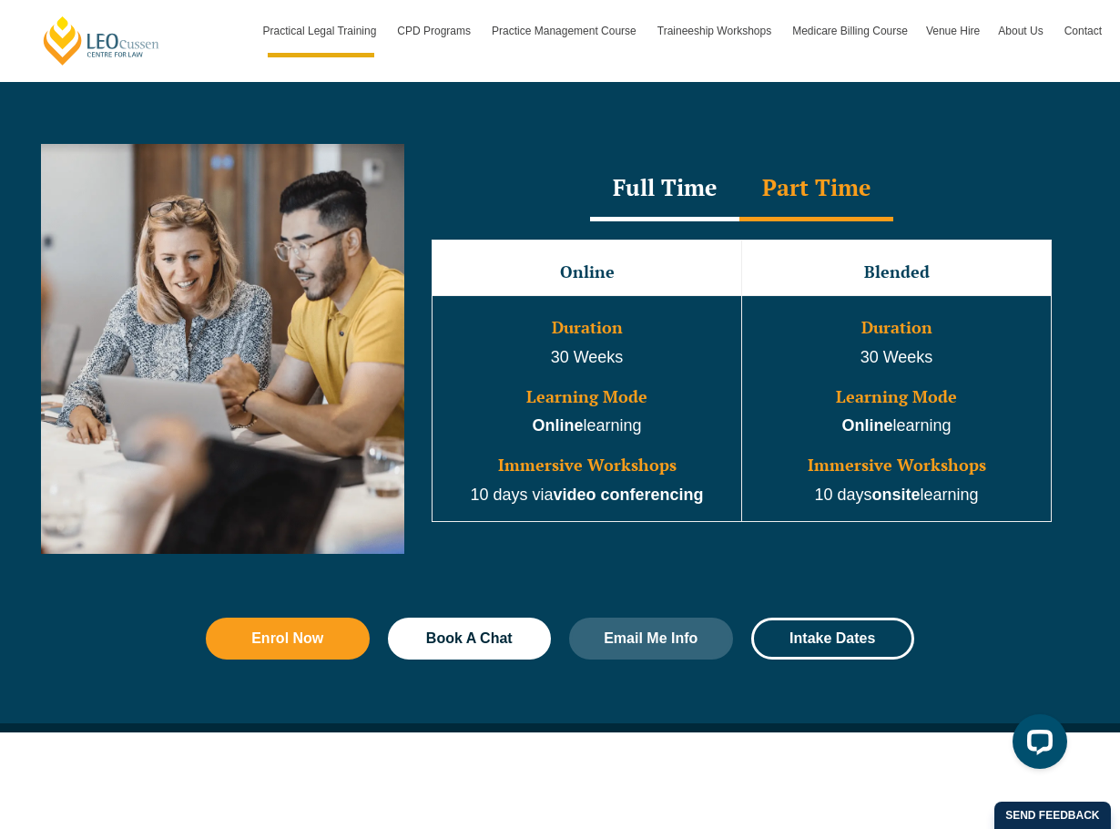
click at [673, 196] on div "Full Time" at bounding box center [664, 190] width 149 height 64
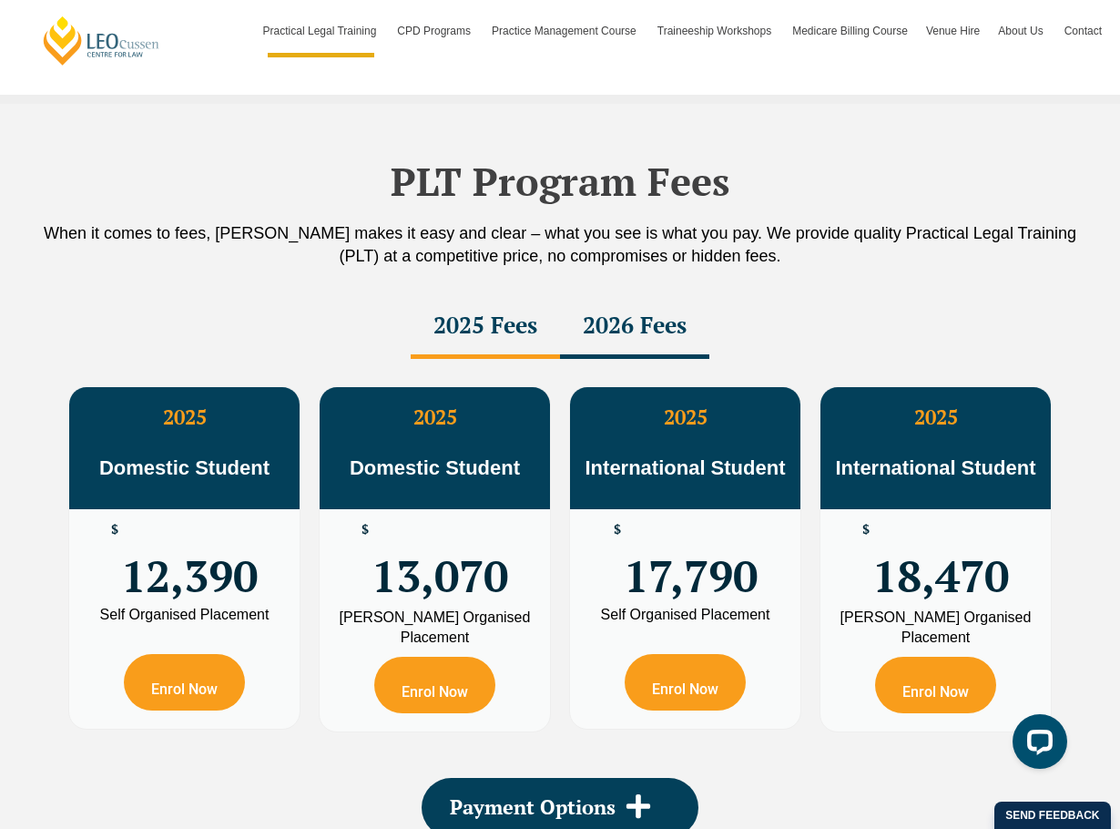
scroll to position [3187, 0]
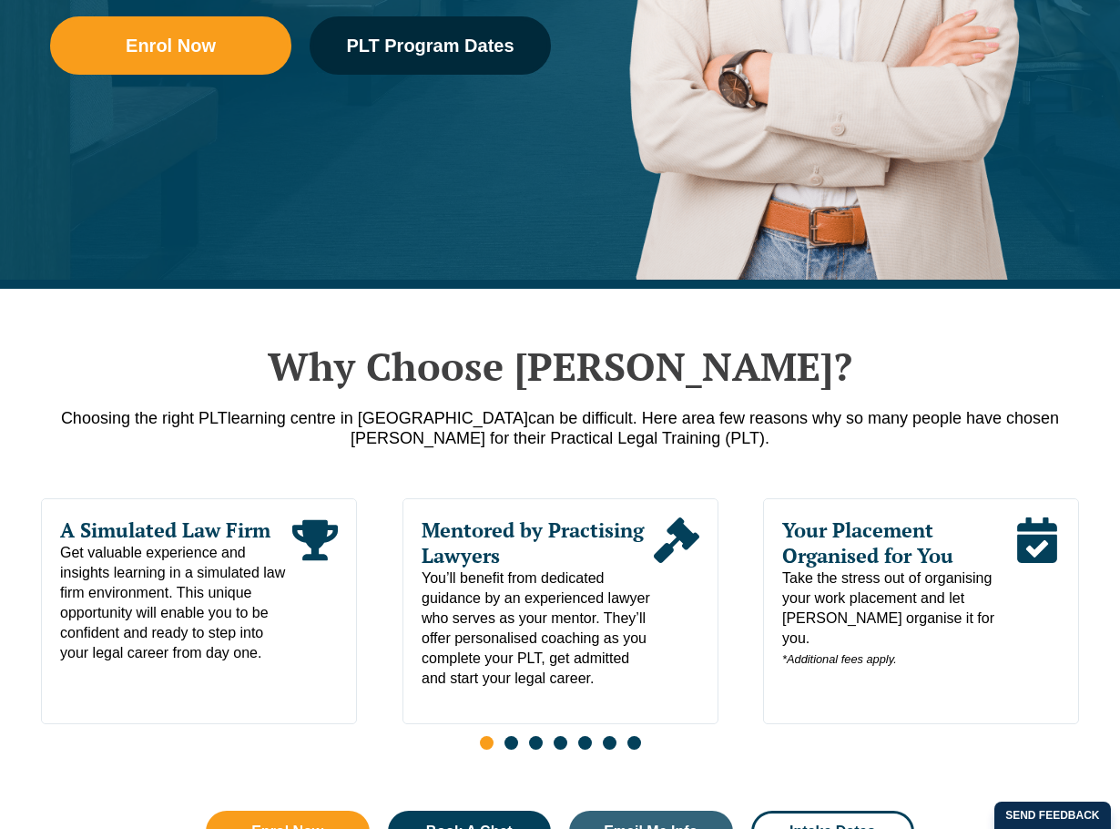
scroll to position [728, 0]
